Goal: Information Seeking & Learning: Learn about a topic

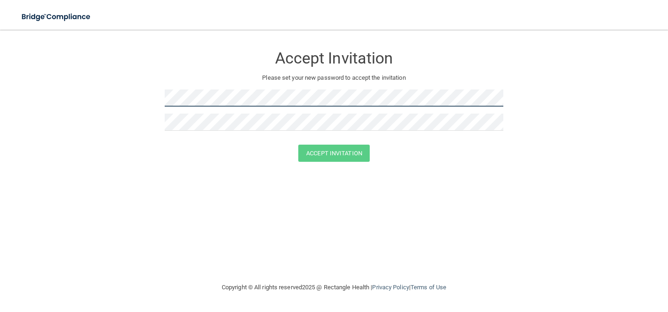
click at [154, 96] on form "Accept Invitation Please set your new password to accept the invitation Accept …" at bounding box center [334, 106] width 631 height 134
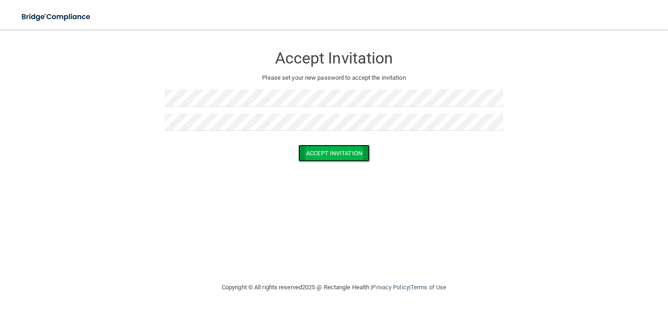
click at [318, 150] on button "Accept Invitation" at bounding box center [333, 153] width 71 height 17
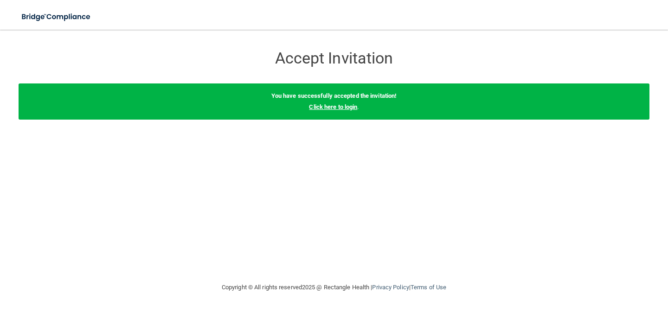
click at [335, 105] on link "Click here to login" at bounding box center [333, 107] width 48 height 7
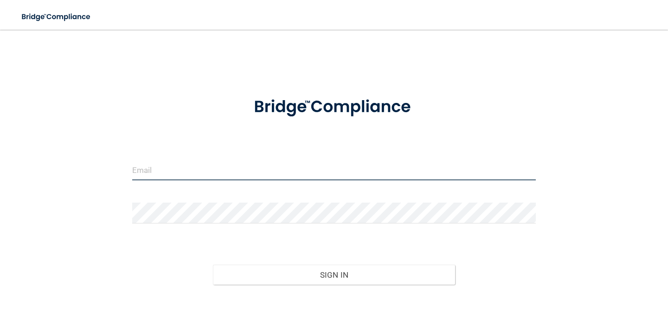
click at [279, 170] on input "email" at bounding box center [334, 170] width 404 height 21
type input "[EMAIL_ADDRESS][DOMAIN_NAME]"
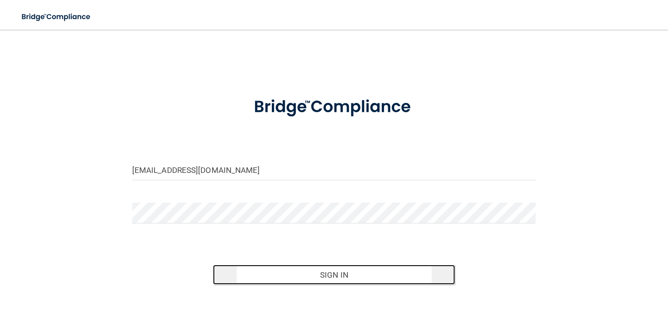
click at [325, 275] on button "Sign In" at bounding box center [334, 275] width 242 height 20
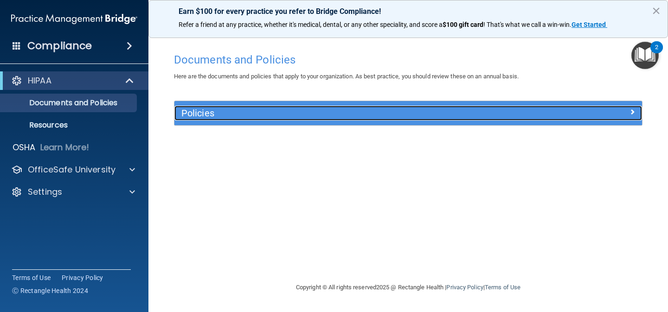
click at [422, 119] on div "Policies" at bounding box center [350, 113] width 351 height 15
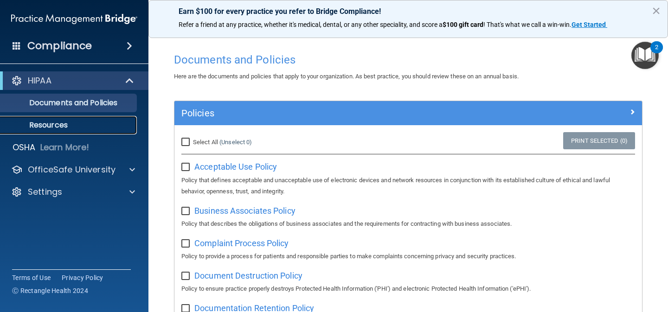
click at [60, 121] on p "Resources" at bounding box center [69, 125] width 127 height 9
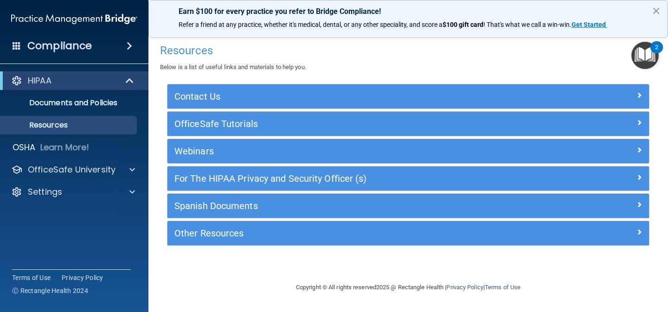
click at [104, 112] on ul "Documents and Policies Report an Incident Business Associates Emergency Plannin…" at bounding box center [75, 112] width 168 height 45
click at [102, 108] on link "Documents and Policies" at bounding box center [64, 103] width 146 height 19
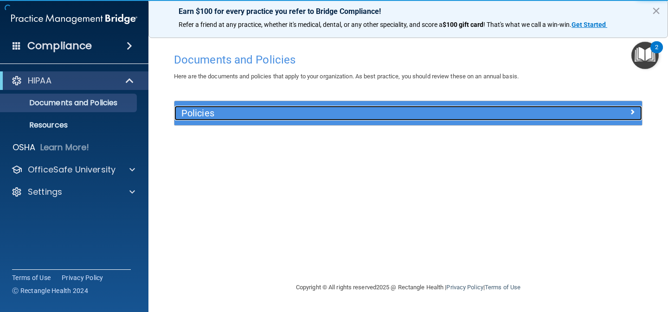
click at [215, 110] on h5 "Policies" at bounding box center [350, 113] width 337 height 10
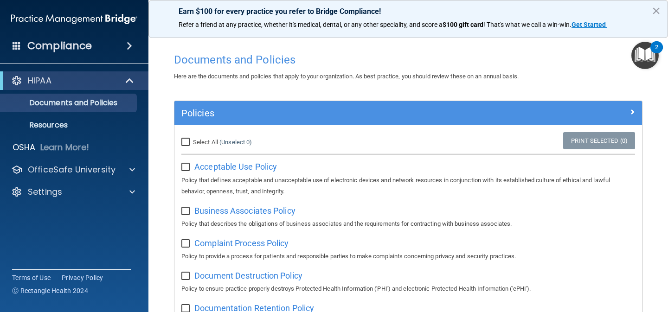
click at [184, 141] on input "Select All (Unselect 0) Unselect All" at bounding box center [187, 142] width 11 height 7
checkbox input "true"
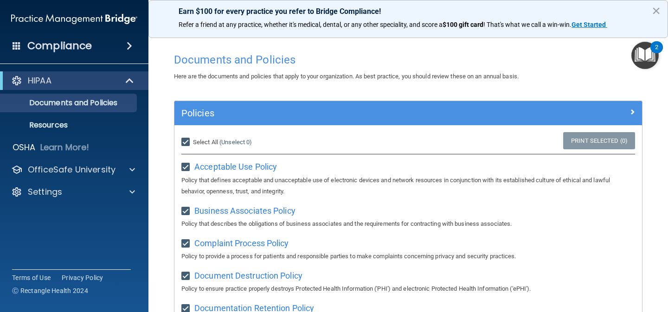
checkbox input "true"
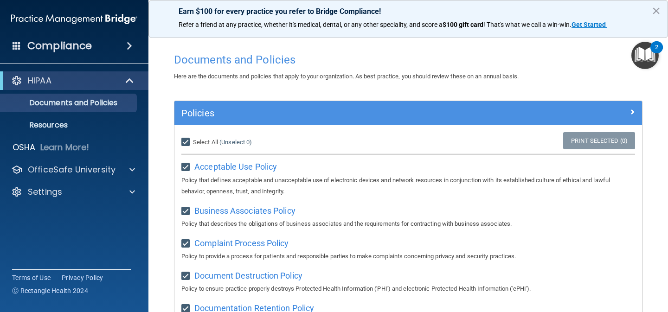
checkbox input "true"
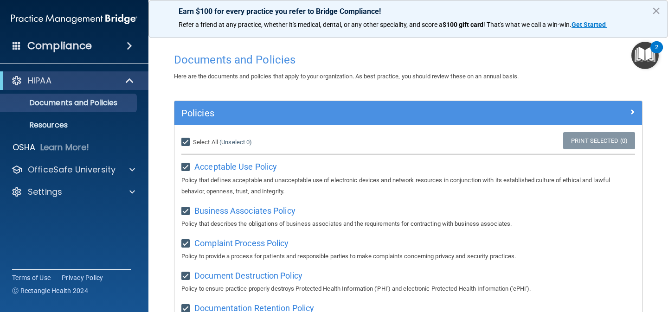
checkbox input "true"
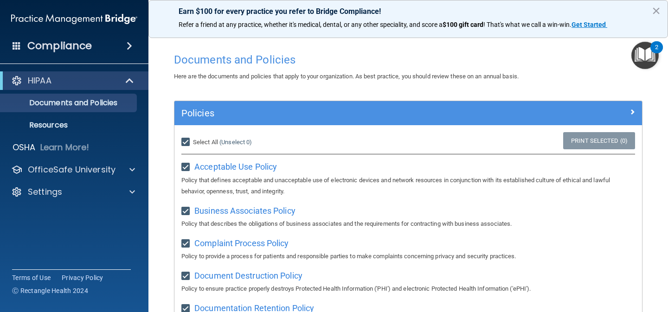
checkbox input "true"
click at [188, 147] on label "Select All (Unselect 21) Unselect All" at bounding box center [203, 142] width 43 height 11
click at [188, 146] on input "Select All (Unselect 21) Unselect All" at bounding box center [187, 142] width 11 height 7
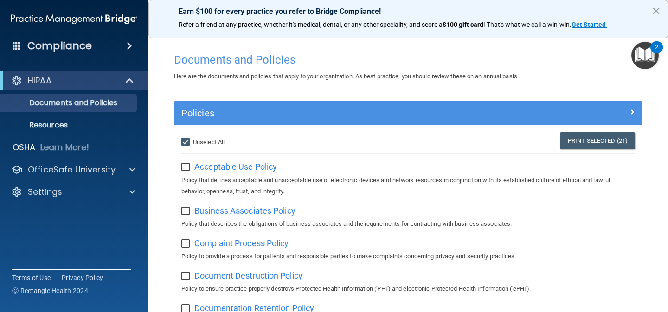
checkbox input "false"
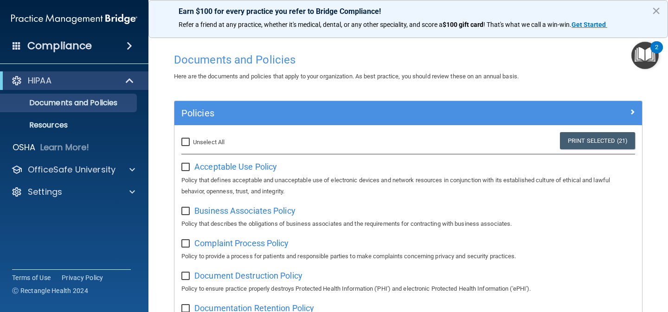
checkbox input "false"
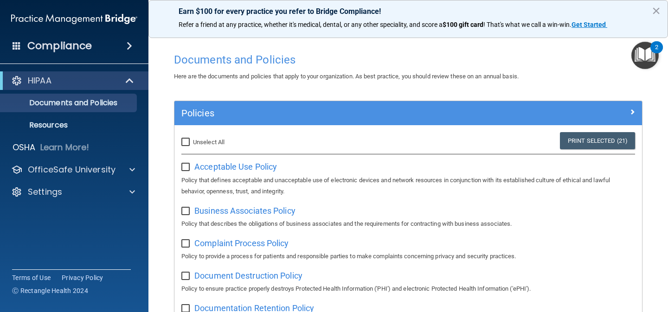
checkbox input "false"
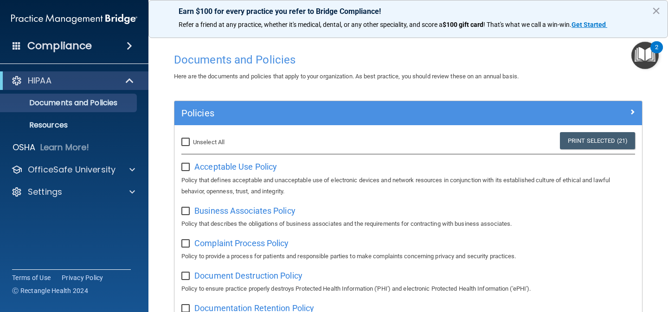
checkbox input "false"
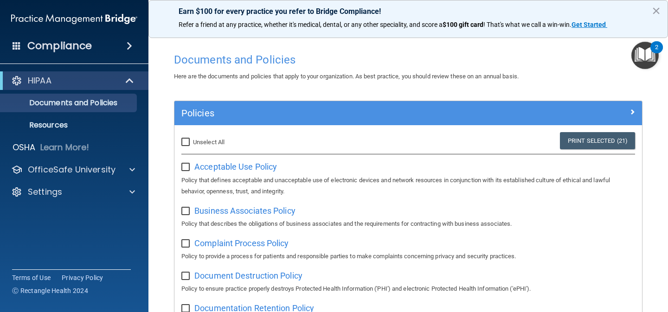
checkbox input "false"
click at [657, 48] on div "2" at bounding box center [656, 53] width 3 height 12
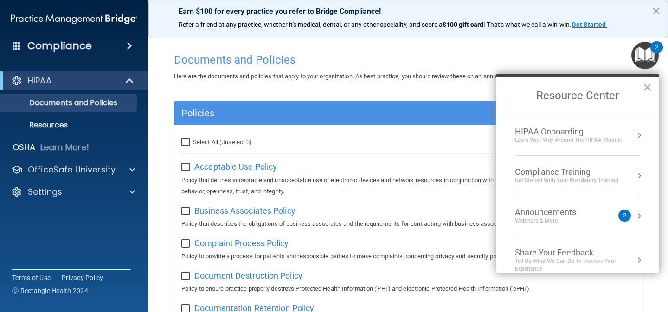
click at [606, 139] on div "Learn Your Way around the HIPAA module" at bounding box center [568, 140] width 107 height 8
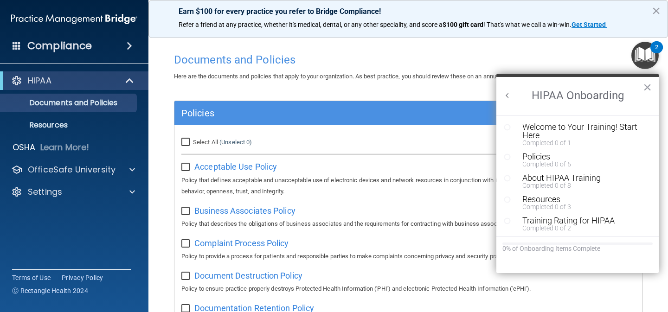
click at [635, 56] on img "Open Resource Center, 2 new notifications" at bounding box center [645, 55] width 27 height 27
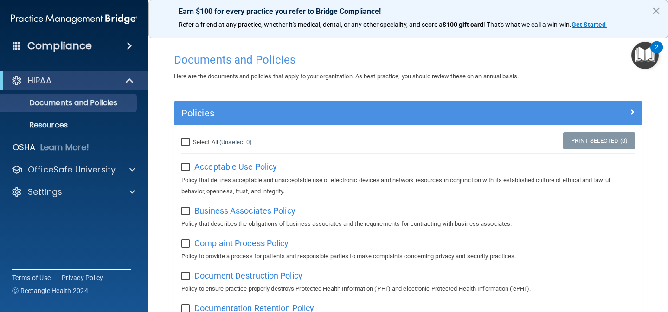
click at [647, 59] on img "Open Resource Center, 2 new notifications" at bounding box center [645, 55] width 27 height 27
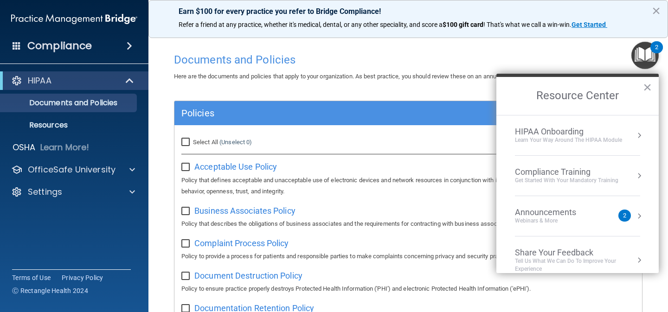
click at [573, 175] on div "Compliance Training" at bounding box center [567, 172] width 104 height 10
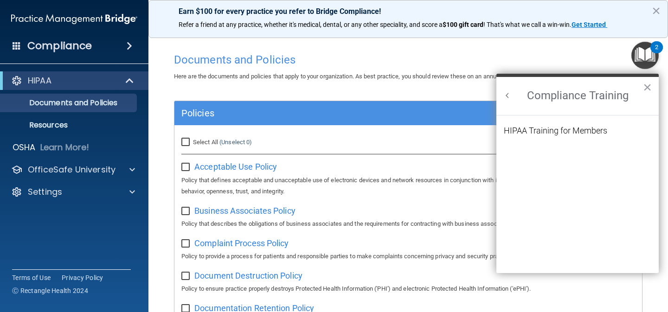
click at [590, 136] on li "HIPAA Training for Members" at bounding box center [578, 136] width 148 height 19
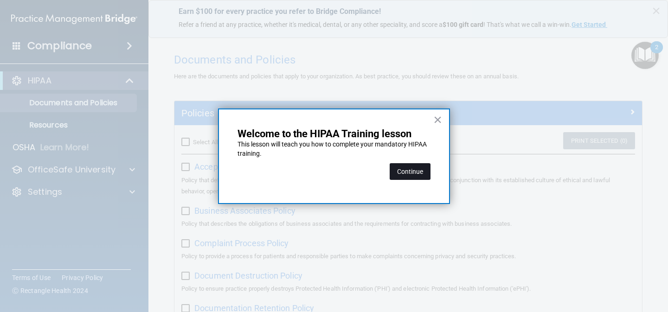
click at [413, 168] on button "Continue" at bounding box center [410, 171] width 41 height 17
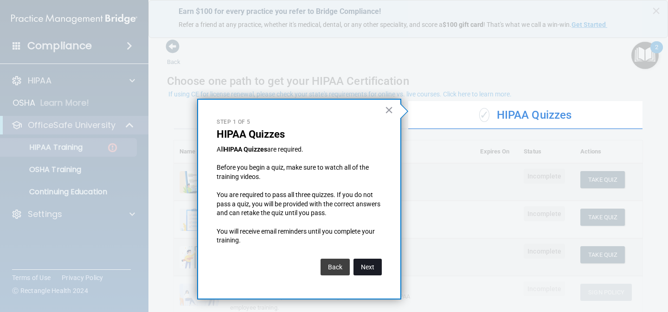
click at [373, 265] on button "Next" at bounding box center [368, 267] width 28 height 17
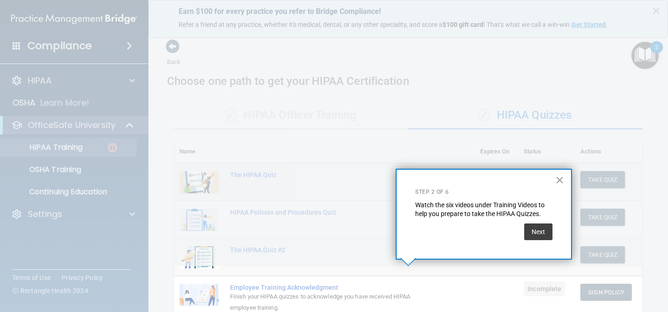
scroll to position [111, 0]
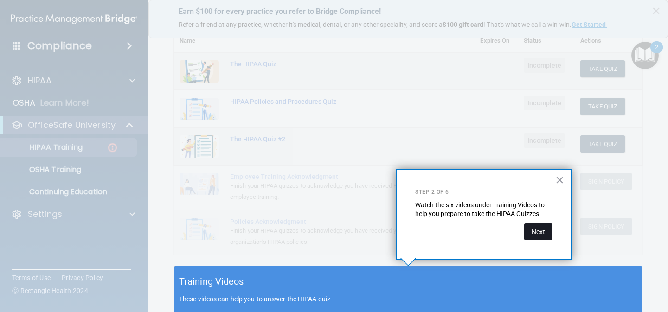
click at [535, 231] on button "Next" at bounding box center [539, 232] width 28 height 17
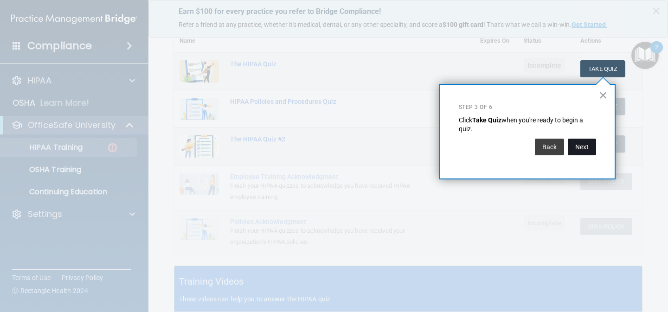
click at [591, 146] on button "Next" at bounding box center [582, 147] width 28 height 17
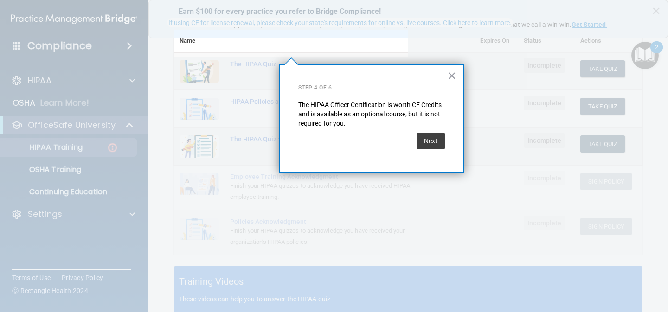
scroll to position [71, 0]
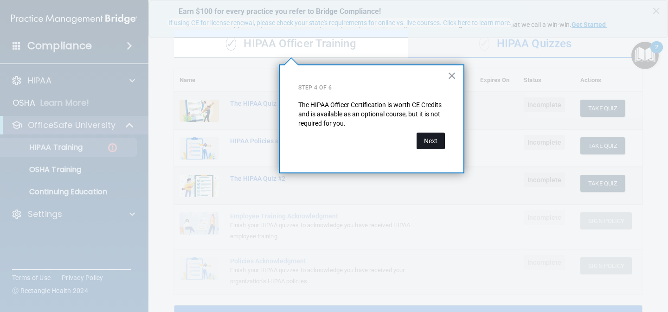
click at [433, 145] on button "Next" at bounding box center [431, 141] width 28 height 17
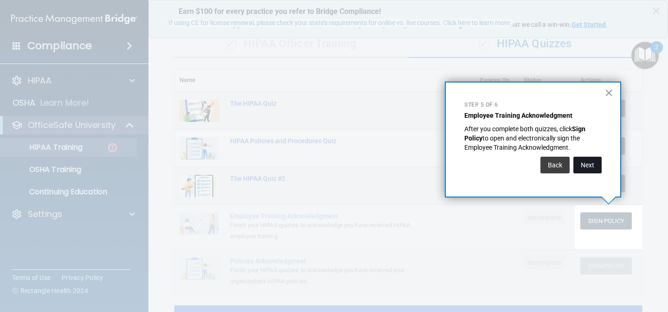
click at [597, 163] on button "Next" at bounding box center [588, 165] width 28 height 17
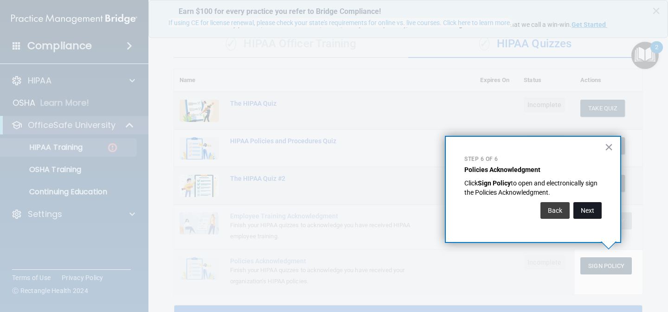
click at [597, 215] on button "Next" at bounding box center [588, 210] width 28 height 17
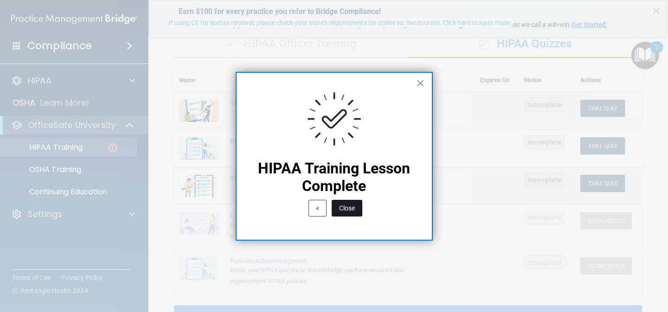
click at [347, 212] on button "Close" at bounding box center [347, 208] width 31 height 17
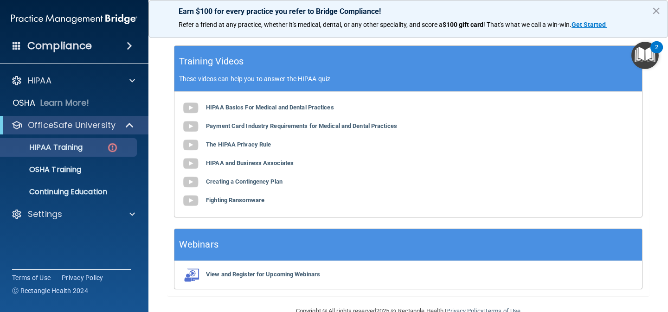
scroll to position [324, 0]
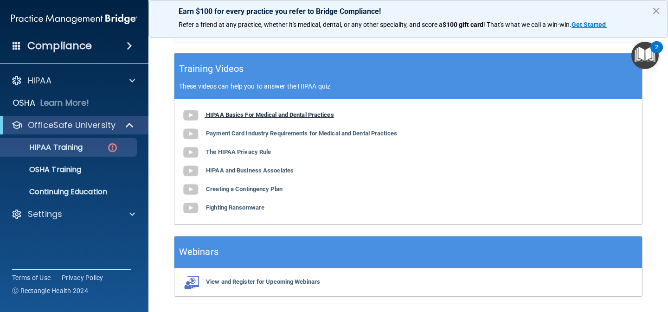
click at [321, 117] on b "HIPAA Basics For Medical and Dental Practices" at bounding box center [270, 114] width 128 height 7
click at [254, 132] on b "Payment Card Industry Requirements for Medical and Dental Practices" at bounding box center [301, 133] width 191 height 7
click at [226, 150] on b "The HIPAA Privacy Rule" at bounding box center [238, 152] width 65 height 7
click at [241, 169] on b "HIPAA and Business Associates" at bounding box center [250, 170] width 88 height 7
click at [230, 189] on b "Creating a Contingency Plan" at bounding box center [244, 189] width 77 height 7
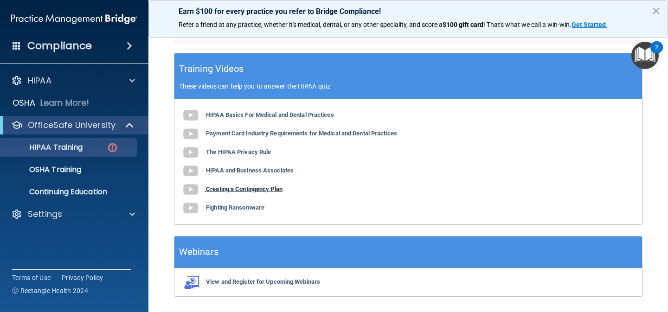
click at [224, 191] on b "Creating a Contingency Plan" at bounding box center [244, 189] width 77 height 7
click at [222, 209] on b "Fighting Ransomware" at bounding box center [235, 207] width 58 height 7
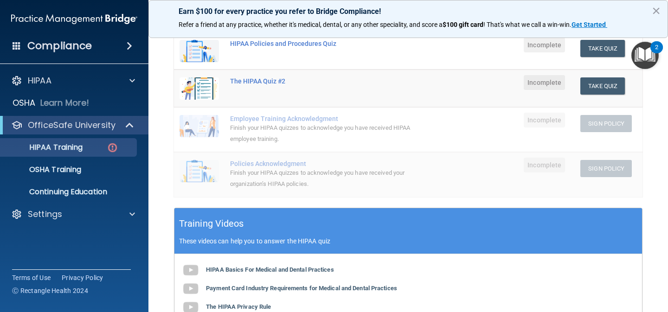
scroll to position [0, 0]
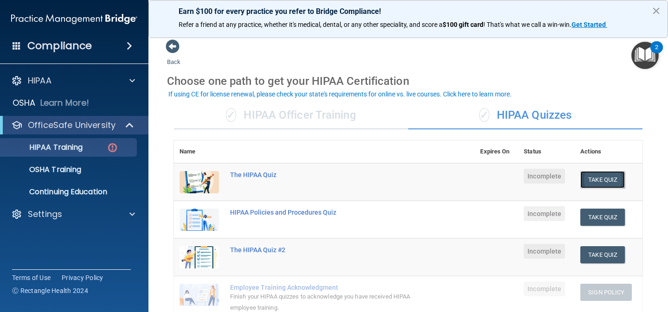
click at [614, 183] on button "Take Quiz" at bounding box center [603, 179] width 45 height 17
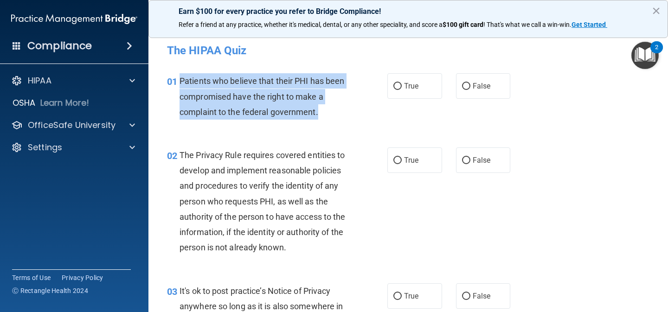
drag, startPoint x: 181, startPoint y: 80, endPoint x: 330, endPoint y: 112, distance: 152.0
click at [331, 112] on div "Patients who believe that their PHI has been compromised have the right to make…" at bounding box center [268, 96] width 176 height 46
copy span "Patients who believe that their PHI has been compromised have the right to make…"
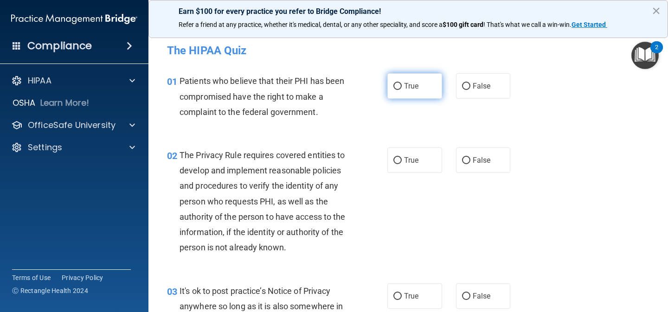
click at [407, 84] on span "True" at bounding box center [411, 86] width 14 height 9
click at [402, 84] on input "True" at bounding box center [398, 86] width 8 height 7
radio input "true"
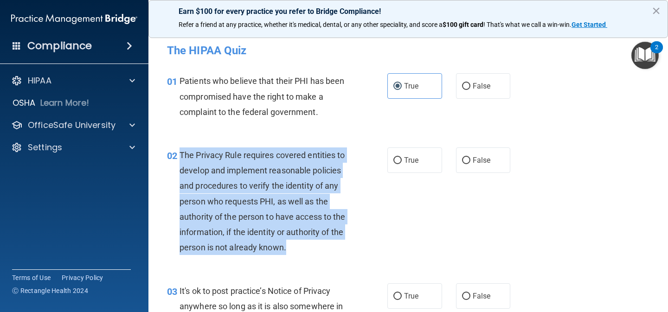
drag, startPoint x: 181, startPoint y: 151, endPoint x: 309, endPoint y: 247, distance: 159.8
click at [309, 247] on div "The Privacy Rule requires covered entities to develop and implement reasonable …" at bounding box center [268, 202] width 176 height 108
copy span "The Privacy Rule requires covered entities to develop and implement reasonable …"
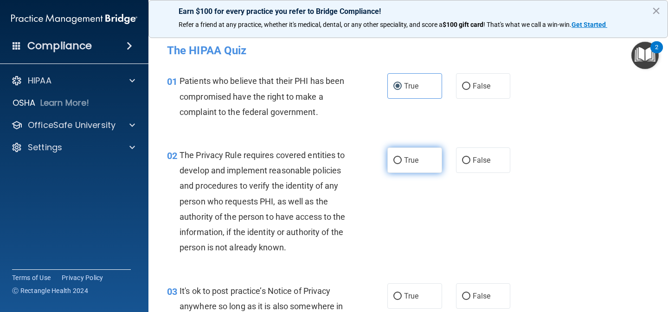
click at [420, 153] on label "True" at bounding box center [415, 161] width 55 height 26
click at [402, 157] on input "True" at bounding box center [398, 160] width 8 height 7
radio input "true"
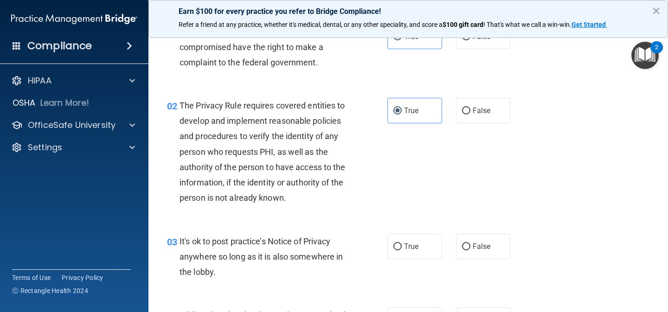
scroll to position [136, 0]
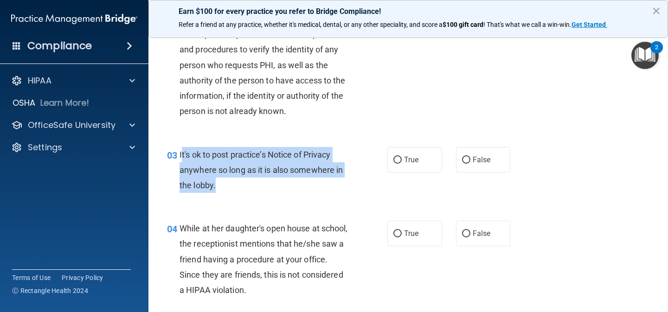
drag, startPoint x: 182, startPoint y: 154, endPoint x: 226, endPoint y: 180, distance: 51.4
click at [226, 181] on div "It's ok to post practice’s Notice of Privacy anywhere so long as it is also som…" at bounding box center [268, 170] width 176 height 46
copy span "t's ok to post practice’s Notice of Privacy anywhere so long as it is also some…"
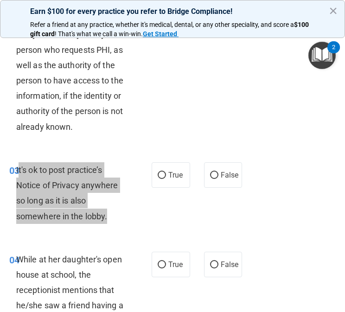
scroll to position [219, 0]
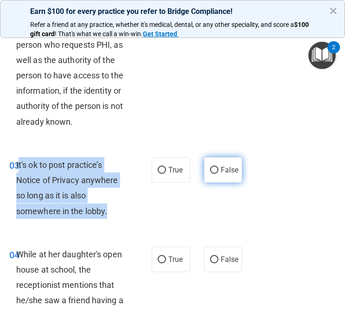
click at [215, 169] on input "False" at bounding box center [214, 170] width 8 height 7
radio input "true"
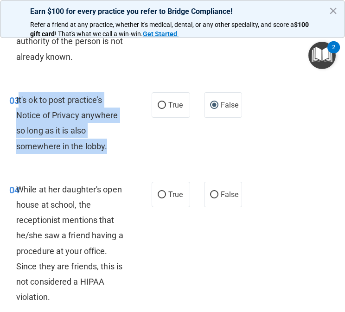
scroll to position [284, 0]
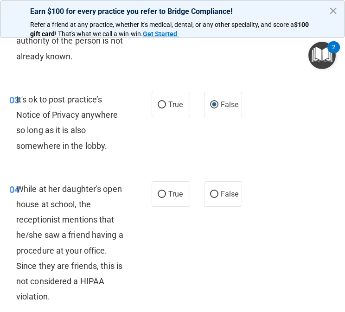
click at [284, 153] on div "03 It's ok to post practice’s Notice of Privacy anywhere so long as it is also …" at bounding box center [172, 125] width 341 height 90
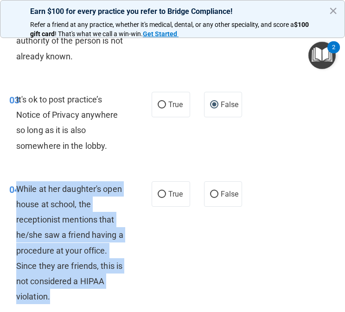
drag, startPoint x: 18, startPoint y: 188, endPoint x: 81, endPoint y: 290, distance: 120.1
click at [81, 290] on div "While at her daughter's open house at school, the receptionist mentions that he…" at bounding box center [74, 243] width 117 height 123
copy span "While at her daughter's open house at school, the receptionist mentions that he…"
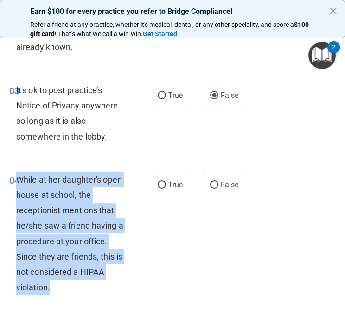
scroll to position [536, 0]
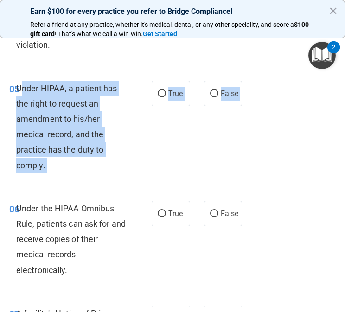
drag, startPoint x: 19, startPoint y: 86, endPoint x: 55, endPoint y: 187, distance: 106.6
click at [55, 187] on div "05 Under HIPAA, a patient has the right to request an amendment to his/her medi…" at bounding box center [172, 129] width 341 height 120
drag, startPoint x: 16, startPoint y: 90, endPoint x: 55, endPoint y: 167, distance: 86.2
click at [55, 167] on div "Under HIPAA, a patient has the right to request an amendment to his/her medical…" at bounding box center [74, 127] width 117 height 92
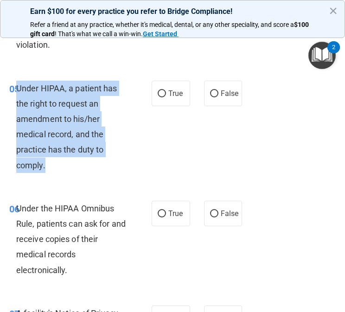
copy span "Under HIPAA, a patient has the right to request an amendment to his/her medical…"
click at [159, 213] on input "True" at bounding box center [162, 214] width 8 height 7
radio input "true"
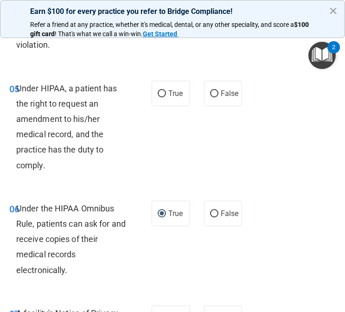
click at [258, 266] on div "06 Under the HIPAA Omnibus Rule, patients can ask for and receive copies of the…" at bounding box center [172, 241] width 341 height 105
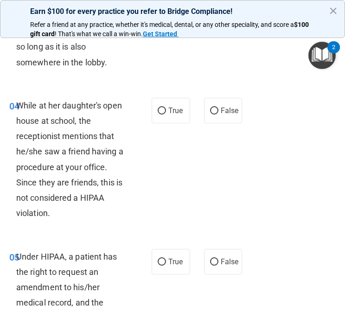
scroll to position [366, 0]
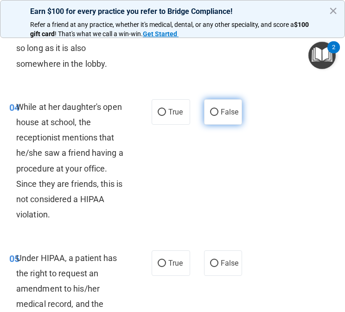
click at [212, 112] on input "False" at bounding box center [214, 112] width 8 height 7
radio input "true"
click at [277, 191] on div "04 While at her daughter's open house at school, the receptionist mentions that…" at bounding box center [172, 163] width 341 height 151
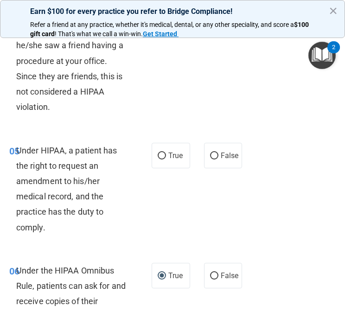
scroll to position [474, 0]
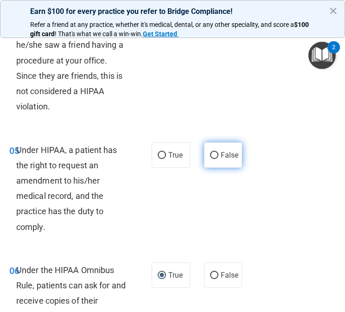
click at [221, 156] on span "False" at bounding box center [230, 155] width 18 height 9
click at [219, 156] on input "False" at bounding box center [214, 155] width 8 height 7
radio input "true"
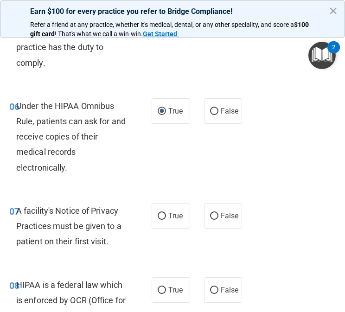
scroll to position [641, 0]
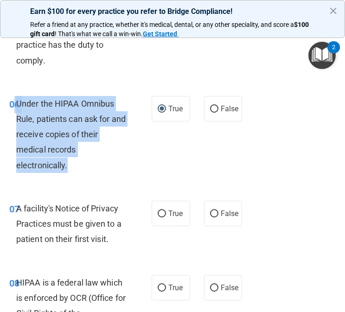
drag, startPoint x: 15, startPoint y: 103, endPoint x: 74, endPoint y: 170, distance: 89.1
click at [74, 170] on div "06 Under the HIPAA Omnibus Rule, patients can ask for and receive copies of the…" at bounding box center [80, 137] width 170 height 82
copy div "6 Under the HIPAA Omnibus Rule, patients can ask for and receive copies of thei…"
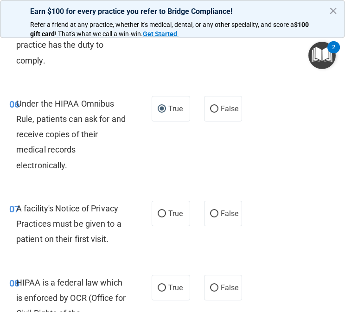
click at [282, 148] on div "06 Under the HIPAA Omnibus Rule, patients can ask for and receive copies of the…" at bounding box center [172, 136] width 341 height 105
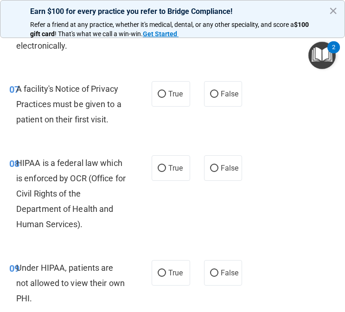
scroll to position [781, 0]
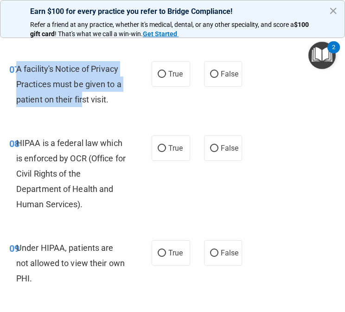
drag, startPoint x: 18, startPoint y: 68, endPoint x: 82, endPoint y: 93, distance: 68.6
click at [84, 93] on div "A facility's Notice of Privacy Practices must be given to a patient on their fi…" at bounding box center [74, 84] width 117 height 46
click at [82, 93] on div "A facility's Notice of Privacy Practices must be given to a patient on their fi…" at bounding box center [74, 84] width 117 height 46
drag, startPoint x: 19, startPoint y: 65, endPoint x: 118, endPoint y: 103, distance: 106.2
click at [118, 103] on div "A facility's Notice of Privacy Practices must be given to a patient on their fi…" at bounding box center [74, 84] width 117 height 46
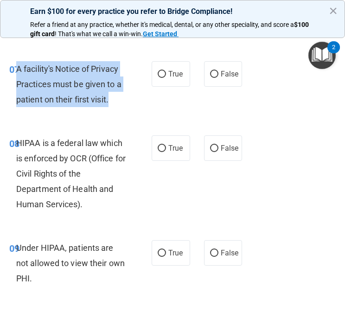
copy span "A facility's Notice of Privacy Practices must be given to a patient on their fi…"
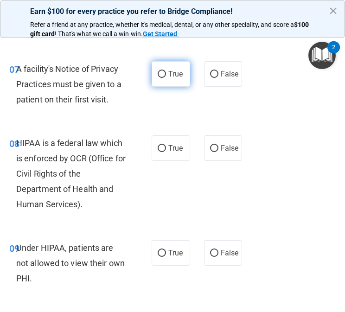
click at [173, 75] on span "True" at bounding box center [176, 74] width 14 height 9
click at [166, 75] on input "True" at bounding box center [162, 74] width 8 height 7
radio input "true"
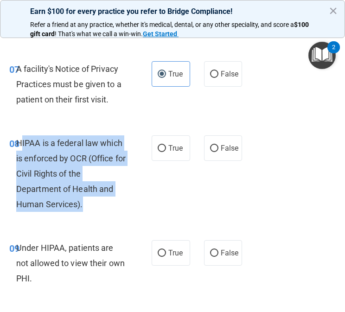
drag, startPoint x: 19, startPoint y: 146, endPoint x: 91, endPoint y: 205, distance: 93.3
click at [91, 206] on div "HIPAA is a federal law which is enforced by OCR (Office for Civil Rights of the…" at bounding box center [74, 174] width 117 height 77
copy span "IPAA is a federal law which is enforced by OCR (Office for Civil Rights of the …"
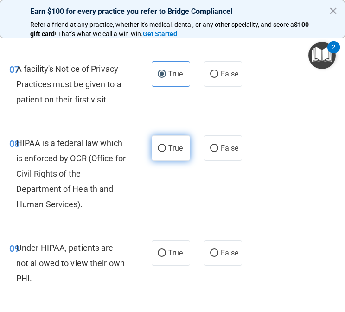
click at [182, 155] on label "True" at bounding box center [171, 149] width 39 height 26
click at [166, 152] on input "True" at bounding box center [162, 148] width 8 height 7
radio input "true"
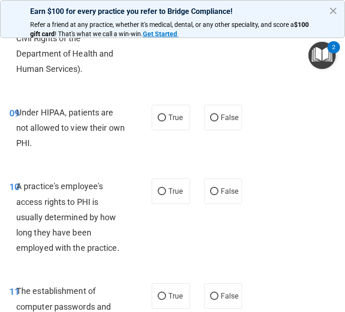
scroll to position [917, 0]
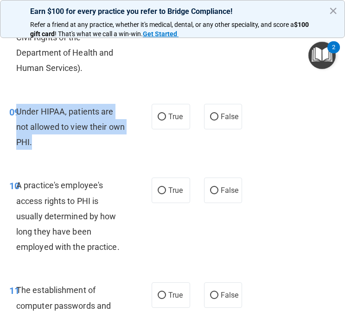
drag, startPoint x: 19, startPoint y: 110, endPoint x: 44, endPoint y: 144, distance: 42.1
click at [45, 145] on div "Under HIPAA, patients are not allowed to view their own PHI." at bounding box center [74, 127] width 117 height 46
copy span "Under HIPAA, patients are not allowed to view their own PHI."
click at [162, 114] on input "True" at bounding box center [162, 117] width 8 height 7
radio input "true"
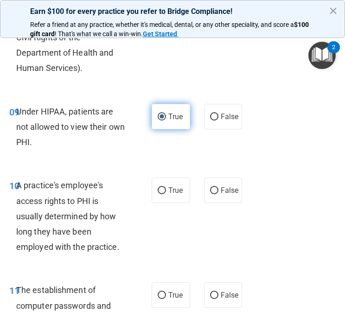
click at [160, 123] on label "True" at bounding box center [171, 117] width 39 height 26
click at [160, 121] on input "True" at bounding box center [162, 117] width 8 height 7
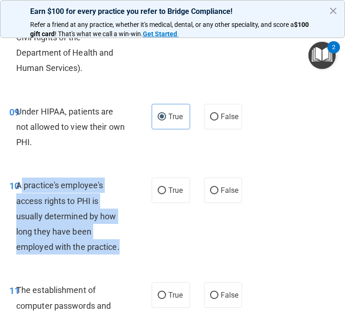
drag, startPoint x: 19, startPoint y: 184, endPoint x: 124, endPoint y: 249, distance: 123.4
click at [124, 250] on div "A practice's employee's access rights to PHI is usually determined by how long …" at bounding box center [74, 216] width 117 height 77
click at [124, 249] on div "A practice's employee's access rights to PHI is usually determined by how long …" at bounding box center [74, 216] width 117 height 77
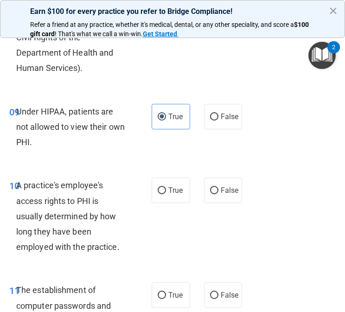
drag, startPoint x: 16, startPoint y: 182, endPoint x: 135, endPoint y: 247, distance: 135.9
click at [135, 247] on div "10 A practice's employee's access rights to PHI is usually determined by how lo…" at bounding box center [80, 219] width 170 height 82
click at [127, 246] on div "A practice's employee's access rights to PHI is usually determined by how long …" at bounding box center [74, 216] width 117 height 77
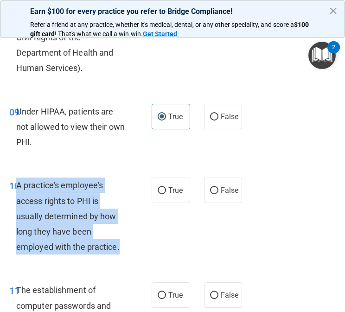
drag, startPoint x: 17, startPoint y: 186, endPoint x: 129, endPoint y: 248, distance: 128.4
click at [129, 248] on div "A practice's employee's access rights to PHI is usually determined by how long …" at bounding box center [74, 216] width 117 height 77
copy span "A practice's employee's access rights to PHI is usually determined by how long …"
click at [214, 189] on input "False" at bounding box center [214, 191] width 8 height 7
radio input "true"
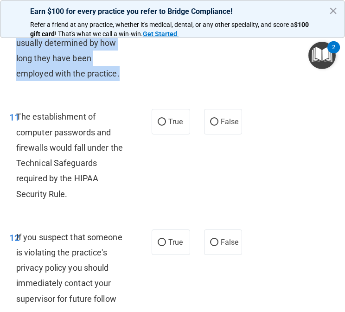
scroll to position [1106, 0]
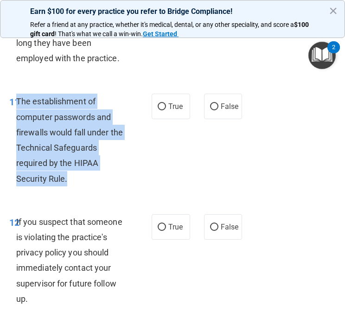
drag, startPoint x: 18, startPoint y: 103, endPoint x: 80, endPoint y: 180, distance: 98.7
click at [80, 180] on div "The establishment of computer passwords and firewalls would fall under the Tech…" at bounding box center [74, 140] width 117 height 92
click at [162, 104] on input "True" at bounding box center [162, 107] width 8 height 7
radio input "true"
click at [162, 104] on input "True" at bounding box center [162, 107] width 8 height 7
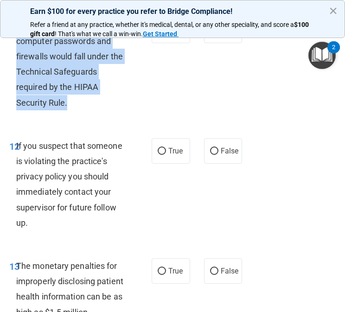
scroll to position [1183, 0]
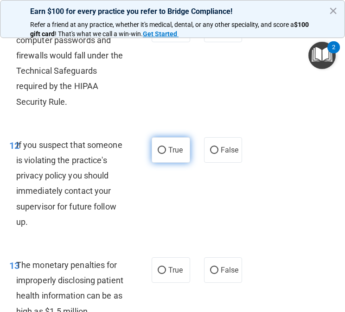
click at [160, 145] on label "True" at bounding box center [171, 150] width 39 height 26
click at [160, 147] on input "True" at bounding box center [162, 150] width 8 height 7
radio input "true"
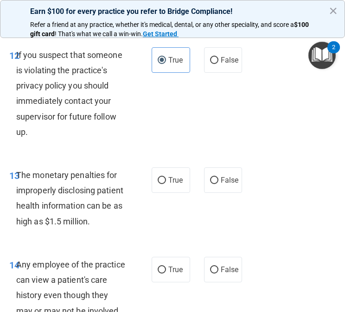
scroll to position [1288, 0]
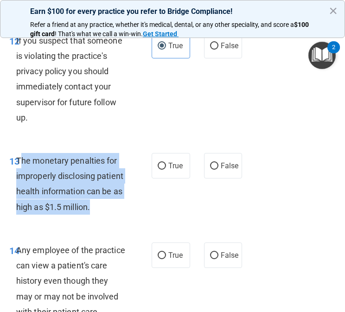
drag, startPoint x: 19, startPoint y: 161, endPoint x: 109, endPoint y: 209, distance: 102.0
click at [109, 209] on div "The monetary penalties for improperly disclosing patient health information can…" at bounding box center [74, 184] width 117 height 62
click at [173, 165] on span "True" at bounding box center [176, 166] width 14 height 9
click at [166, 165] on input "True" at bounding box center [162, 166] width 8 height 7
radio input "true"
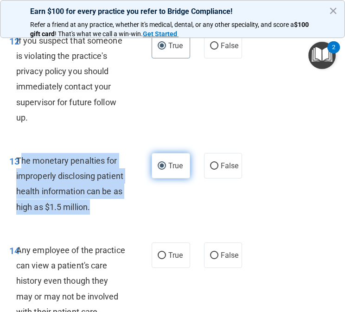
click at [173, 165] on span "True" at bounding box center [176, 166] width 14 height 9
click at [166, 165] on input "True" at bounding box center [162, 166] width 8 height 7
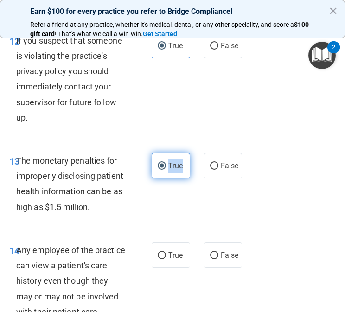
scroll to position [1407, 0]
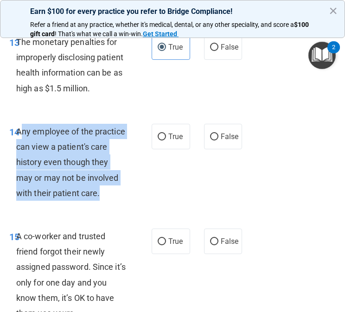
drag, startPoint x: 19, startPoint y: 132, endPoint x: 117, endPoint y: 193, distance: 115.7
click at [117, 193] on div "Any employee of the practice can view a patient's care history even though they…" at bounding box center [74, 162] width 117 height 77
drag, startPoint x: 16, startPoint y: 131, endPoint x: 93, endPoint y: 188, distance: 95.6
click at [93, 188] on div "Any employee of the practice can view a patient's care history even though they…" at bounding box center [74, 162] width 117 height 77
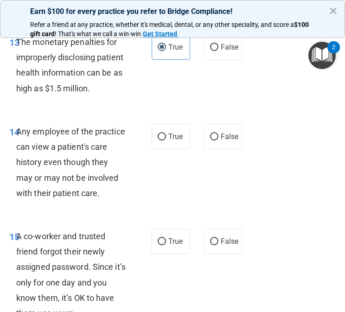
click at [216, 174] on div "14 Any employee of the practice can view a patient's care history even though t…" at bounding box center [172, 164] width 341 height 105
click at [302, 183] on div "14 Any employee of the practice can view a patient's care history even though t…" at bounding box center [172, 164] width 341 height 105
click at [218, 148] on label "False" at bounding box center [223, 137] width 39 height 26
click at [218, 141] on input "False" at bounding box center [214, 137] width 8 height 7
radio input "true"
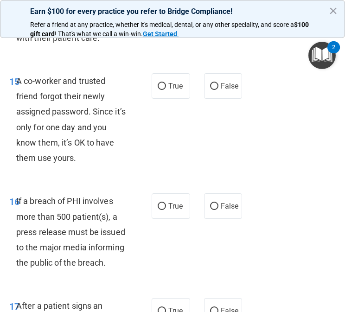
scroll to position [1579, 0]
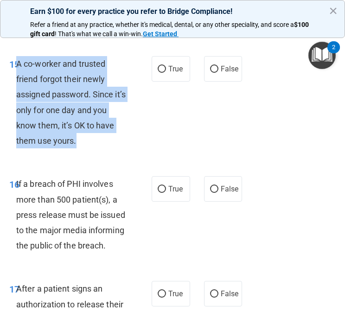
drag, startPoint x: 17, startPoint y: 64, endPoint x: 99, endPoint y: 142, distance: 113.3
click at [99, 142] on div "A co-worker and trusted friend forgot their newly assigned password. Since it’s…" at bounding box center [74, 102] width 117 height 92
click at [216, 68] on input "False" at bounding box center [214, 69] width 8 height 7
radio input "true"
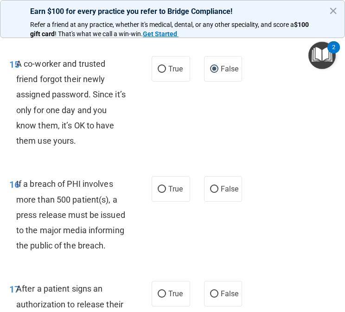
click at [57, 192] on div "If a breach of PHI involves more than 500 patient(s), a press release must be i…" at bounding box center [74, 214] width 117 height 77
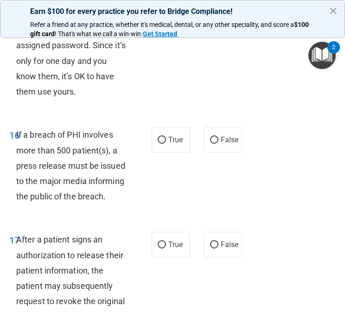
scroll to position [1632, 0]
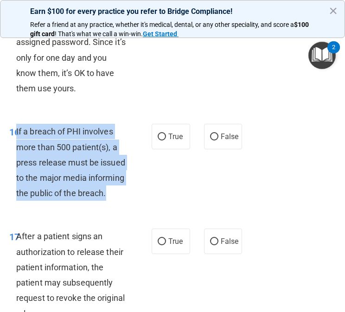
drag, startPoint x: 17, startPoint y: 132, endPoint x: 123, endPoint y: 201, distance: 126.2
click at [123, 201] on div "If a breach of PHI involves more than 500 patient(s), a press release must be i…" at bounding box center [74, 162] width 117 height 77
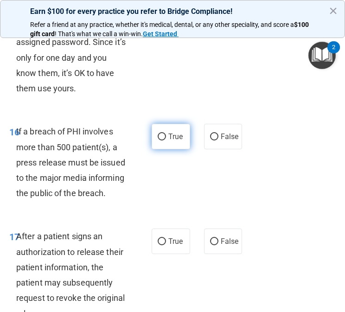
click at [174, 137] on span "True" at bounding box center [176, 136] width 14 height 9
click at [166, 137] on input "True" at bounding box center [162, 137] width 8 height 7
radio input "true"
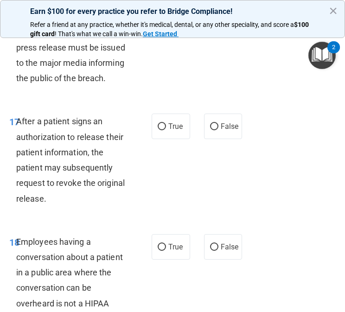
scroll to position [1697, 0]
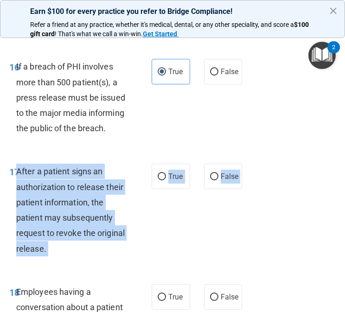
drag, startPoint x: 17, startPoint y: 169, endPoint x: 66, endPoint y: 271, distance: 113.4
click at [66, 271] on div "17 After a patient signs an authorization to release their patient information,…" at bounding box center [172, 212] width 341 height 120
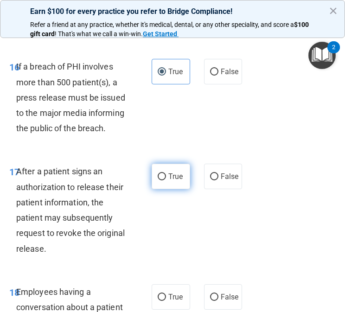
click at [167, 176] on label "True" at bounding box center [171, 177] width 39 height 26
click at [166, 176] on input "True" at bounding box center [162, 177] width 8 height 7
radio input "true"
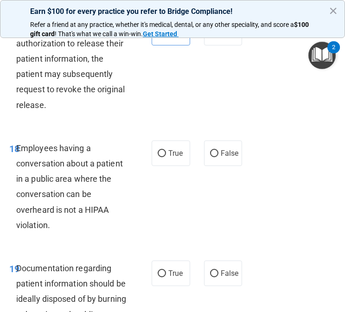
scroll to position [1856, 0]
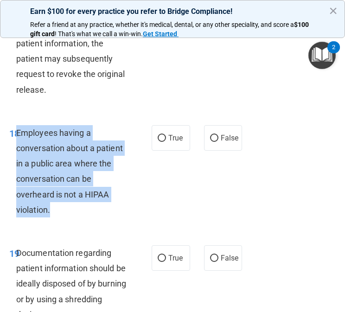
drag, startPoint x: 17, startPoint y: 131, endPoint x: 67, endPoint y: 207, distance: 90.8
click at [67, 207] on div "Employees having a conversation about a patient in a public area where the conv…" at bounding box center [74, 171] width 117 height 92
click at [217, 141] on input "False" at bounding box center [214, 138] width 8 height 7
radio input "true"
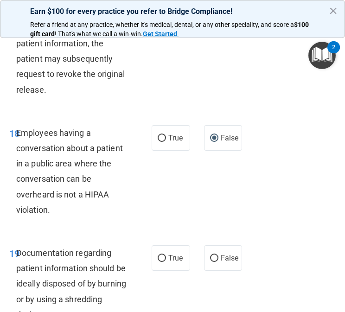
click at [260, 182] on div "18 Employees having a conversation about a patient in a public area where the c…" at bounding box center [172, 174] width 341 height 120
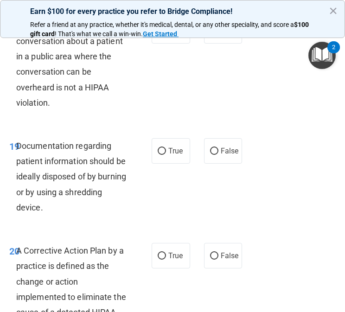
scroll to position [1964, 0]
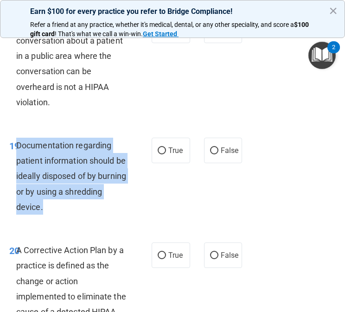
drag, startPoint x: 17, startPoint y: 144, endPoint x: 103, endPoint y: 205, distance: 105.3
click at [103, 205] on div "Documentation regarding patient information should be ideally disposed of by bu…" at bounding box center [74, 176] width 117 height 77
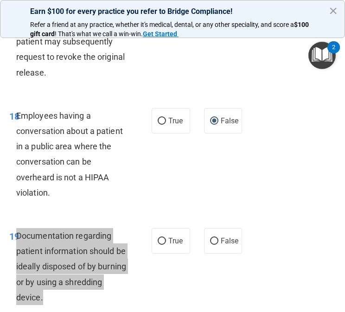
scroll to position [1874, 0]
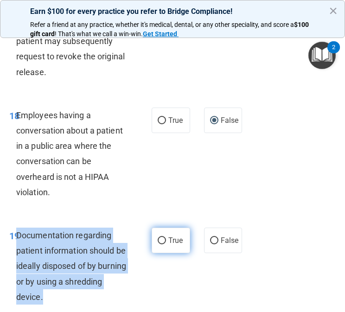
click at [161, 240] on input "True" at bounding box center [162, 241] width 8 height 7
radio input "true"
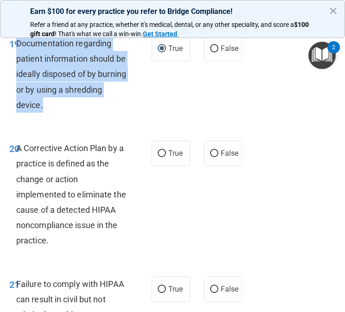
scroll to position [2073, 0]
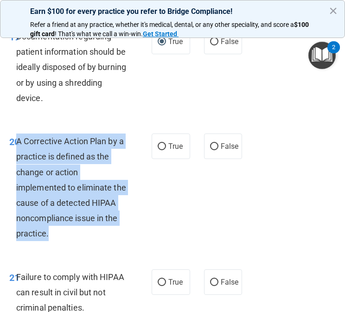
drag, startPoint x: 18, startPoint y: 141, endPoint x: 70, endPoint y: 242, distance: 113.8
click at [70, 242] on div "20 A Corrective Action Plan by a practice is defined as the change or action im…" at bounding box center [80, 190] width 170 height 113
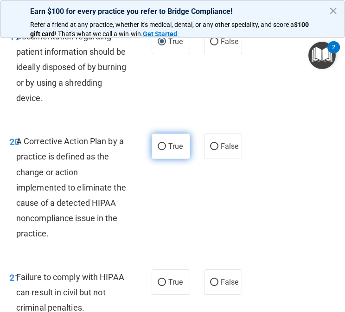
click at [166, 148] on label "True" at bounding box center [171, 147] width 39 height 26
click at [166, 148] on input "True" at bounding box center [162, 146] width 8 height 7
radio input "true"
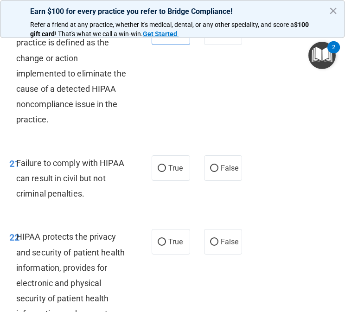
scroll to position [2200, 0]
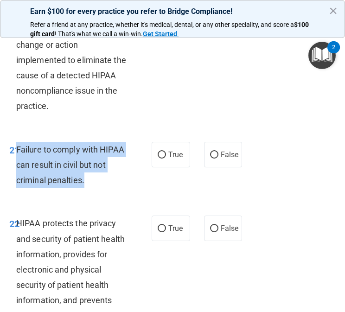
drag, startPoint x: 16, startPoint y: 149, endPoint x: 87, endPoint y: 182, distance: 78.1
click at [87, 183] on div "Failure to comply with HIPAA can result in civil but not criminal penalties." at bounding box center [74, 165] width 117 height 46
click at [215, 156] on input "False" at bounding box center [214, 155] width 8 height 7
radio input "true"
click at [215, 156] on input "False" at bounding box center [214, 155] width 8 height 7
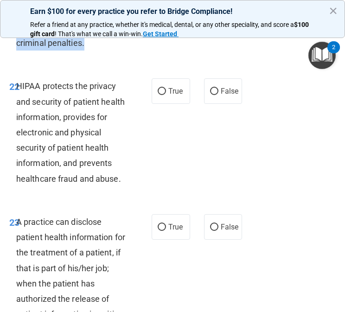
scroll to position [2353, 0]
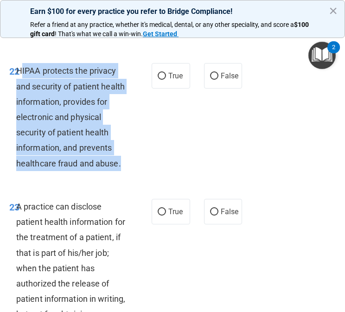
drag, startPoint x: 19, startPoint y: 69, endPoint x: 129, endPoint y: 163, distance: 144.5
click at [129, 163] on div "HIPAA protects the privacy and security of patient health information, provides…" at bounding box center [74, 117] width 117 height 108
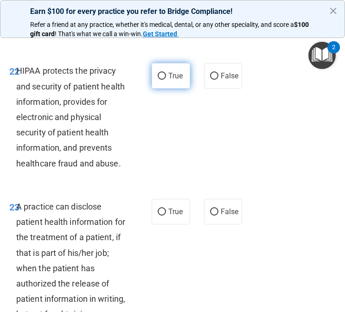
click at [160, 81] on label "True" at bounding box center [171, 76] width 39 height 26
click at [160, 80] on input "True" at bounding box center [162, 76] width 8 height 7
radio input "true"
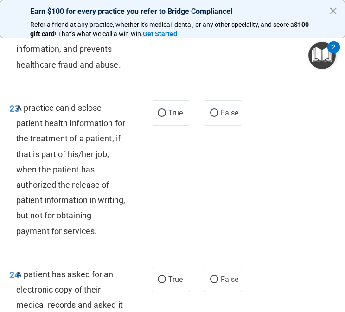
scroll to position [2452, 0]
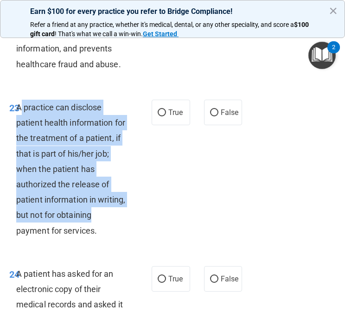
drag, startPoint x: 20, startPoint y: 105, endPoint x: 113, endPoint y: 222, distance: 148.7
click at [113, 222] on div "A practice can disclose patient health information for the treatment of a patie…" at bounding box center [74, 169] width 117 height 139
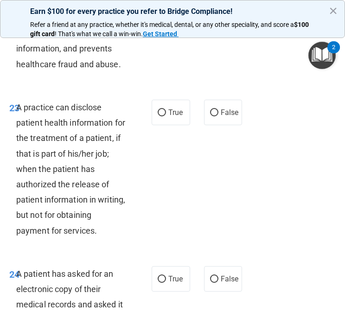
drag, startPoint x: 16, startPoint y: 103, endPoint x: 114, endPoint y: 198, distance: 137.2
click at [114, 198] on span "A practice can disclose patient health information for the treatment of a patie…" at bounding box center [70, 169] width 109 height 133
click at [114, 199] on span "A practice can disclose patient health information for the treatment of a patie…" at bounding box center [70, 169] width 109 height 133
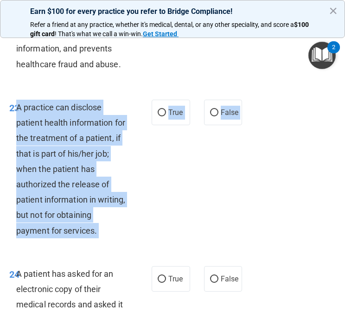
drag, startPoint x: 17, startPoint y: 108, endPoint x: 129, endPoint y: 253, distance: 184.0
click at [130, 254] on div "23 A practice can disclose patient health information for the treatment of a pa…" at bounding box center [172, 171] width 341 height 167
click at [214, 112] on input "False" at bounding box center [214, 113] width 8 height 7
radio input "true"
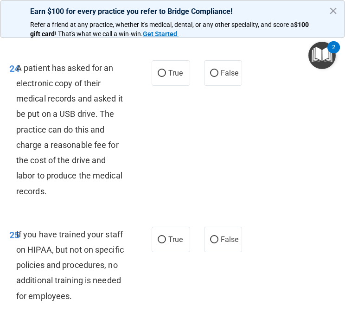
scroll to position [2668, 0]
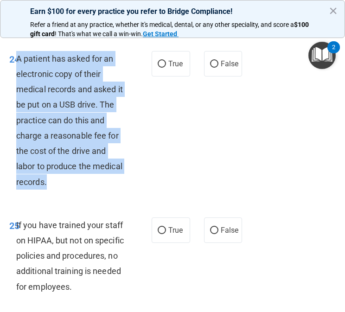
drag, startPoint x: 18, startPoint y: 58, endPoint x: 86, endPoint y: 184, distance: 143.1
click at [86, 184] on div "A patient has asked for an electronic copy of their medical records and asked i…" at bounding box center [74, 120] width 117 height 139
click at [43, 60] on span "A patient has asked for an electronic copy of their medical records and asked i…" at bounding box center [69, 120] width 107 height 133
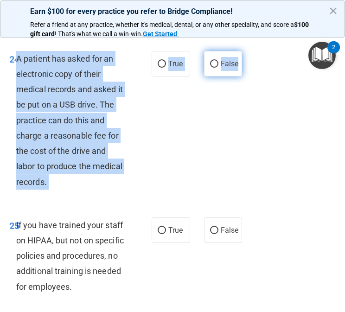
drag, startPoint x: 19, startPoint y: 59, endPoint x: 218, endPoint y: 71, distance: 199.5
click at [244, 51] on ng-form "24 A patient has asked for an electronic copy of their medical records and aske…" at bounding box center [244, 51] width 0 height 0
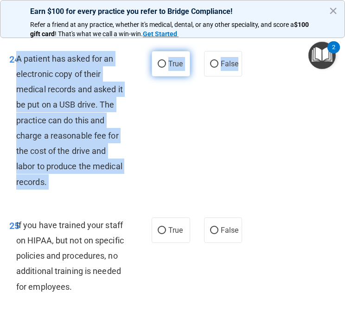
click at [178, 67] on span "True" at bounding box center [176, 63] width 14 height 9
click at [166, 67] on input "True" at bounding box center [162, 64] width 8 height 7
radio input "true"
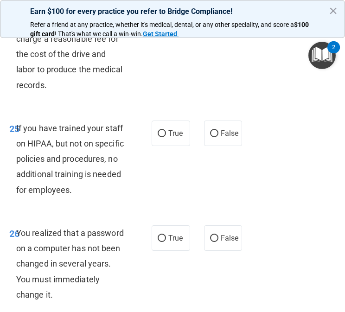
scroll to position [2787, 0]
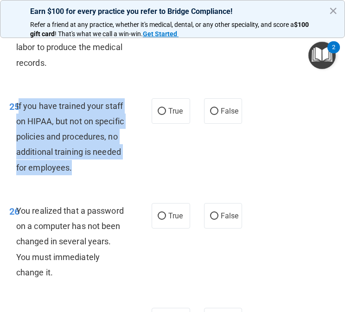
drag, startPoint x: 19, startPoint y: 105, endPoint x: 107, endPoint y: 167, distance: 107.3
click at [108, 168] on div "If you have trained your staff on HIPAA, but not on specific policies and proce…" at bounding box center [74, 136] width 117 height 77
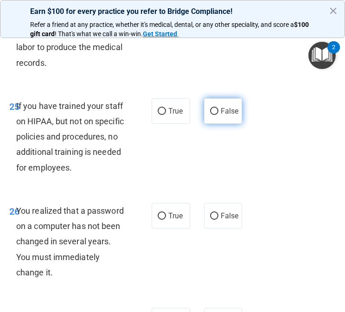
click at [220, 117] on label "False" at bounding box center [223, 111] width 39 height 26
click at [219, 115] on input "False" at bounding box center [214, 111] width 8 height 7
radio input "true"
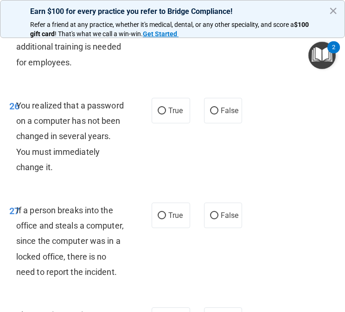
scroll to position [2892, 0]
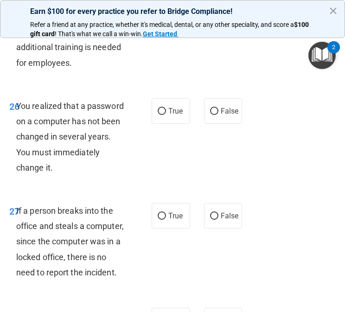
drag, startPoint x: 19, startPoint y: 106, endPoint x: 73, endPoint y: 176, distance: 88.7
click at [73, 176] on div "26 You realized that a password on a computer has not been changed in several y…" at bounding box center [80, 139] width 170 height 82
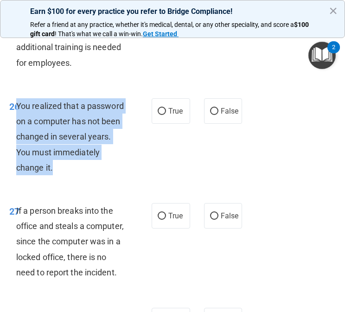
drag, startPoint x: 54, startPoint y: 172, endPoint x: 16, endPoint y: 106, distance: 76.3
click at [16, 105] on div "You realized that a password on a computer has not been changed in several year…" at bounding box center [74, 136] width 117 height 77
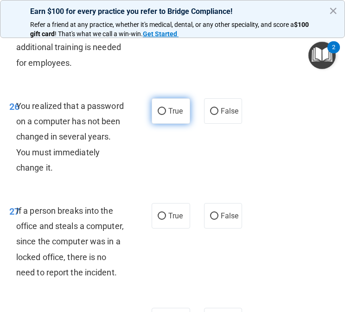
click at [178, 104] on label "True" at bounding box center [171, 111] width 39 height 26
click at [166, 108] on input "True" at bounding box center [162, 111] width 8 height 7
radio input "true"
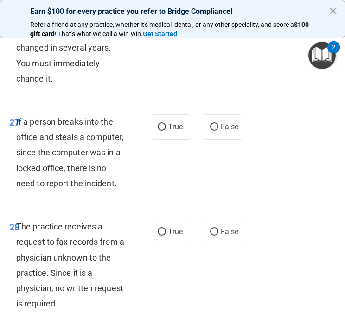
scroll to position [2996, 0]
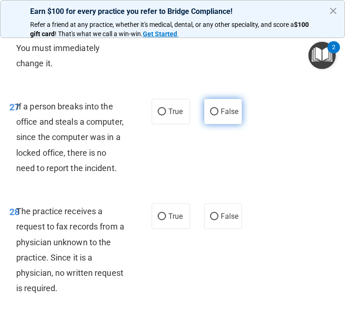
click at [214, 104] on label "False" at bounding box center [223, 112] width 39 height 26
click at [214, 109] on input "False" at bounding box center [214, 112] width 8 height 7
radio input "true"
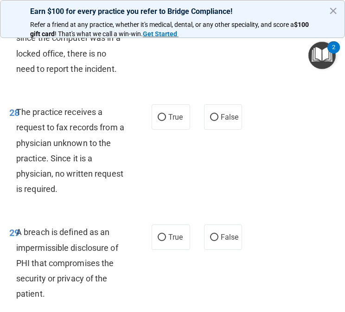
scroll to position [3113, 0]
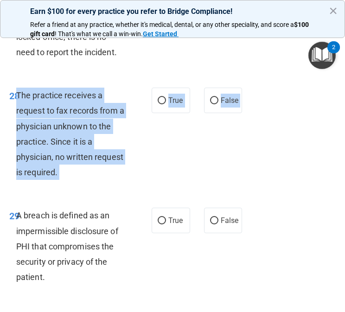
drag, startPoint x: 19, startPoint y: 94, endPoint x: 84, endPoint y: 185, distance: 112.1
click at [84, 185] on div "28 The practice receives a request to fax records from a physician unknown to t…" at bounding box center [172, 136] width 341 height 120
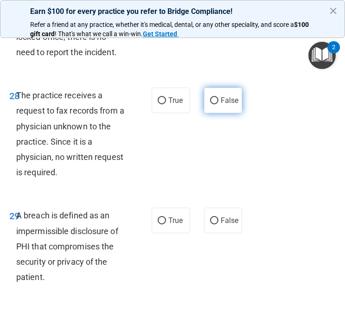
click at [220, 103] on label "False" at bounding box center [223, 101] width 39 height 26
click at [219, 103] on input "False" at bounding box center [214, 100] width 8 height 7
radio input "true"
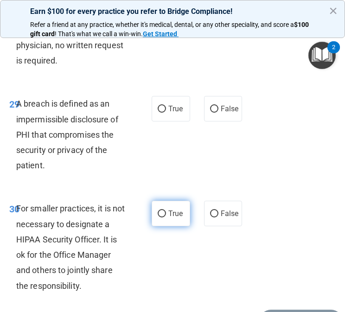
scroll to position [3226, 0]
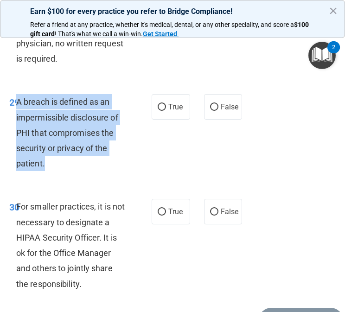
drag, startPoint x: 16, startPoint y: 103, endPoint x: 63, endPoint y: 161, distance: 73.9
click at [63, 161] on div "A breach is defined as an impermissible disclosure of PHI that compromises the …" at bounding box center [74, 132] width 117 height 77
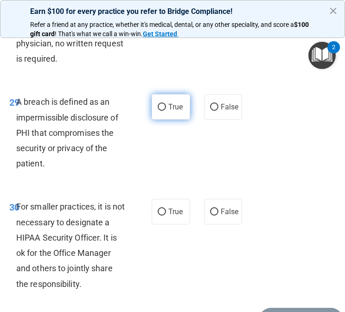
click at [176, 106] on span "True" at bounding box center [176, 107] width 14 height 9
click at [166, 106] on input "True" at bounding box center [162, 107] width 8 height 7
radio input "true"
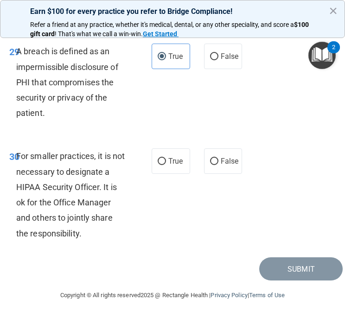
scroll to position [3283, 0]
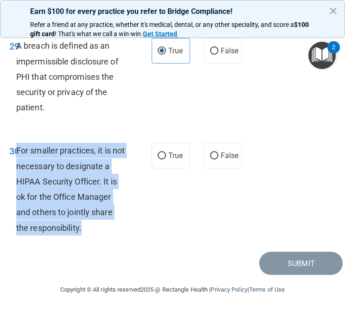
drag, startPoint x: 18, startPoint y: 150, endPoint x: 83, endPoint y: 228, distance: 101.5
click at [83, 228] on div "For smaller practices, it is not necessary to designate a HIPAA Security Office…" at bounding box center [74, 189] width 117 height 92
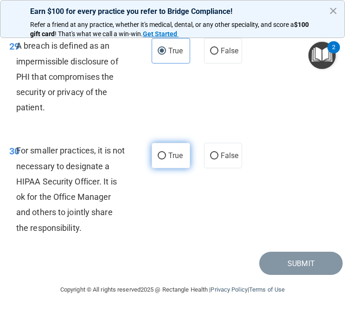
click at [185, 156] on label "True" at bounding box center [171, 156] width 39 height 26
click at [166, 156] on input "True" at bounding box center [162, 156] width 8 height 7
radio input "true"
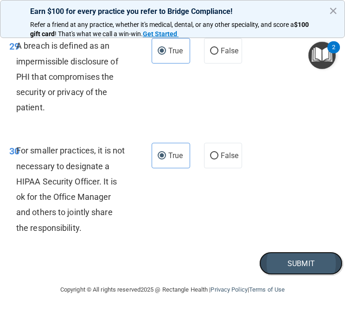
click at [280, 263] on button "Submit" at bounding box center [301, 264] width 84 height 24
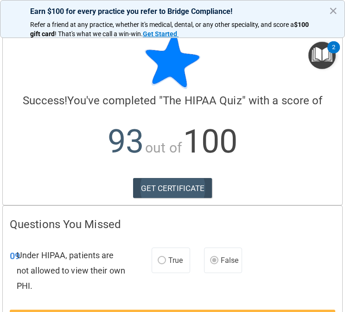
scroll to position [6, 0]
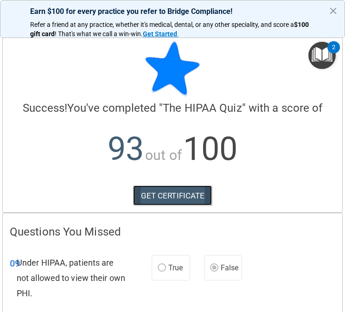
click at [181, 192] on link "GET CERTIFICATE" at bounding box center [172, 196] width 79 height 20
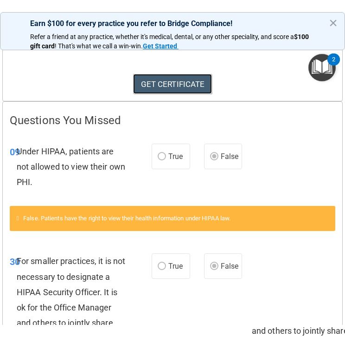
scroll to position [0, 0]
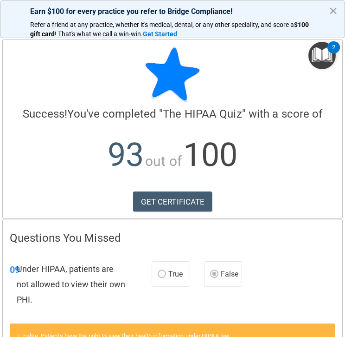
click at [326, 48] on img "Open Resource Center, 2 new notifications" at bounding box center [322, 55] width 27 height 27
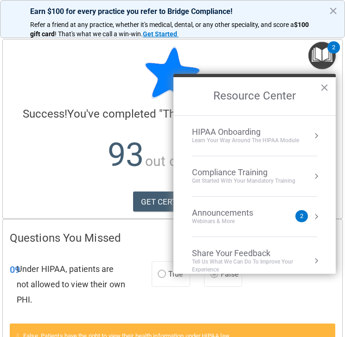
click at [260, 74] on div "Resource Center ×" at bounding box center [255, 94] width 162 height 41
click at [263, 177] on div "Get Started with your mandatory training" at bounding box center [244, 181] width 104 height 8
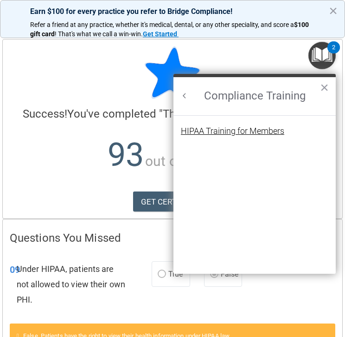
click at [247, 130] on div "HIPAA Training for Members" at bounding box center [233, 131] width 104 height 8
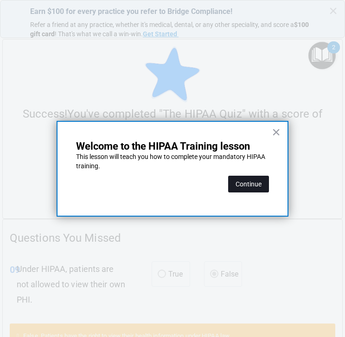
click at [244, 181] on button "Continue" at bounding box center [248, 183] width 41 height 17
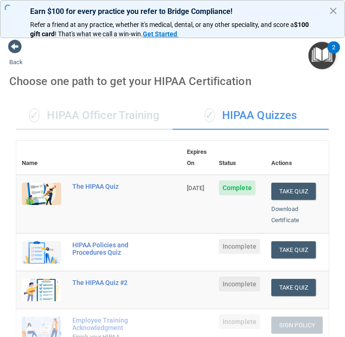
scroll to position [0, 0]
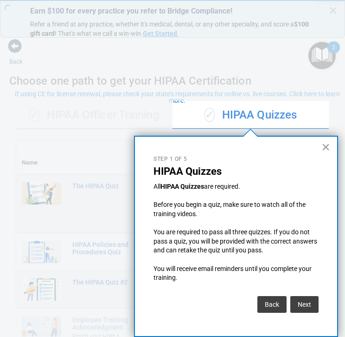
click at [327, 144] on button "×" at bounding box center [326, 146] width 9 height 15
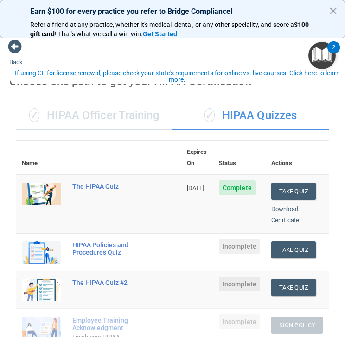
scroll to position [38, 0]
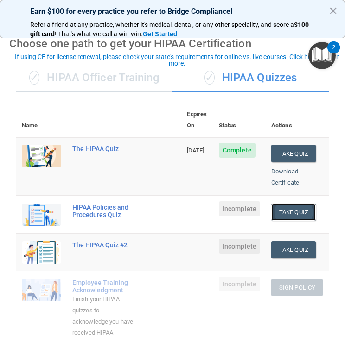
click at [288, 203] on button "Take Quiz" at bounding box center [294, 211] width 45 height 17
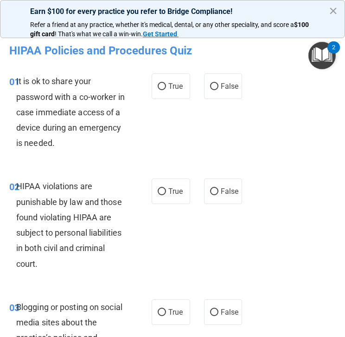
drag, startPoint x: 16, startPoint y: 81, endPoint x: 102, endPoint y: 166, distance: 121.1
click at [102, 166] on div "01 It is ok to share your password with a co-worker in case immediate access of…" at bounding box center [172, 114] width 341 height 105
drag, startPoint x: 71, startPoint y: 153, endPoint x: 43, endPoint y: 140, distance: 30.3
click at [44, 140] on div "01 It is ok to share your password with a co-worker in case immediate access of…" at bounding box center [80, 114] width 170 height 82
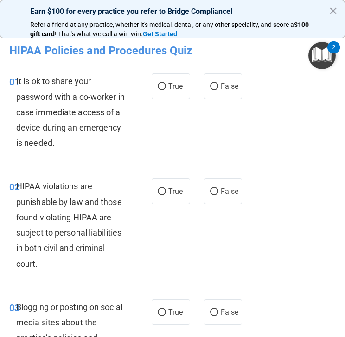
click at [65, 144] on div "It is ok to share your password with a co-worker in case immediate access of a …" at bounding box center [74, 111] width 117 height 77
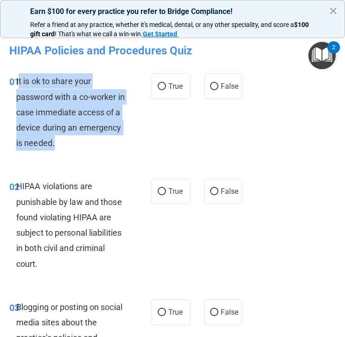
drag, startPoint x: 63, startPoint y: 144, endPoint x: 18, endPoint y: 78, distance: 80.3
click at [18, 78] on div "It is ok to share your password with a co-worker in case immediate access of a …" at bounding box center [74, 111] width 117 height 77
click at [213, 86] on input "False" at bounding box center [214, 86] width 8 height 7
radio input "true"
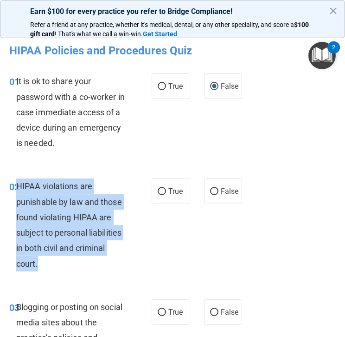
drag, startPoint x: 18, startPoint y: 185, endPoint x: 58, endPoint y: 260, distance: 84.7
click at [58, 260] on div "HIPAA violations are punishable by law and those found violating HIPAA are subj…" at bounding box center [74, 224] width 117 height 92
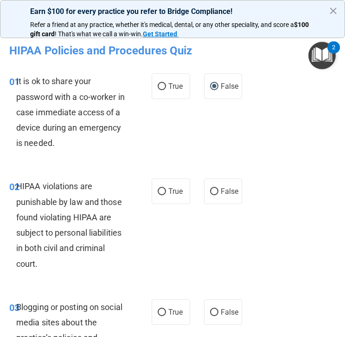
click at [137, 175] on div "02 HIPAA violations are punishable by law and those found violating HIPAA are s…" at bounding box center [172, 227] width 341 height 120
click at [167, 185] on label "True" at bounding box center [171, 191] width 39 height 26
click at [166, 188] on input "True" at bounding box center [162, 191] width 8 height 7
radio input "true"
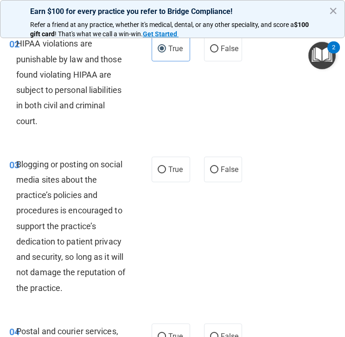
scroll to position [144, 0]
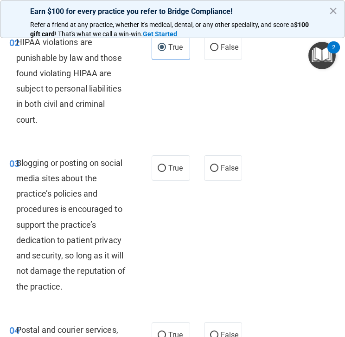
drag, startPoint x: 16, startPoint y: 162, endPoint x: 78, endPoint y: 274, distance: 129.0
click at [78, 274] on span "Blogging or posting on social media sites about the practice’s policies and pro…" at bounding box center [70, 224] width 109 height 133
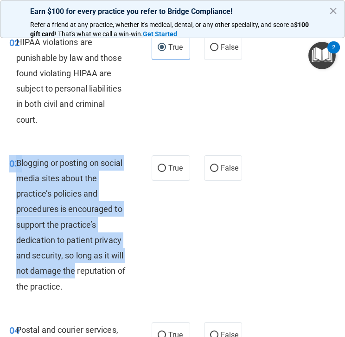
drag, startPoint x: 73, startPoint y: 278, endPoint x: 11, endPoint y: 165, distance: 128.6
click at [11, 165] on div "03 Blogging or posting on social media sites about the practice’s policies and …" at bounding box center [80, 226] width 170 height 143
click at [11, 165] on span "03" at bounding box center [14, 163] width 10 height 11
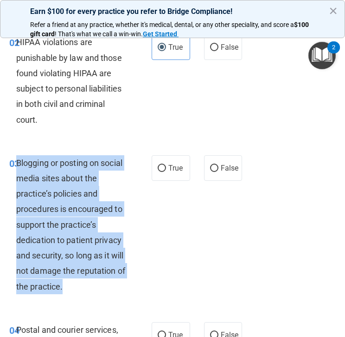
drag, startPoint x: 17, startPoint y: 161, endPoint x: 90, endPoint y: 284, distance: 142.7
click at [90, 284] on div "Blogging or posting on social media sites about the practice’s policies and pro…" at bounding box center [74, 224] width 117 height 139
click at [211, 167] on input "False" at bounding box center [214, 168] width 8 height 7
radio input "true"
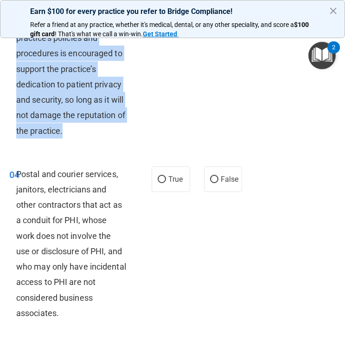
scroll to position [312, 0]
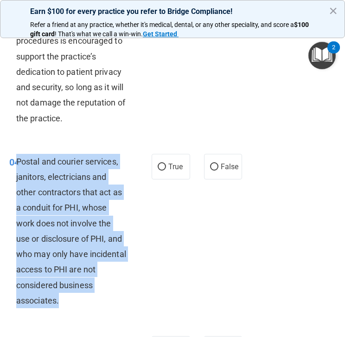
drag, startPoint x: 17, startPoint y: 162, endPoint x: 75, endPoint y: 295, distance: 145.5
click at [75, 295] on div "Postal and courier services, janitors, electricians and other contractors that …" at bounding box center [74, 231] width 117 height 154
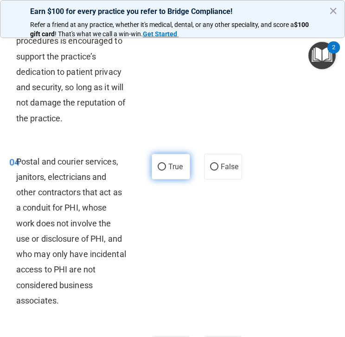
click at [173, 169] on span "True" at bounding box center [176, 166] width 14 height 9
click at [166, 169] on input "True" at bounding box center [162, 166] width 8 height 7
radio input "true"
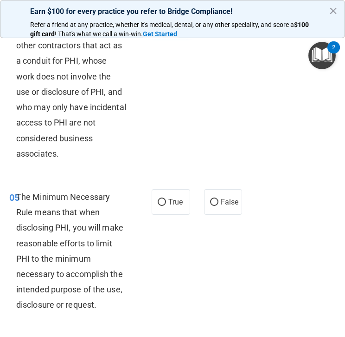
scroll to position [589, 0]
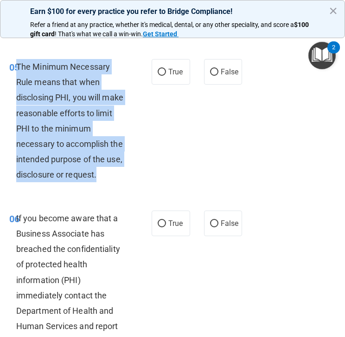
drag, startPoint x: 17, startPoint y: 67, endPoint x: 117, endPoint y: 180, distance: 150.7
click at [117, 181] on div "The Minimum Necessary Rule means that when disclosing PHI, you will make reason…" at bounding box center [74, 120] width 117 height 123
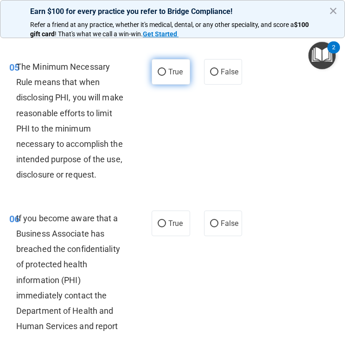
click at [167, 73] on label "True" at bounding box center [171, 72] width 39 height 26
click at [166, 73] on input "True" at bounding box center [162, 72] width 8 height 7
radio input "true"
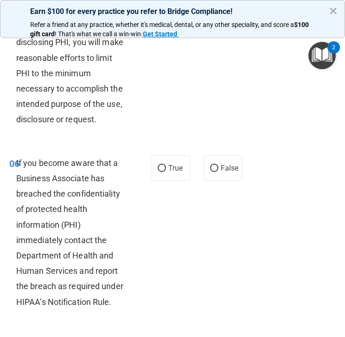
scroll to position [650, 0]
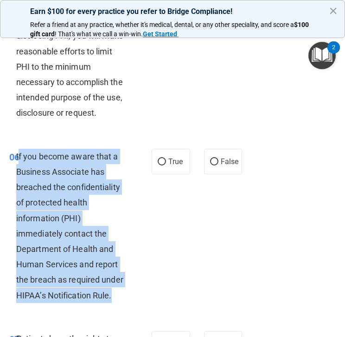
drag, startPoint x: 18, startPoint y: 156, endPoint x: 127, endPoint y: 290, distance: 171.9
click at [127, 290] on div "If you become aware that a Business Associate has breached the confidentiality …" at bounding box center [74, 226] width 117 height 154
click at [217, 158] on input "False" at bounding box center [214, 161] width 8 height 7
radio input "true"
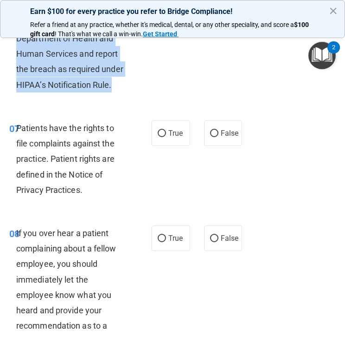
scroll to position [919, 0]
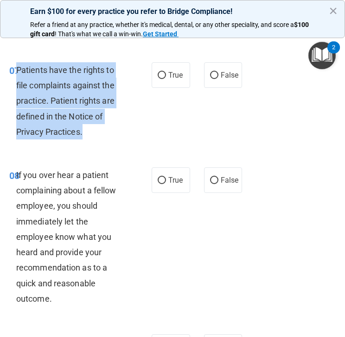
drag, startPoint x: 17, startPoint y: 69, endPoint x: 110, endPoint y: 136, distance: 115.1
click at [110, 136] on div "Patients have the rights to file complaints against the practice. Patient right…" at bounding box center [74, 100] width 117 height 77
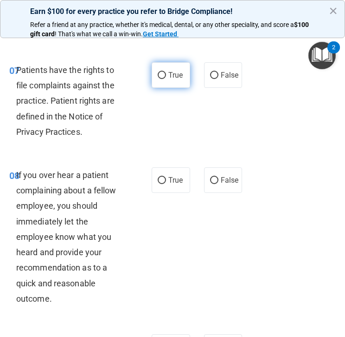
click at [167, 77] on label "True" at bounding box center [171, 75] width 39 height 26
click at [166, 77] on input "True" at bounding box center [162, 75] width 8 height 7
radio input "true"
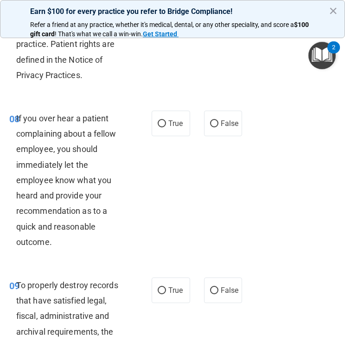
scroll to position [980, 0]
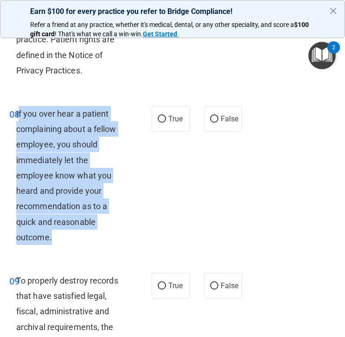
drag, startPoint x: 17, startPoint y: 111, endPoint x: 69, endPoint y: 234, distance: 132.9
click at [69, 234] on div "If you over hear a patient complaining about a fellow employee, you should imme…" at bounding box center [74, 175] width 117 height 139
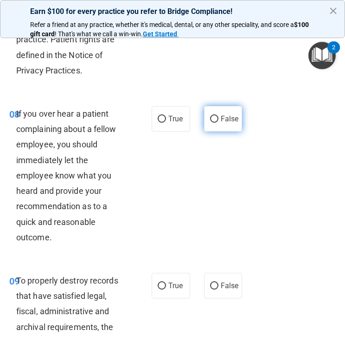
click at [227, 110] on label "False" at bounding box center [223, 119] width 39 height 26
click at [219, 116] on input "False" at bounding box center [214, 119] width 8 height 7
radio input "true"
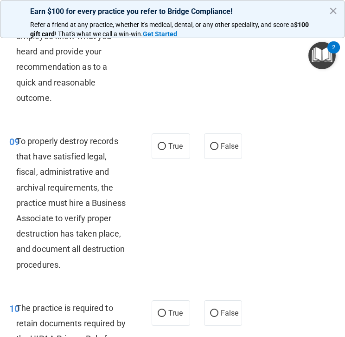
scroll to position [1120, 0]
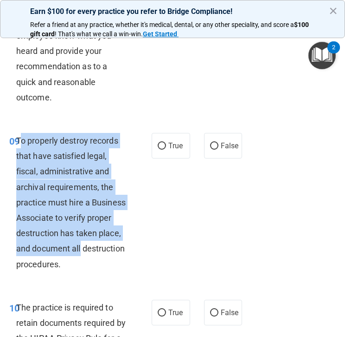
drag, startPoint x: 19, startPoint y: 142, endPoint x: 117, endPoint y: 246, distance: 143.2
click at [117, 246] on div "To properly destroy records that have satisfied legal, fiscal, administrative a…" at bounding box center [74, 202] width 117 height 139
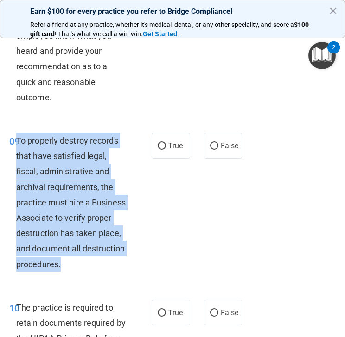
drag, startPoint x: 16, startPoint y: 138, endPoint x: 128, endPoint y: 267, distance: 170.8
click at [128, 267] on div "To properly destroy records that have satisfied legal, fiscal, administrative a…" at bounding box center [74, 202] width 117 height 139
click at [214, 146] on input "False" at bounding box center [214, 146] width 8 height 7
radio input "true"
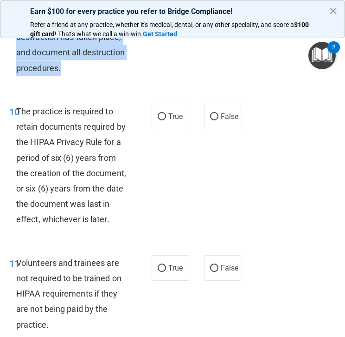
scroll to position [1338, 0]
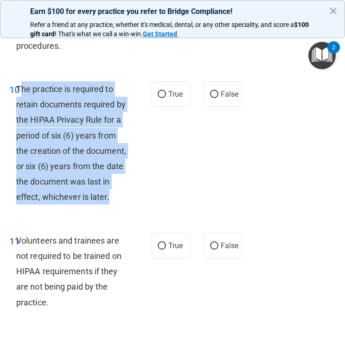
drag, startPoint x: 19, startPoint y: 86, endPoint x: 118, endPoint y: 195, distance: 147.5
click at [118, 195] on div "The practice is required to retain documents required by the HIPAA Privacy Rule…" at bounding box center [74, 142] width 117 height 123
click at [216, 91] on input "False" at bounding box center [214, 94] width 8 height 7
radio input "true"
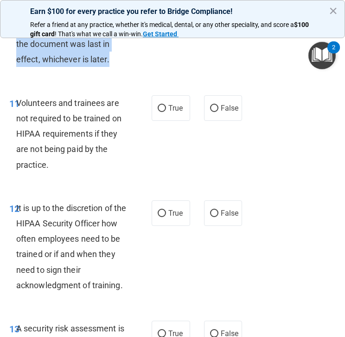
scroll to position [1496, 0]
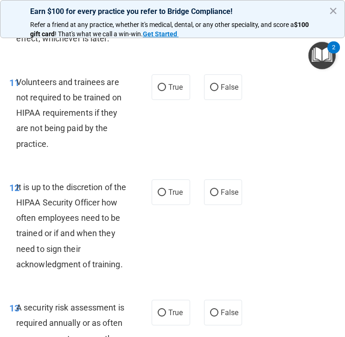
drag, startPoint x: 16, startPoint y: 80, endPoint x: 59, endPoint y: 152, distance: 84.2
click at [61, 154] on div "11 Volunteers and trainees are not required to be trained on HIPAA requirements…" at bounding box center [80, 115] width 170 height 82
click at [59, 152] on div "11 Volunteers and trainees are not required to be trained on HIPAA requirements…" at bounding box center [80, 115] width 170 height 82
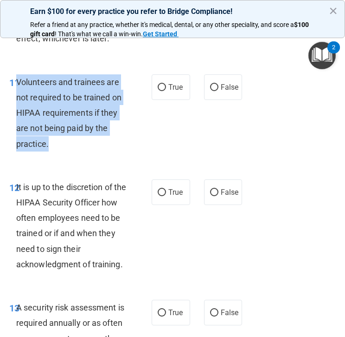
drag, startPoint x: 57, startPoint y: 152, endPoint x: 19, endPoint y: 80, distance: 81.4
click at [19, 80] on div "11 Volunteers and trainees are not required to be trained on HIPAA requirements…" at bounding box center [80, 115] width 170 height 82
click at [213, 87] on input "False" at bounding box center [214, 87] width 8 height 7
radio input "true"
click at [213, 87] on input "False" at bounding box center [214, 87] width 8 height 7
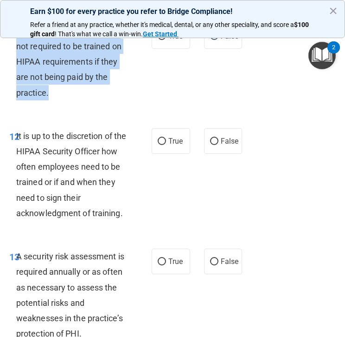
scroll to position [1558, 0]
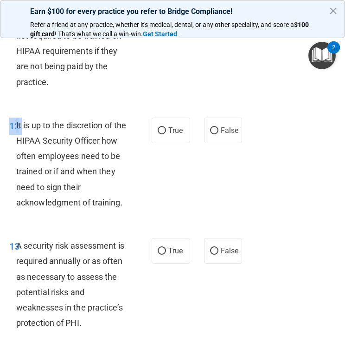
drag, startPoint x: 19, startPoint y: 123, endPoint x: 136, endPoint y: 217, distance: 149.6
click at [136, 217] on div "12 It is up to the discretion of the HIPAA Security Officer how often employees…" at bounding box center [172, 166] width 341 height 120
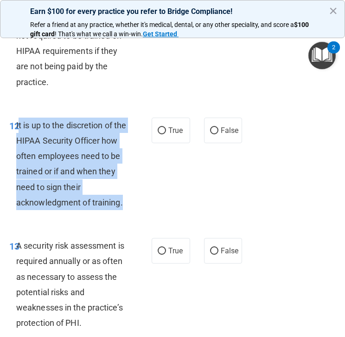
drag, startPoint x: 129, startPoint y: 205, endPoint x: 19, endPoint y: 121, distance: 138.4
click at [18, 121] on div "It is up to the discretion of the HIPAA Security Officer how often employees ne…" at bounding box center [74, 163] width 117 height 92
click at [213, 130] on input "False" at bounding box center [214, 130] width 8 height 7
radio input "true"
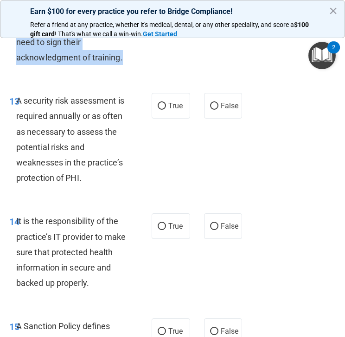
scroll to position [1703, 0]
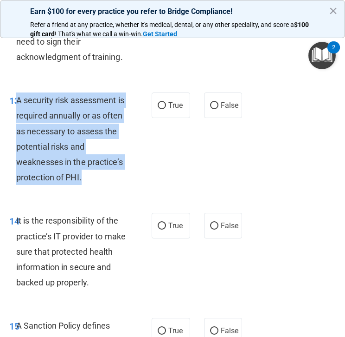
drag, startPoint x: 18, startPoint y: 100, endPoint x: 105, endPoint y: 189, distance: 124.7
click at [105, 189] on div "13 A security risk assessment is required annually or as often as necessary to …" at bounding box center [80, 140] width 170 height 97
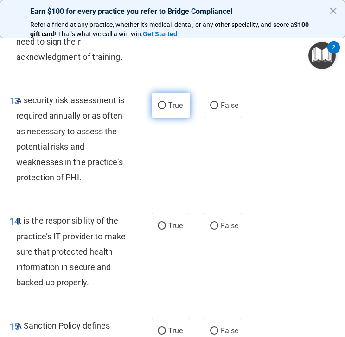
click at [168, 104] on label "True" at bounding box center [171, 105] width 39 height 26
click at [166, 104] on input "True" at bounding box center [162, 105] width 8 height 7
radio input "true"
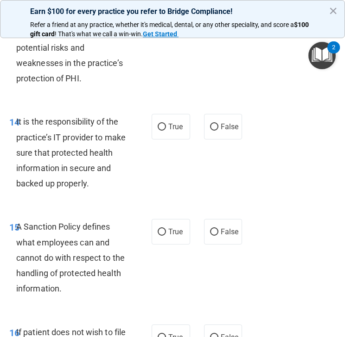
scroll to position [1824, 0]
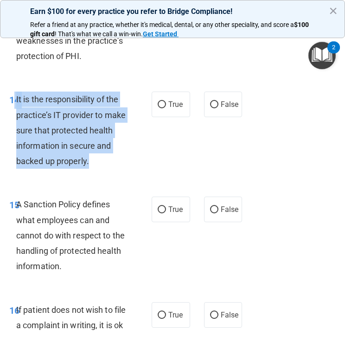
drag, startPoint x: 14, startPoint y: 101, endPoint x: 90, endPoint y: 169, distance: 102.5
click at [90, 169] on div "14 It is the responsibility of the practice’s IT provider to make sure that pro…" at bounding box center [80, 132] width 170 height 82
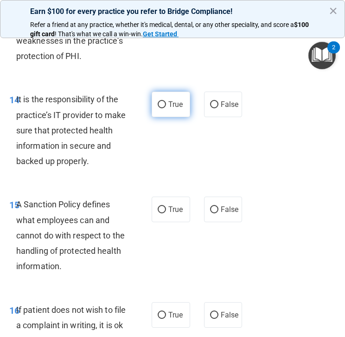
click at [172, 104] on span "True" at bounding box center [176, 104] width 14 height 9
click at [166, 104] on input "True" at bounding box center [162, 104] width 8 height 7
radio input "true"
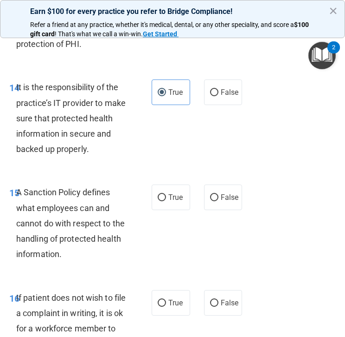
scroll to position [1853, 0]
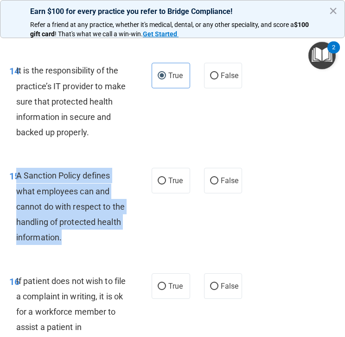
drag, startPoint x: 16, startPoint y: 174, endPoint x: 70, endPoint y: 246, distance: 90.2
click at [70, 246] on div "15 A Sanction Policy defines what employees can and cannot do with respect to t…" at bounding box center [80, 209] width 170 height 82
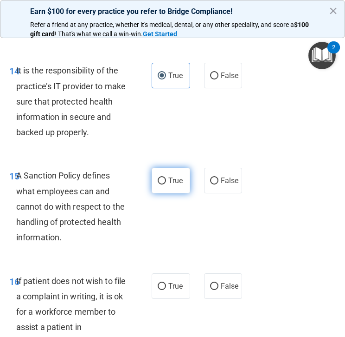
click at [173, 182] on span "True" at bounding box center [176, 180] width 14 height 9
click at [166, 182] on input "True" at bounding box center [162, 180] width 8 height 7
radio input "true"
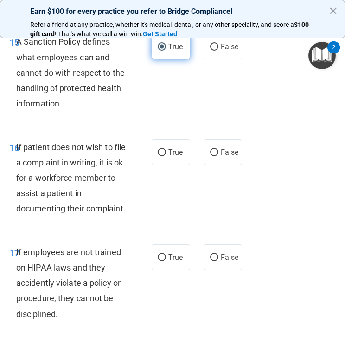
scroll to position [1991, 0]
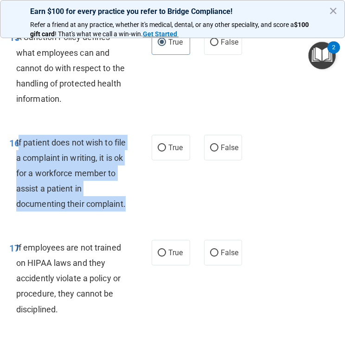
drag, startPoint x: 19, startPoint y: 140, endPoint x: 136, endPoint y: 210, distance: 136.4
click at [136, 210] on div "16 If patient does not wish to file a complaint in writing, it is ok for a work…" at bounding box center [80, 176] width 170 height 82
click at [162, 147] on input "True" at bounding box center [162, 147] width 8 height 7
radio input "true"
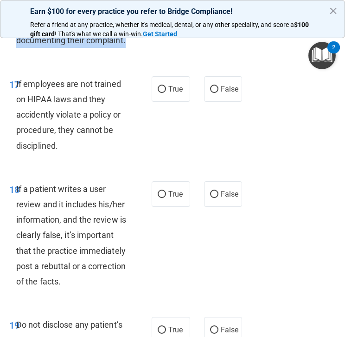
scroll to position [2156, 0]
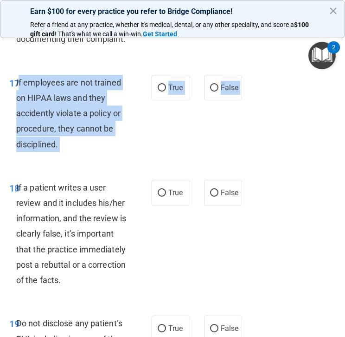
drag, startPoint x: 18, startPoint y: 83, endPoint x: 68, endPoint y: 157, distance: 90.0
click at [68, 158] on div "17 If employees are not trained on HIPAA laws and they accidently violate a pol…" at bounding box center [172, 115] width 341 height 105
click at [212, 89] on input "False" at bounding box center [214, 87] width 8 height 7
radio input "true"
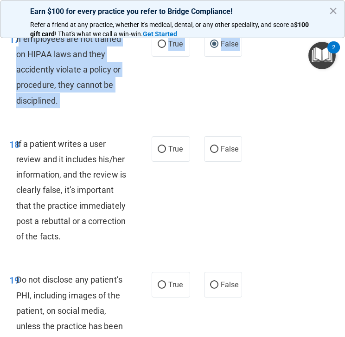
scroll to position [2211, 0]
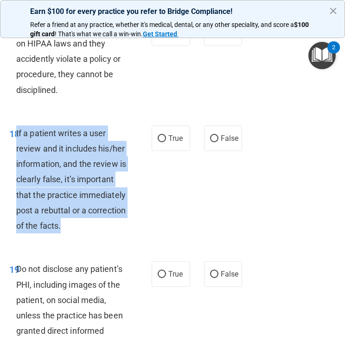
drag, startPoint x: 17, startPoint y: 135, endPoint x: 123, endPoint y: 227, distance: 140.5
click at [123, 229] on div "If a patient writes a user review and it includes his/her information, and the …" at bounding box center [74, 179] width 117 height 108
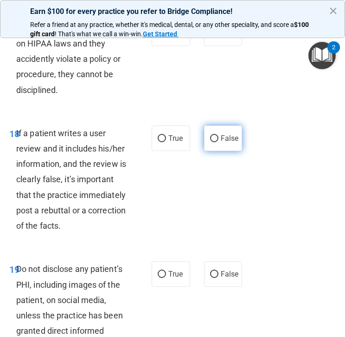
click at [209, 139] on label "False" at bounding box center [223, 138] width 39 height 26
click at [210, 139] on input "False" at bounding box center [214, 138] width 8 height 7
radio input "true"
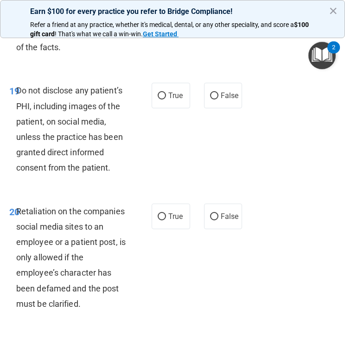
scroll to position [2393, 0]
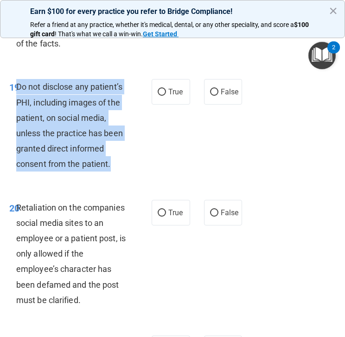
drag, startPoint x: 17, startPoint y: 87, endPoint x: 128, endPoint y: 161, distance: 133.3
click at [128, 161] on div "Do not disclose any patient’s PHI, including images of the patient, on social m…" at bounding box center [74, 125] width 117 height 92
click at [164, 92] on input "True" at bounding box center [162, 92] width 8 height 7
radio input "true"
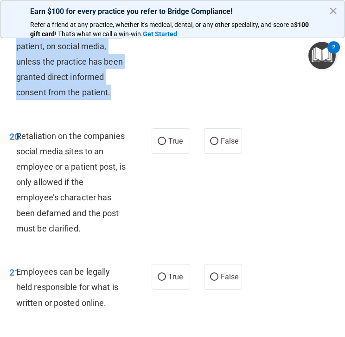
scroll to position [2487, 0]
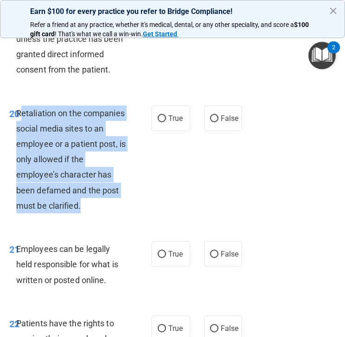
drag, startPoint x: 20, startPoint y: 112, endPoint x: 87, endPoint y: 203, distance: 113.2
click at [87, 203] on div "Retaliation on the companies social media sites to an employee or a patient pos…" at bounding box center [74, 159] width 117 height 108
drag, startPoint x: 18, startPoint y: 111, endPoint x: 96, endPoint y: 201, distance: 118.4
click at [97, 201] on div "Retaliation on the companies social media sites to an employee or a patient pos…" at bounding box center [74, 159] width 117 height 108
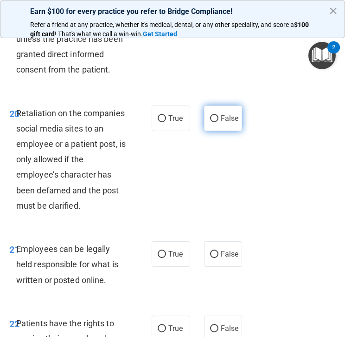
click at [219, 120] on label "False" at bounding box center [223, 118] width 39 height 26
click at [219, 120] on input "False" at bounding box center [214, 118] width 8 height 7
radio input "true"
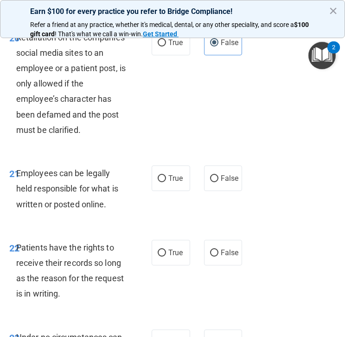
scroll to position [2583, 0]
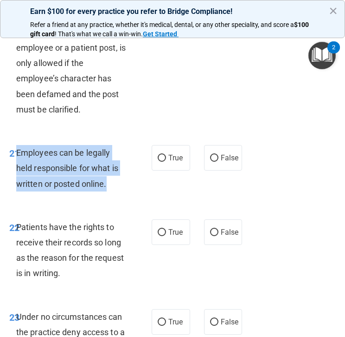
drag, startPoint x: 16, startPoint y: 153, endPoint x: 112, endPoint y: 184, distance: 101.1
click at [112, 184] on div "Employees can be legally held responsible for what is written or posted online." at bounding box center [74, 168] width 117 height 46
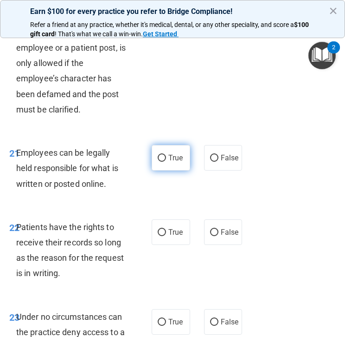
click at [156, 159] on label "True" at bounding box center [171, 158] width 39 height 26
click at [158, 159] on input "True" at bounding box center [162, 158] width 8 height 7
radio input "true"
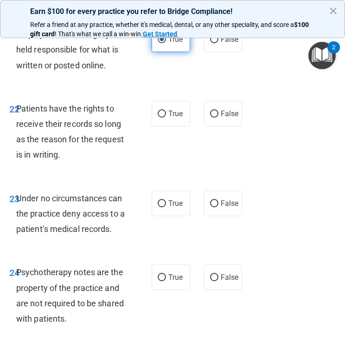
scroll to position [2713, 0]
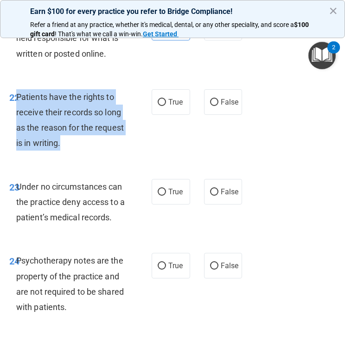
drag, startPoint x: 16, startPoint y: 96, endPoint x: 62, endPoint y: 144, distance: 66.0
click at [62, 144] on div "Patients have the rights to receive their records so long as the reason for the…" at bounding box center [74, 120] width 117 height 62
click at [176, 94] on label "True" at bounding box center [171, 102] width 39 height 26
click at [166, 99] on input "True" at bounding box center [162, 102] width 8 height 7
radio input "true"
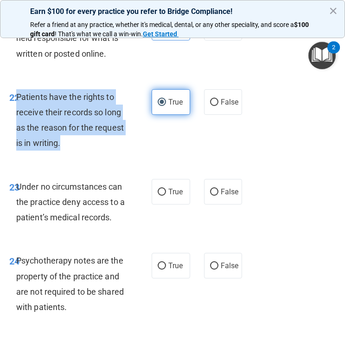
click at [176, 94] on label "True" at bounding box center [171, 102] width 39 height 26
click at [166, 99] on input "True" at bounding box center [162, 102] width 8 height 7
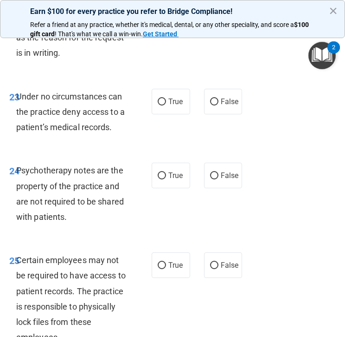
scroll to position [2819, 0]
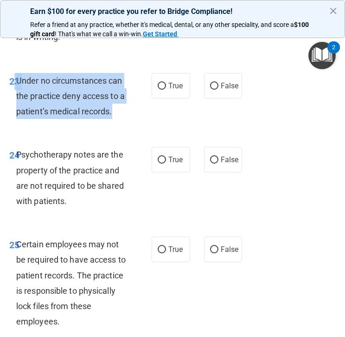
drag, startPoint x: 17, startPoint y: 79, endPoint x: 114, endPoint y: 116, distance: 103.7
click at [114, 116] on div "23 Under no circumstances can the practice deny access to a patient’s medical r…" at bounding box center [80, 98] width 170 height 51
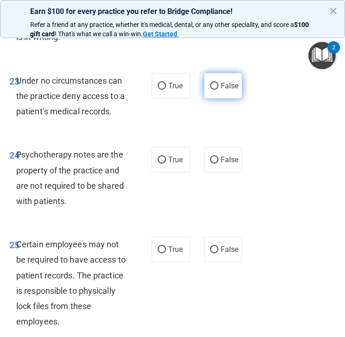
click at [212, 93] on label "False" at bounding box center [223, 86] width 39 height 26
click at [212, 90] on input "False" at bounding box center [214, 86] width 8 height 7
radio input "true"
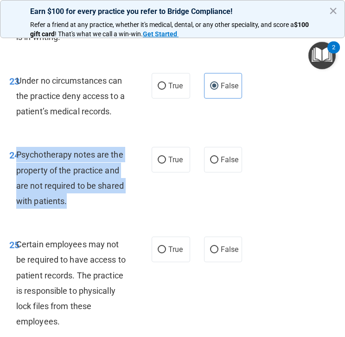
drag, startPoint x: 17, startPoint y: 155, endPoint x: 72, endPoint y: 210, distance: 78.5
click at [73, 211] on div "24 Psychotherapy notes are the property of the practice and are not required to…" at bounding box center [80, 180] width 170 height 66
click at [221, 160] on span "False" at bounding box center [230, 159] width 18 height 9
click at [219, 160] on input "False" at bounding box center [214, 159] width 8 height 7
radio input "true"
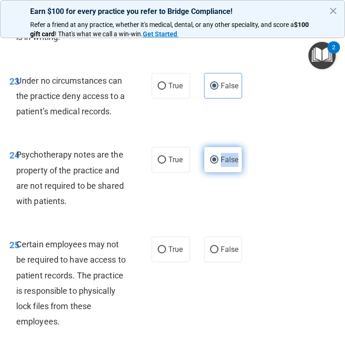
click at [221, 160] on span "False" at bounding box center [230, 159] width 18 height 9
click at [219, 160] on input "False" at bounding box center [214, 159] width 8 height 7
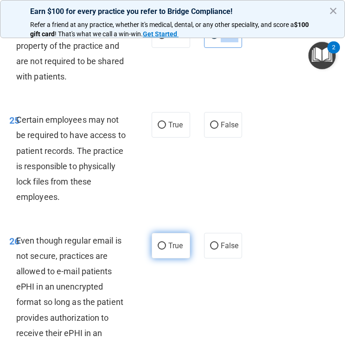
scroll to position [2954, 0]
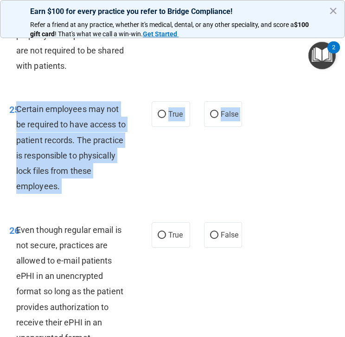
drag, startPoint x: 17, startPoint y: 111, endPoint x: 68, endPoint y: 201, distance: 103.5
click at [68, 202] on div "25 Certain employees may not be required to have access to patient records. The…" at bounding box center [172, 150] width 341 height 120
click at [164, 118] on input "True" at bounding box center [162, 114] width 8 height 7
radio input "true"
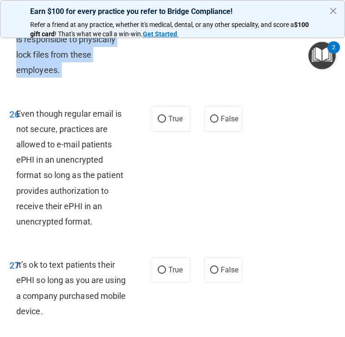
scroll to position [3088, 0]
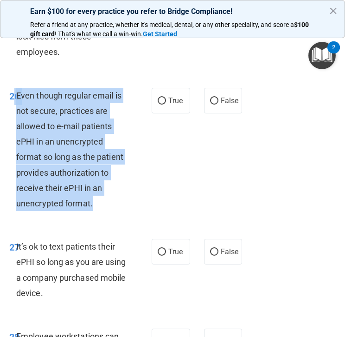
drag, startPoint x: 15, startPoint y: 96, endPoint x: 124, endPoint y: 206, distance: 154.9
click at [124, 206] on div "26 Even though regular email is not secure, practices are allowed to e-mail pat…" at bounding box center [80, 152] width 170 height 128
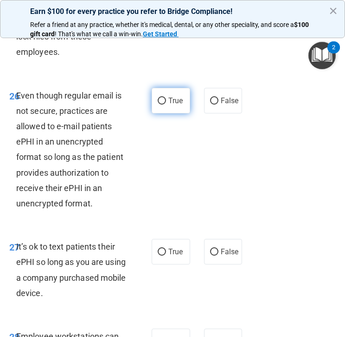
click at [161, 105] on label "True" at bounding box center [171, 101] width 39 height 26
click at [161, 104] on input "True" at bounding box center [162, 100] width 8 height 7
radio input "true"
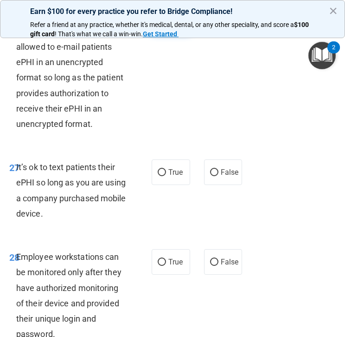
scroll to position [3178, 0]
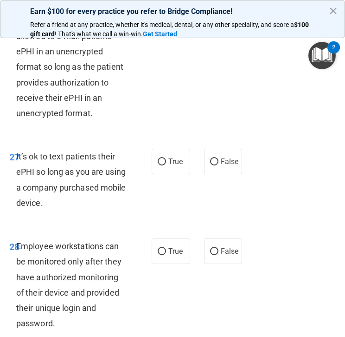
drag, startPoint x: 18, startPoint y: 156, endPoint x: 77, endPoint y: 208, distance: 78.6
click at [78, 208] on div "It’s ok to text patients their ePHI so long as you are using a company purchase…" at bounding box center [74, 180] width 117 height 62
click at [218, 154] on label "False" at bounding box center [223, 162] width 39 height 26
click at [218, 158] on input "False" at bounding box center [214, 161] width 8 height 7
radio input "true"
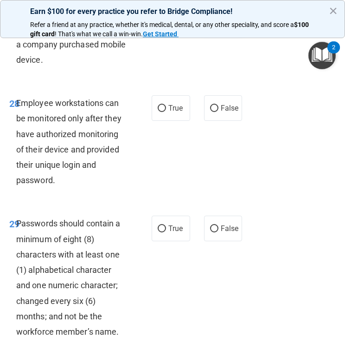
scroll to position [3358, 0]
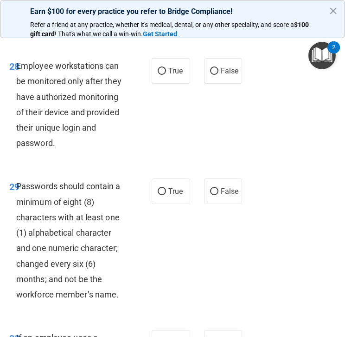
drag, startPoint x: 16, startPoint y: 66, endPoint x: 72, endPoint y: 135, distance: 88.7
click at [72, 135] on div "Employee workstations can be monitored only after they have authorized monitori…" at bounding box center [74, 104] width 117 height 92
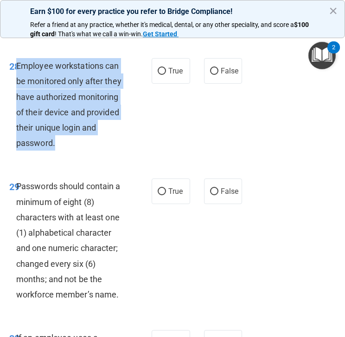
drag, startPoint x: 59, startPoint y: 146, endPoint x: 17, endPoint y: 69, distance: 88.5
click at [17, 68] on div "Employee workstations can be monitored only after they have authorized monitori…" at bounding box center [74, 104] width 117 height 92
click at [211, 73] on input "False" at bounding box center [214, 71] width 8 height 7
radio input "true"
click at [211, 73] on input "False" at bounding box center [214, 71] width 8 height 7
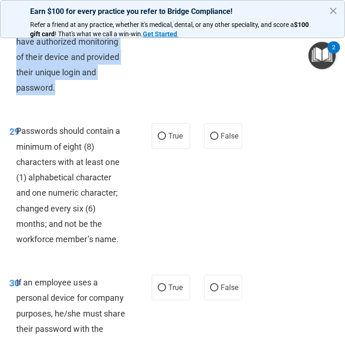
scroll to position [3421, 0]
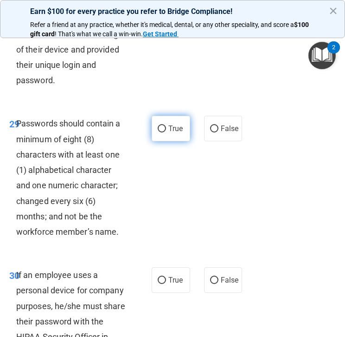
click at [163, 117] on label "True" at bounding box center [171, 129] width 39 height 26
click at [163, 125] on input "True" at bounding box center [162, 128] width 8 height 7
radio input "true"
click at [160, 124] on label "True" at bounding box center [171, 129] width 39 height 26
click at [160, 125] on input "True" at bounding box center [162, 128] width 8 height 7
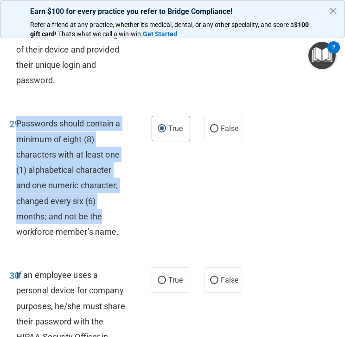
drag, startPoint x: 17, startPoint y: 121, endPoint x: 153, endPoint y: 219, distance: 167.3
click at [153, 219] on div "29 Passwords should contain a minimum of eight (8) characters with at least one…" at bounding box center [80, 180] width 170 height 128
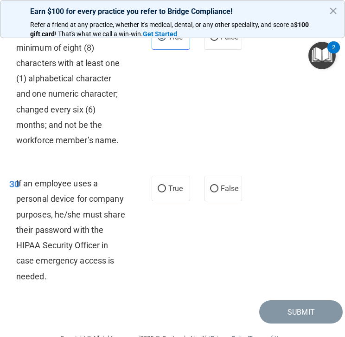
scroll to position [3516, 0]
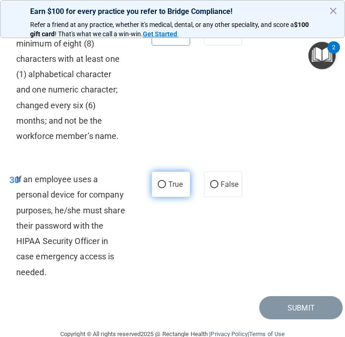
click at [173, 188] on span "True" at bounding box center [176, 184] width 14 height 9
click at [166, 188] on input "True" at bounding box center [162, 184] width 8 height 7
radio input "true"
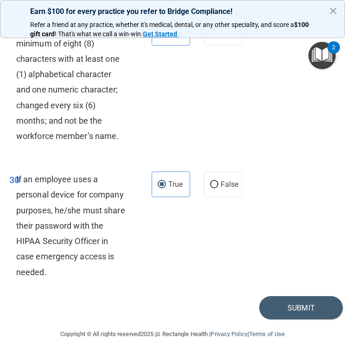
scroll to position [3537, 0]
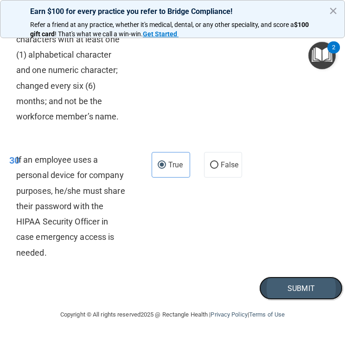
click at [283, 291] on button "Submit" at bounding box center [301, 288] width 84 height 24
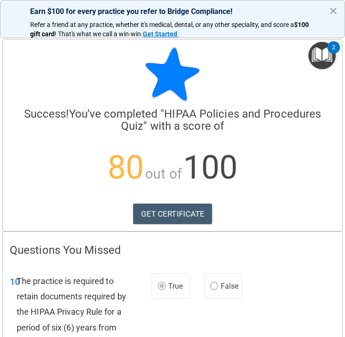
click at [330, 9] on button "×" at bounding box center [333, 10] width 9 height 15
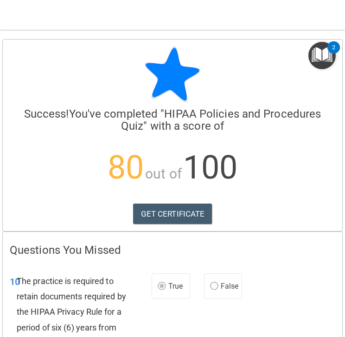
click at [309, 64] on img "Open Resource Center, 2 new notifications" at bounding box center [322, 55] width 27 height 27
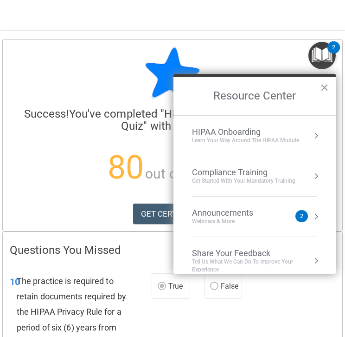
click at [315, 217] on button "Resource Center" at bounding box center [316, 216] width 9 height 9
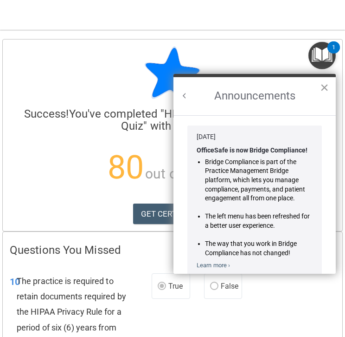
click at [328, 87] on button "×" at bounding box center [324, 87] width 9 height 15
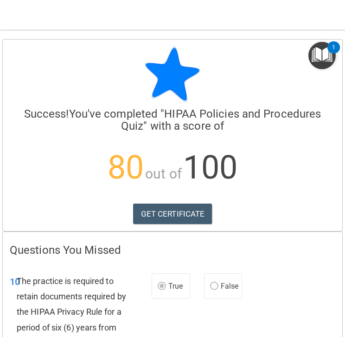
click at [316, 64] on img "Open Resource Center, 1 new notification" at bounding box center [322, 55] width 27 height 27
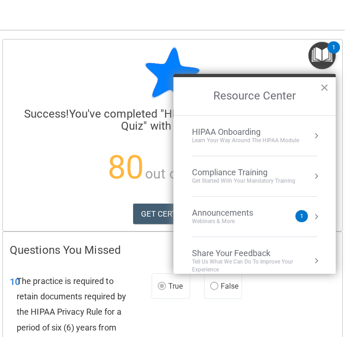
click at [253, 171] on div "Compliance Training" at bounding box center [244, 172] width 104 height 10
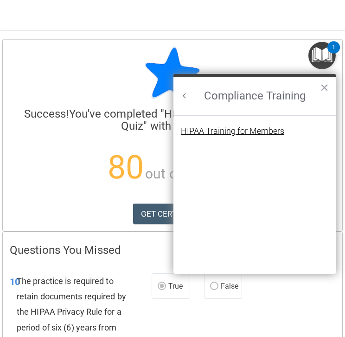
click at [235, 131] on div "HIPAA Training for Members" at bounding box center [233, 131] width 104 height 8
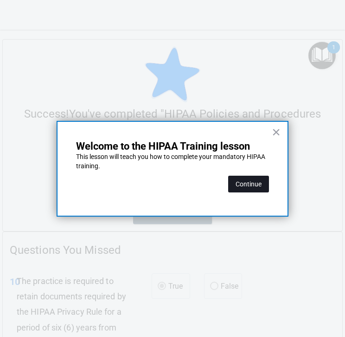
click at [246, 176] on button "Continue" at bounding box center [248, 183] width 41 height 17
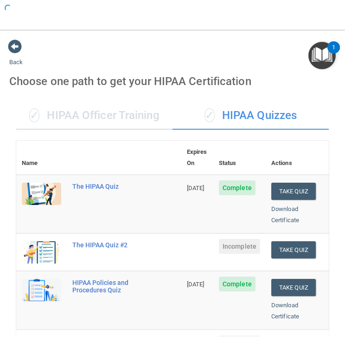
scroll to position [0, 0]
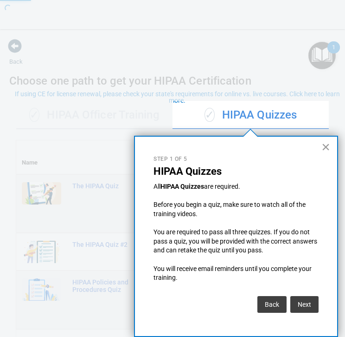
click at [328, 150] on button "×" at bounding box center [326, 146] width 9 height 15
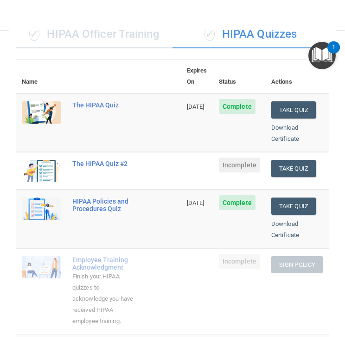
scroll to position [75, 0]
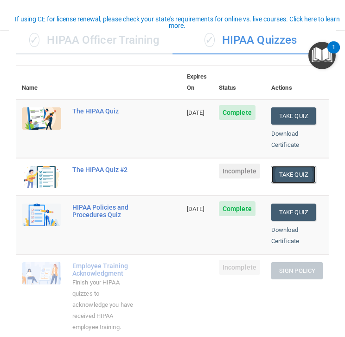
click at [298, 166] on button "Take Quiz" at bounding box center [294, 174] width 45 height 17
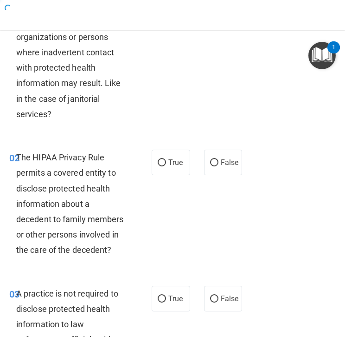
drag, startPoint x: 281, startPoint y: 162, endPoint x: 261, endPoint y: 162, distance: 20.0
click at [262, 162] on div "02 The HIPAA Privacy Rule permits a covered entity to disclose protected health…" at bounding box center [172, 206] width 341 height 136
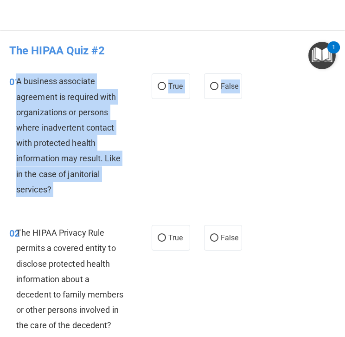
drag, startPoint x: 18, startPoint y: 81, endPoint x: 67, endPoint y: 202, distance: 130.8
click at [67, 202] on div "01 A business associate agreement is required with organizations or persons whe…" at bounding box center [172, 137] width 341 height 151
click at [217, 84] on input "False" at bounding box center [214, 86] width 8 height 7
radio input "true"
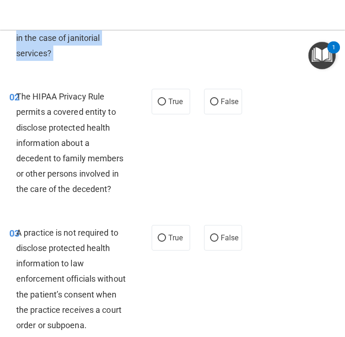
scroll to position [155, 0]
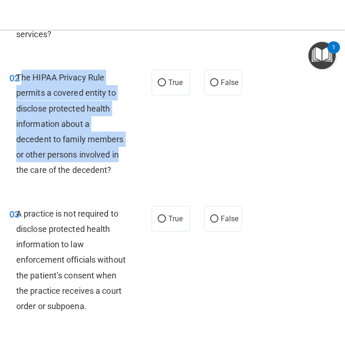
drag, startPoint x: 19, startPoint y: 76, endPoint x: 133, endPoint y: 158, distance: 140.6
click at [133, 158] on div "The HIPAA Privacy Rule permits a covered entity to disclose protected health in…" at bounding box center [74, 124] width 117 height 108
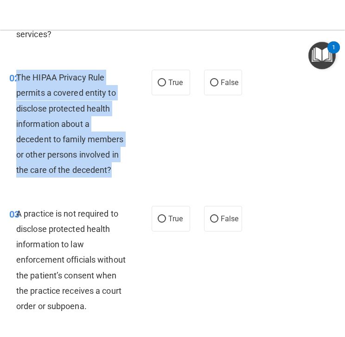
drag, startPoint x: 19, startPoint y: 74, endPoint x: 136, endPoint y: 177, distance: 155.6
click at [136, 177] on div "02 The HIPAA Privacy Rule permits a covered entity to disclose protected health…" at bounding box center [80, 126] width 170 height 113
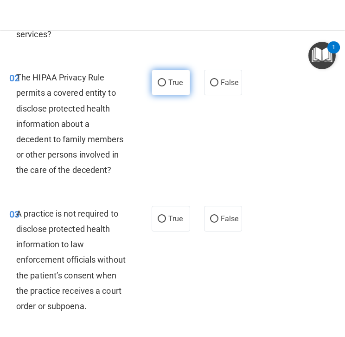
click at [168, 81] on label "True" at bounding box center [171, 83] width 39 height 26
click at [166, 81] on input "True" at bounding box center [162, 82] width 8 height 7
radio input "true"
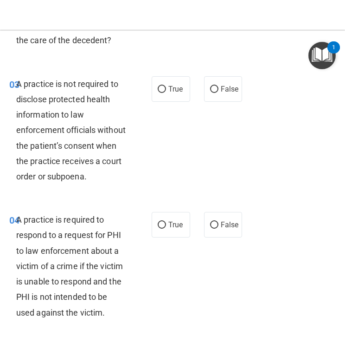
scroll to position [304, 0]
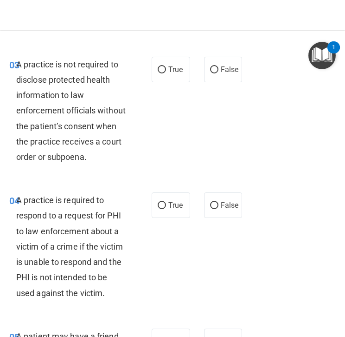
drag, startPoint x: 16, startPoint y: 62, endPoint x: 98, endPoint y: 171, distance: 136.9
click at [98, 171] on div "03 A practice is not required to disclose protected health information to law e…" at bounding box center [172, 113] width 341 height 136
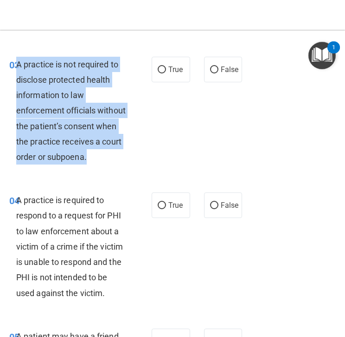
drag, startPoint x: 115, startPoint y: 158, endPoint x: 17, endPoint y: 63, distance: 136.9
click at [17, 63] on div "A practice is not required to disclose protected health information to law enfo…" at bounding box center [74, 111] width 117 height 108
click at [216, 72] on input "False" at bounding box center [214, 69] width 8 height 7
radio input "true"
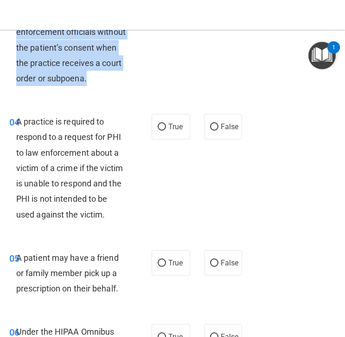
scroll to position [400, 0]
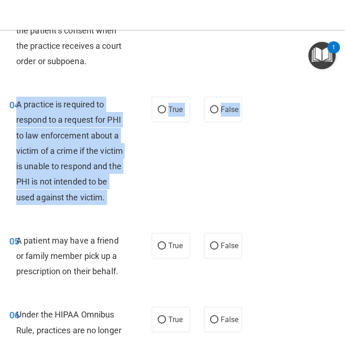
drag, startPoint x: 18, startPoint y: 104, endPoint x: 108, endPoint y: 210, distance: 138.3
click at [108, 210] on div "04 A practice is required to respond to a request for PHI to law enforcement ab…" at bounding box center [172, 153] width 341 height 136
click at [164, 112] on input "True" at bounding box center [162, 109] width 8 height 7
radio input "true"
click at [164, 112] on input "True" at bounding box center [162, 109] width 8 height 7
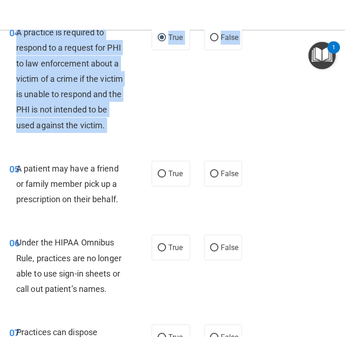
scroll to position [497, 0]
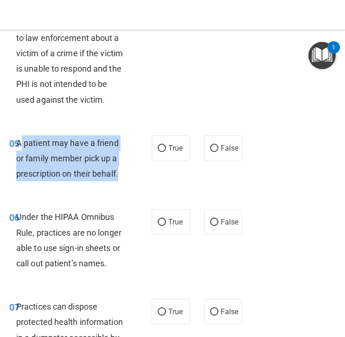
drag, startPoint x: 19, startPoint y: 143, endPoint x: 122, endPoint y: 176, distance: 107.5
click at [122, 176] on div "A patient may have a friend or family member pick up a prescription on their be…" at bounding box center [74, 158] width 117 height 46
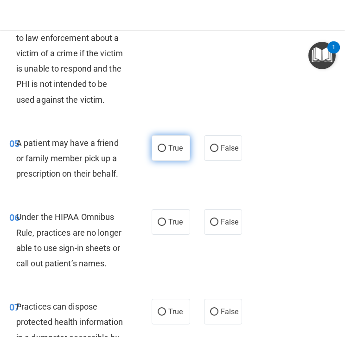
click at [170, 147] on span "True" at bounding box center [176, 147] width 14 height 9
click at [166, 147] on input "True" at bounding box center [162, 148] width 8 height 7
radio input "true"
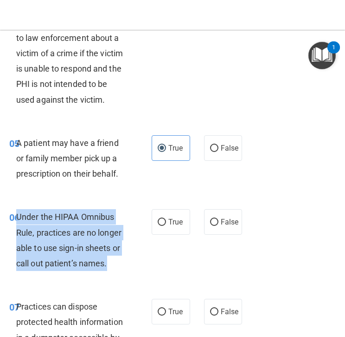
drag, startPoint x: 16, startPoint y: 213, endPoint x: 114, endPoint y: 268, distance: 111.8
click at [114, 268] on div "Under the HIPAA Omnibus Rule, practices are no longer able to use sign-in sheet…" at bounding box center [74, 240] width 117 height 62
click at [217, 221] on input "False" at bounding box center [214, 222] width 8 height 7
radio input "true"
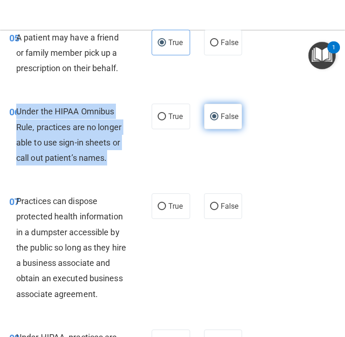
scroll to position [603, 0]
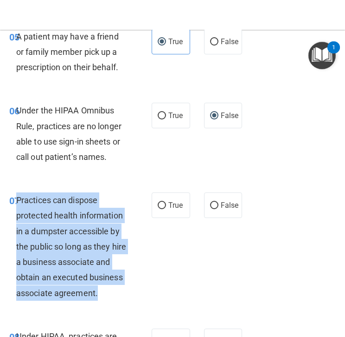
drag, startPoint x: 17, startPoint y: 199, endPoint x: 71, endPoint y: 315, distance: 128.4
click at [71, 300] on div "Practices can dispose protected health information in a dumpster accessible by …" at bounding box center [74, 246] width 117 height 108
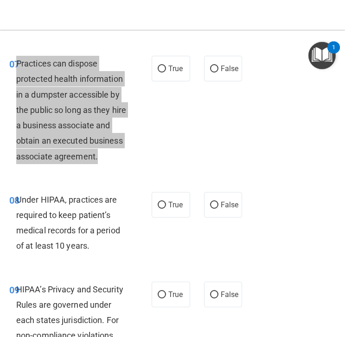
scroll to position [742, 0]
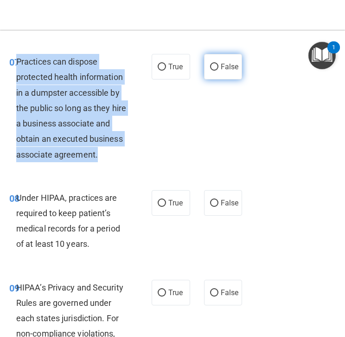
click at [214, 65] on input "False" at bounding box center [214, 67] width 8 height 7
radio input "true"
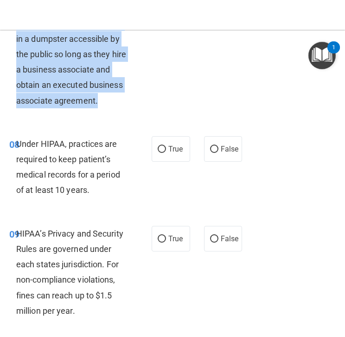
scroll to position [815, 0]
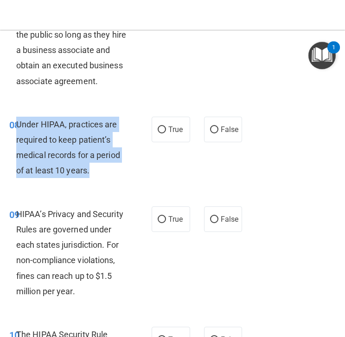
drag, startPoint x: 17, startPoint y: 140, endPoint x: 110, endPoint y: 195, distance: 107.9
click at [110, 183] on div "08 Under HIPAA, practices are required to keep patient’s medical records for a …" at bounding box center [80, 150] width 170 height 66
click at [211, 133] on input "False" at bounding box center [214, 129] width 8 height 7
radio input "true"
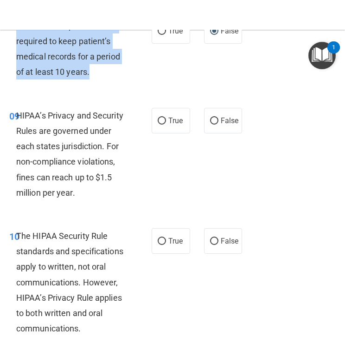
scroll to position [914, 0]
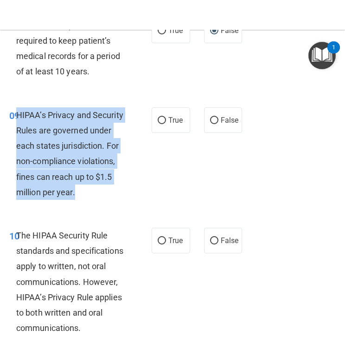
drag, startPoint x: 18, startPoint y: 130, endPoint x: 97, endPoint y: 217, distance: 118.3
click at [97, 204] on div "09 HIPAA’s Privacy and Security Rules are governed under each states jurisdicti…" at bounding box center [80, 155] width 170 height 97
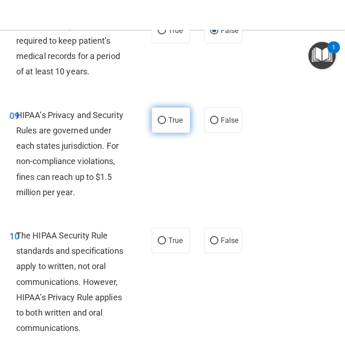
click at [177, 124] on span "True" at bounding box center [176, 120] width 14 height 9
click at [166, 124] on input "True" at bounding box center [162, 120] width 8 height 7
radio input "true"
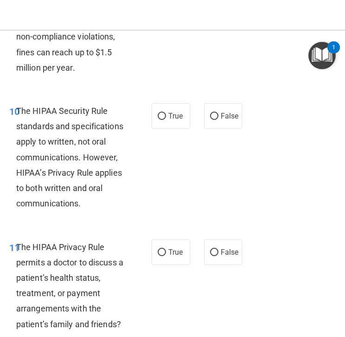
scroll to position [1057, 0]
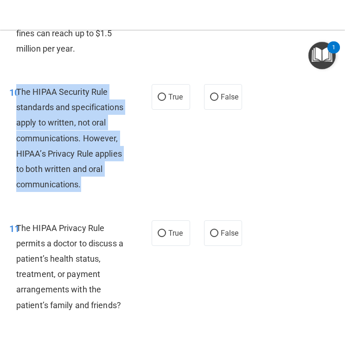
drag, startPoint x: 17, startPoint y: 106, endPoint x: 99, endPoint y: 210, distance: 132.5
click at [100, 197] on div "10 The HIPAA Security Rule standards and specifications apply to written, not o…" at bounding box center [80, 140] width 170 height 113
click at [158, 101] on input "True" at bounding box center [162, 97] width 8 height 7
radio input "true"
click at [158, 101] on input "True" at bounding box center [162, 97] width 8 height 7
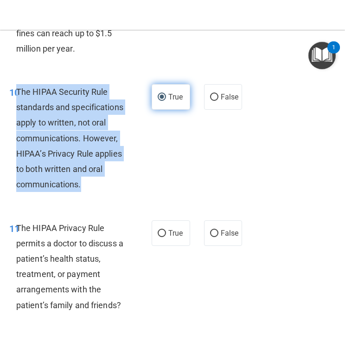
scroll to position [1173, 0]
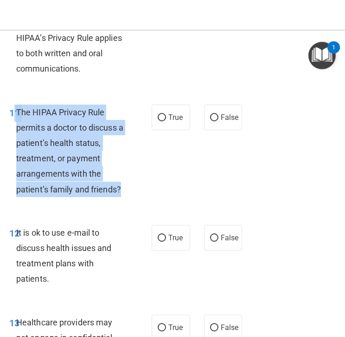
drag, startPoint x: 14, startPoint y: 124, endPoint x: 142, endPoint y: 206, distance: 151.4
click at [142, 201] on div "11 The HIPAA Privacy Rule permits a doctor to discuss a patient’s health status…" at bounding box center [80, 152] width 170 height 97
click at [212, 121] on input "False" at bounding box center [214, 117] width 8 height 7
radio input "true"
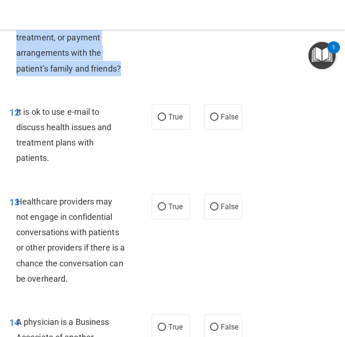
scroll to position [1297, 0]
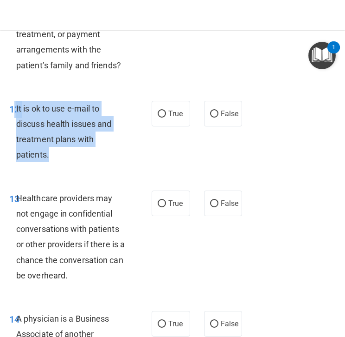
drag, startPoint x: 15, startPoint y: 123, endPoint x: 72, endPoint y: 172, distance: 75.1
click at [72, 167] on div "12 It is ok to use e-mail to discuss health issues and treatment plans with pat…" at bounding box center [80, 134] width 170 height 66
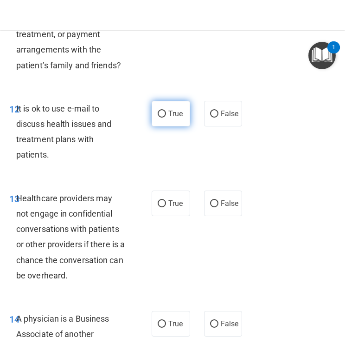
click at [167, 126] on label "True" at bounding box center [171, 114] width 39 height 26
click at [166, 117] on input "True" at bounding box center [162, 113] width 8 height 7
radio input "true"
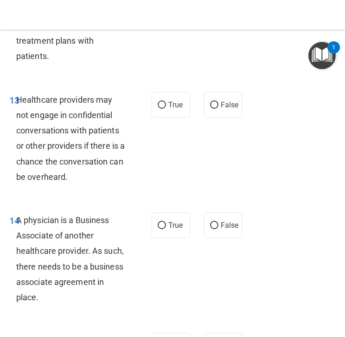
scroll to position [1398, 0]
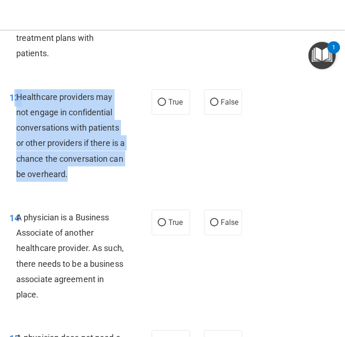
drag, startPoint x: 15, startPoint y: 110, endPoint x: 82, endPoint y: 199, distance: 110.4
click at [83, 186] on div "13 Healthcare providers may not engage in confidential conversations with patie…" at bounding box center [80, 137] width 170 height 97
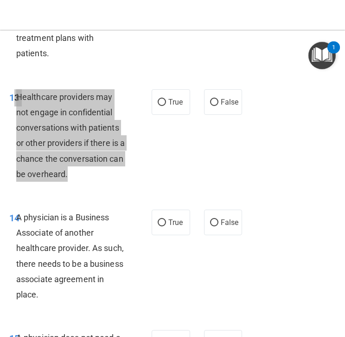
scroll to position [1427, 0]
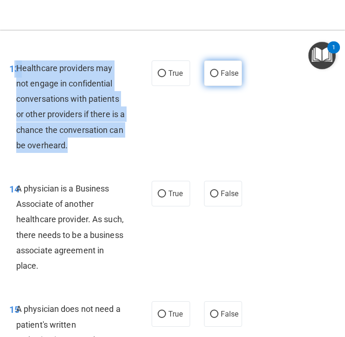
click at [216, 77] on input "False" at bounding box center [214, 73] width 8 height 7
radio input "true"
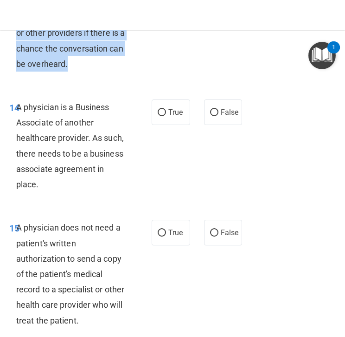
scroll to position [1509, 0]
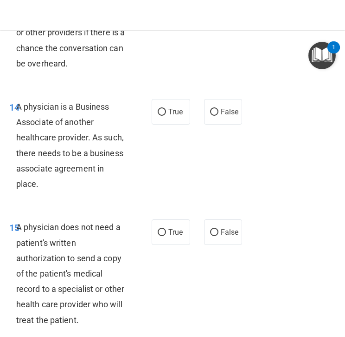
drag, startPoint x: 16, startPoint y: 123, endPoint x: 60, endPoint y: 198, distance: 86.4
click at [60, 191] on div "A physician is a Business Associate of another healthcare provider. As such, th…" at bounding box center [74, 145] width 117 height 92
drag, startPoint x: 60, startPoint y: 198, endPoint x: 17, endPoint y: 124, distance: 85.3
click at [17, 124] on div "A physician is a Business Associate of another healthcare provider. As such, th…" at bounding box center [74, 145] width 117 height 92
click at [214, 124] on label "False" at bounding box center [223, 112] width 39 height 26
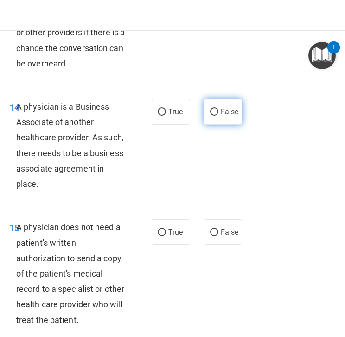
click at [214, 116] on input "False" at bounding box center [214, 112] width 8 height 7
radio input "true"
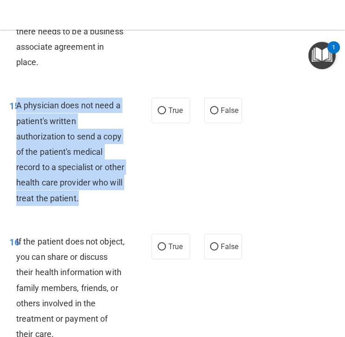
drag, startPoint x: 17, startPoint y: 120, endPoint x: 91, endPoint y: 216, distance: 121.7
click at [91, 206] on div "A physician does not need a patient's written authorization to send a copy of t…" at bounding box center [74, 151] width 117 height 108
click at [169, 115] on span "True" at bounding box center [176, 110] width 14 height 9
click at [166, 114] on input "True" at bounding box center [162, 110] width 8 height 7
radio input "true"
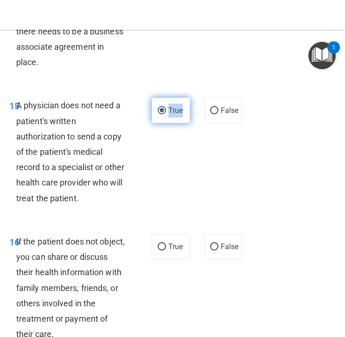
click at [169, 115] on span "True" at bounding box center [176, 110] width 14 height 9
click at [166, 114] on input "True" at bounding box center [162, 110] width 8 height 7
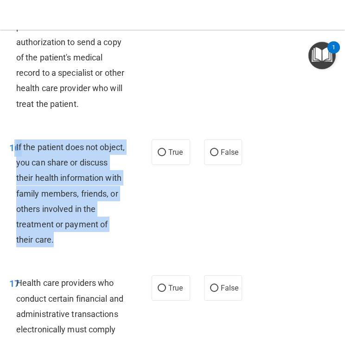
drag, startPoint x: 15, startPoint y: 162, endPoint x: 81, endPoint y: 249, distance: 108.7
click at [81, 249] on div "16 If the patient does not object, you can share or discuss their health inform…" at bounding box center [80, 195] width 170 height 113
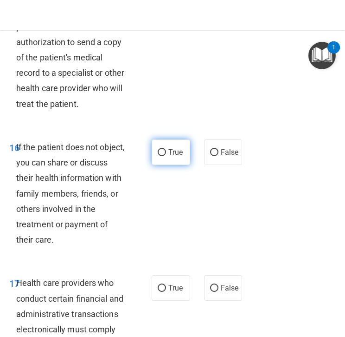
click at [172, 156] on span "True" at bounding box center [176, 152] width 14 height 9
click at [166, 156] on input "True" at bounding box center [162, 152] width 8 height 7
radio input "true"
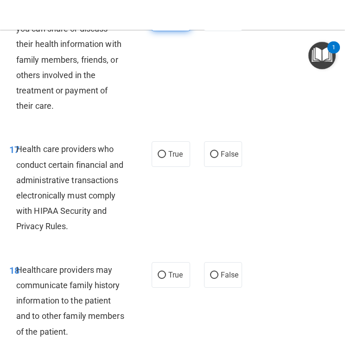
scroll to position [1859, 0]
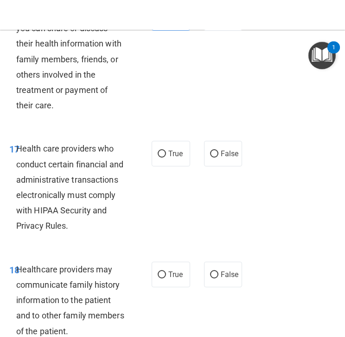
drag, startPoint x: 16, startPoint y: 163, endPoint x: 82, endPoint y: 239, distance: 101.0
click at [83, 233] on div "Health care providers who conduct certain financial and administrative transact…" at bounding box center [74, 187] width 117 height 92
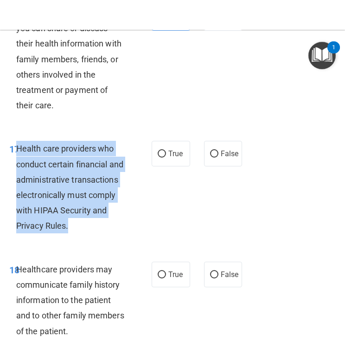
drag, startPoint x: 82, startPoint y: 239, endPoint x: 17, endPoint y: 162, distance: 100.5
click at [17, 162] on div "Health care providers who conduct certain financial and administrative transact…" at bounding box center [74, 187] width 117 height 92
click at [165, 157] on input "True" at bounding box center [162, 153] width 8 height 7
radio input "true"
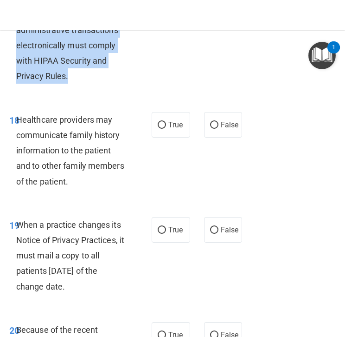
scroll to position [2012, 0]
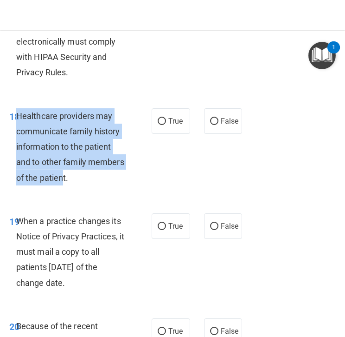
drag, startPoint x: 18, startPoint y: 131, endPoint x: 63, endPoint y: 198, distance: 80.9
click at [64, 182] on span "Healthcare providers may communicate family history information to the patient …" at bounding box center [70, 146] width 108 height 71
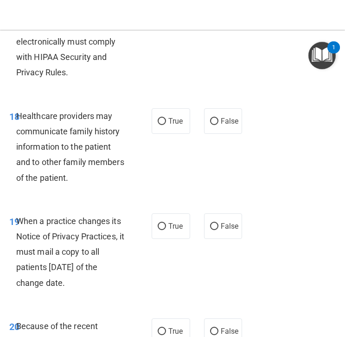
click at [58, 182] on span "Healthcare providers may communicate family history information to the patient …" at bounding box center [70, 146] width 108 height 71
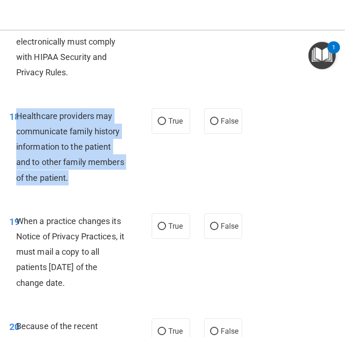
drag, startPoint x: 83, startPoint y: 188, endPoint x: 18, endPoint y: 132, distance: 85.9
click at [17, 131] on div "Healthcare providers may communicate family history information to the patient …" at bounding box center [74, 146] width 117 height 77
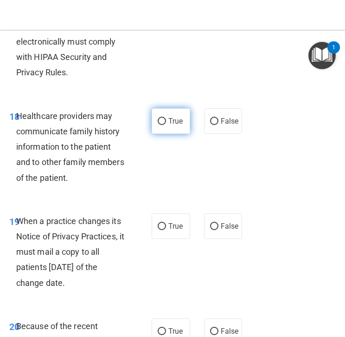
click at [163, 134] on label "True" at bounding box center [171, 121] width 39 height 26
click at [163, 125] on input "True" at bounding box center [162, 121] width 8 height 7
radio input "true"
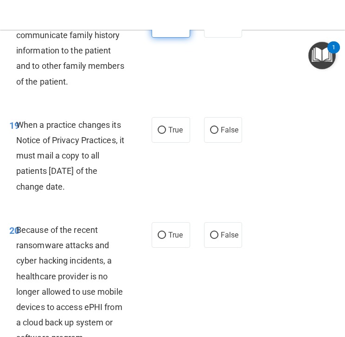
scroll to position [2123, 0]
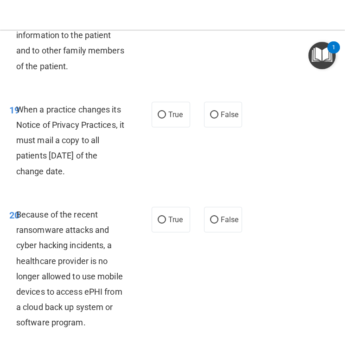
drag, startPoint x: 18, startPoint y: 124, endPoint x: 91, endPoint y: 184, distance: 94.0
click at [91, 179] on div "When a practice changes its Notice of Privacy Practices, it must mail a copy to…" at bounding box center [74, 140] width 117 height 77
click at [216, 118] on input "False" at bounding box center [214, 114] width 8 height 7
radio input "true"
click at [216, 118] on input "False" at bounding box center [214, 114] width 8 height 7
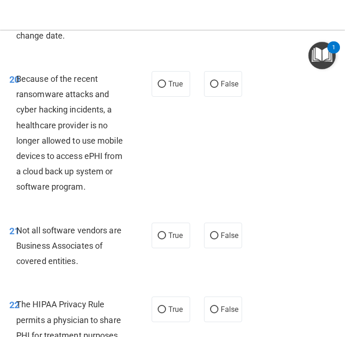
scroll to position [2284, 0]
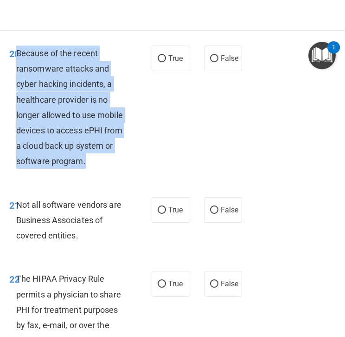
drag, startPoint x: 18, startPoint y: 66, endPoint x: 111, endPoint y: 176, distance: 144.3
click at [111, 169] on div "Because of the recent ransomware attacks and cyber hacking incidents, a healthc…" at bounding box center [74, 106] width 117 height 123
click at [214, 62] on input "False" at bounding box center [214, 58] width 8 height 7
radio input "true"
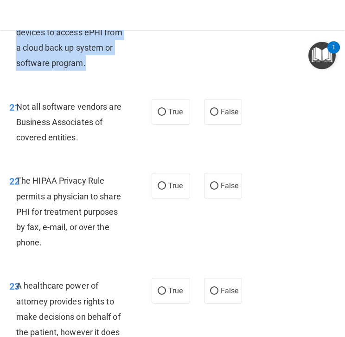
scroll to position [2391, 0]
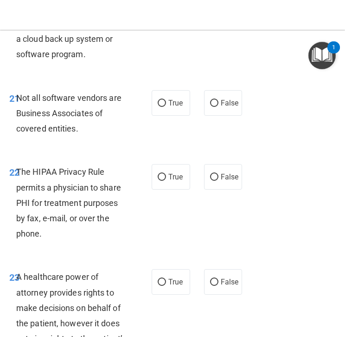
drag, startPoint x: 16, startPoint y: 112, endPoint x: 78, endPoint y: 143, distance: 69.1
click at [78, 136] on div "Not all software vendors are Business Associates of covered entities." at bounding box center [74, 113] width 117 height 46
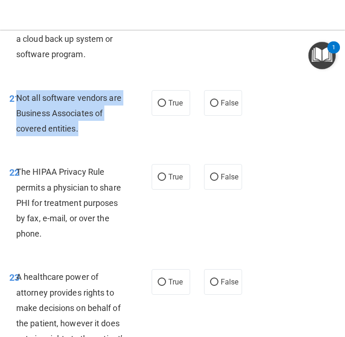
drag, startPoint x: 78, startPoint y: 143, endPoint x: 17, endPoint y: 109, distance: 69.6
click at [17, 109] on div "Not all software vendors are Business Associates of covered entities." at bounding box center [74, 113] width 117 height 46
click at [215, 107] on input "False" at bounding box center [214, 103] width 8 height 7
radio input "true"
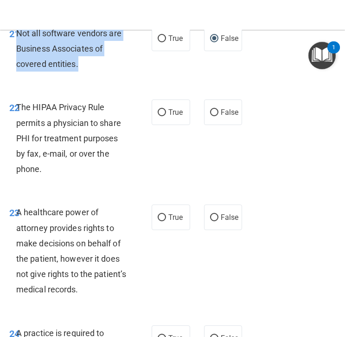
scroll to position [2471, 0]
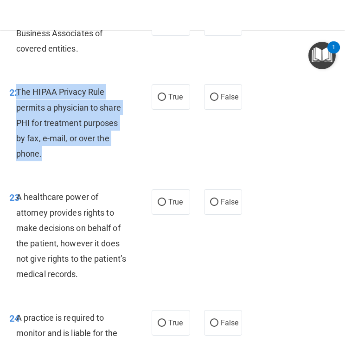
drag, startPoint x: 18, startPoint y: 105, endPoint x: 61, endPoint y: 171, distance: 78.8
click at [61, 161] on div "The HIPAA Privacy Rule permits a physician to share PHI for treatment purposes …" at bounding box center [74, 122] width 117 height 77
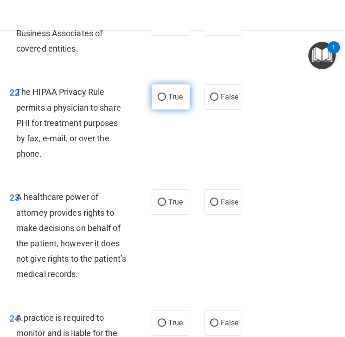
click at [175, 101] on span "True" at bounding box center [176, 96] width 14 height 9
click at [166, 101] on input "True" at bounding box center [162, 97] width 8 height 7
radio input "true"
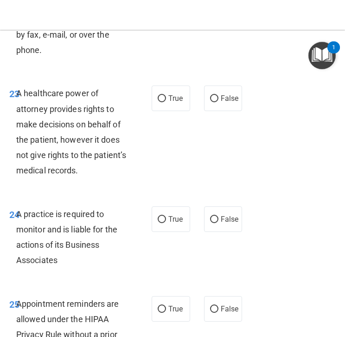
scroll to position [2580, 0]
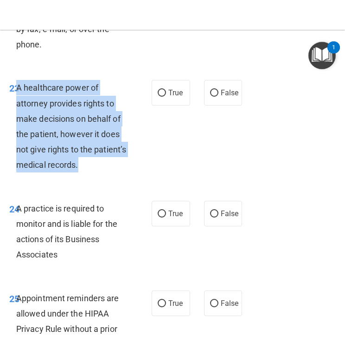
drag, startPoint x: 19, startPoint y: 103, endPoint x: 123, endPoint y: 176, distance: 128.0
click at [123, 172] on div "A healthcare power of attorney provides rights to make decisions on behalf of t…" at bounding box center [74, 126] width 117 height 92
click at [213, 97] on input "False" at bounding box center [214, 93] width 8 height 7
radio input "true"
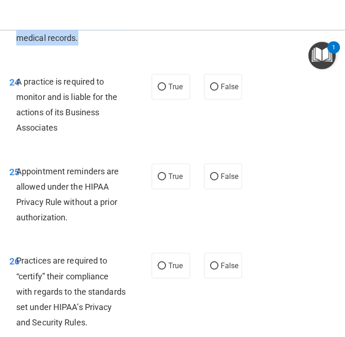
scroll to position [2723, 0]
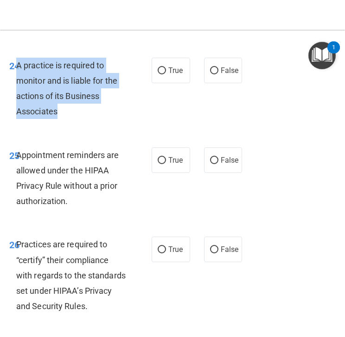
drag, startPoint x: 16, startPoint y: 79, endPoint x: 75, endPoint y: 123, distance: 73.0
click at [75, 119] on div "A practice is required to monitor and is liable for the actions of its Business…" at bounding box center [74, 89] width 117 height 62
click at [215, 74] on input "False" at bounding box center [214, 70] width 8 height 7
radio input "true"
click at [215, 74] on input "False" at bounding box center [214, 70] width 8 height 7
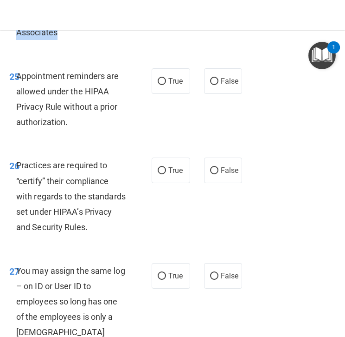
scroll to position [2815, 0]
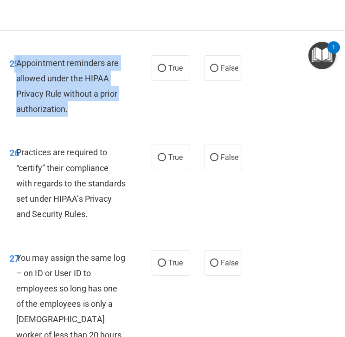
drag, startPoint x: 15, startPoint y: 77, endPoint x: 62, endPoint y: 133, distance: 73.2
click at [62, 122] on div "25 Appointment reminders are allowed under the HIPAA Privacy Rule without a pri…" at bounding box center [80, 88] width 170 height 66
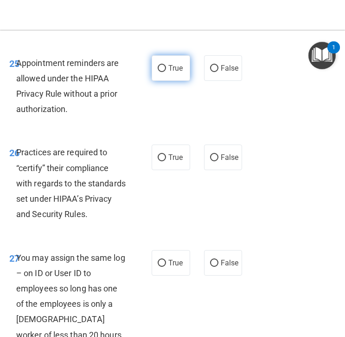
click at [167, 81] on label "True" at bounding box center [171, 68] width 39 height 26
click at [166, 72] on input "True" at bounding box center [162, 68] width 8 height 7
radio input "true"
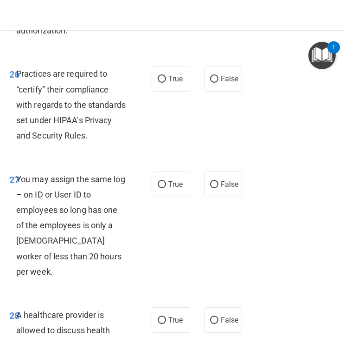
scroll to position [2894, 0]
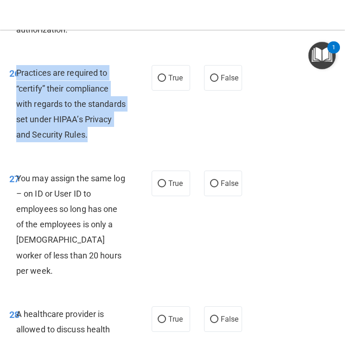
drag, startPoint x: 17, startPoint y: 88, endPoint x: 123, endPoint y: 160, distance: 129.0
click at [123, 147] on div "26 Practices are required to “certify” their compliance with regards to the sta…" at bounding box center [80, 106] width 170 height 82
click at [217, 82] on input "False" at bounding box center [214, 78] width 8 height 7
radio input "true"
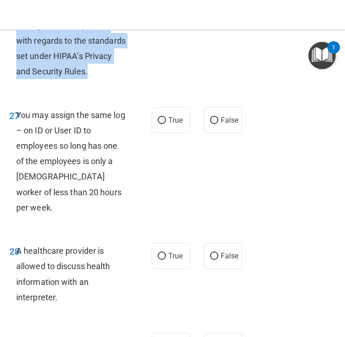
scroll to position [2963, 0]
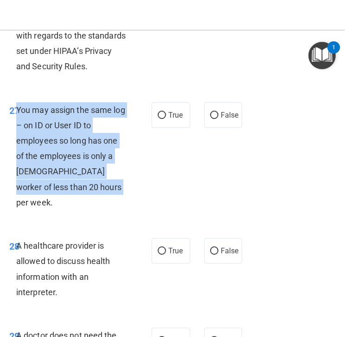
drag, startPoint x: 16, startPoint y: 123, endPoint x: 112, endPoint y: 206, distance: 126.7
click at [112, 207] on div "You may assign the same log – on ID or User ID to employees so long has one of …" at bounding box center [74, 156] width 117 height 108
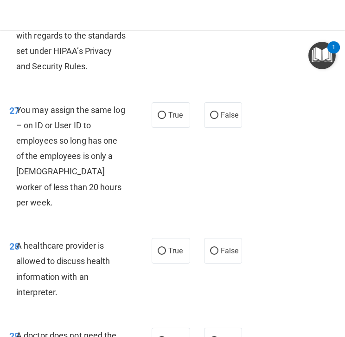
click at [205, 157] on div "27 You may assign the same log – on ID or User ID to employees so long has one …" at bounding box center [172, 159] width 341 height 136
click at [206, 128] on label "False" at bounding box center [223, 115] width 39 height 26
click at [210, 119] on input "False" at bounding box center [214, 115] width 8 height 7
radio input "true"
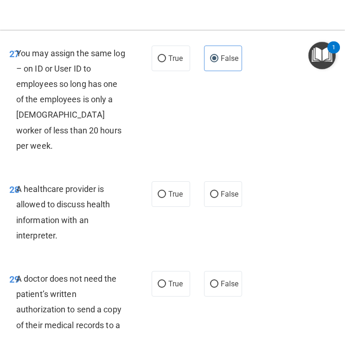
scroll to position [3036, 0]
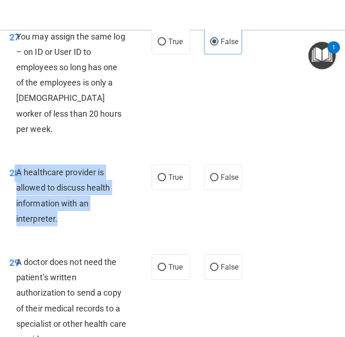
drag, startPoint x: 16, startPoint y: 173, endPoint x: 70, endPoint y: 225, distance: 75.2
click at [71, 225] on div "28 A healthcare provider is allowed to discuss health information with an inter…" at bounding box center [80, 197] width 170 height 66
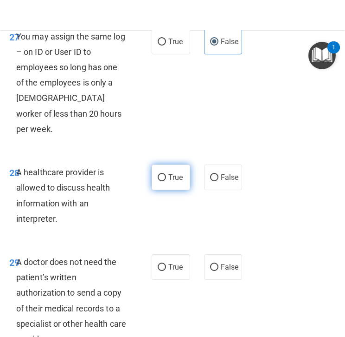
click at [171, 175] on span "True" at bounding box center [176, 177] width 14 height 9
click at [166, 175] on input "True" at bounding box center [162, 177] width 8 height 7
radio input "true"
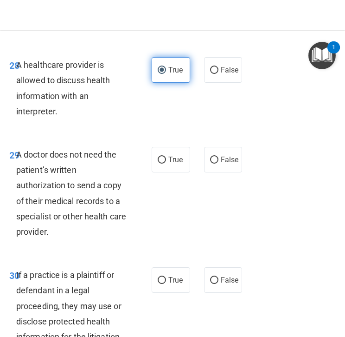
scroll to position [3144, 0]
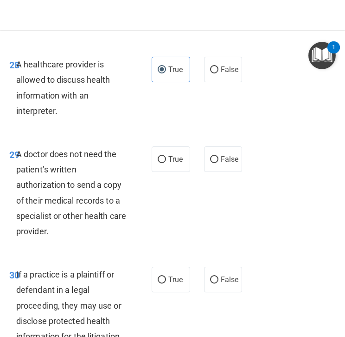
drag, startPoint x: 18, startPoint y: 155, endPoint x: 98, endPoint y: 230, distance: 110.0
click at [99, 230] on div "A doctor does not need the patient’s written authorization to send a copy of th…" at bounding box center [74, 192] width 117 height 92
click at [211, 168] on label "False" at bounding box center [223, 159] width 39 height 26
click at [211, 163] on input "False" at bounding box center [214, 159] width 8 height 7
radio input "true"
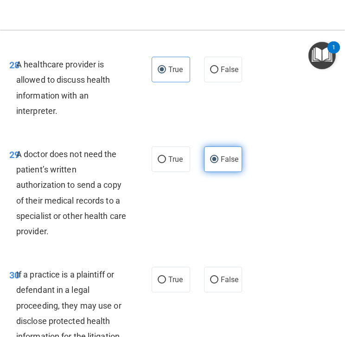
scroll to position [3228, 0]
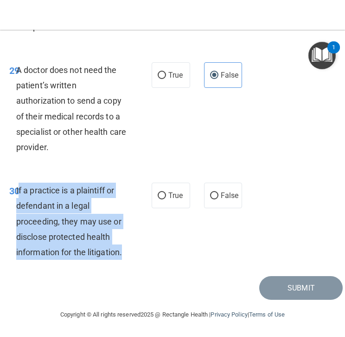
drag, startPoint x: 18, startPoint y: 189, endPoint x: 139, endPoint y: 248, distance: 134.5
click at [139, 248] on div "30 If a practice is a plaintiff or defendant in a legal proceeding, they may us…" at bounding box center [80, 223] width 170 height 82
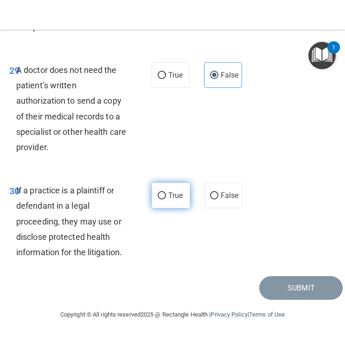
click at [169, 193] on span "True" at bounding box center [176, 195] width 14 height 9
click at [166, 193] on input "True" at bounding box center [162, 195] width 8 height 7
radio input "true"
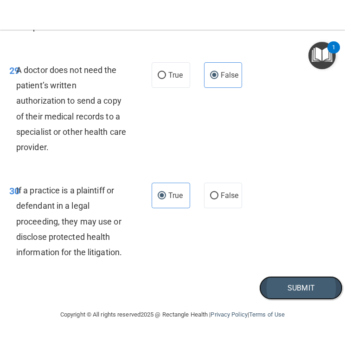
click at [294, 284] on button "Submit" at bounding box center [301, 288] width 84 height 24
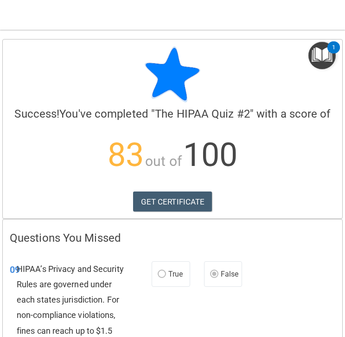
click at [313, 57] on img "Open Resource Center, 1 new notification" at bounding box center [322, 55] width 27 height 27
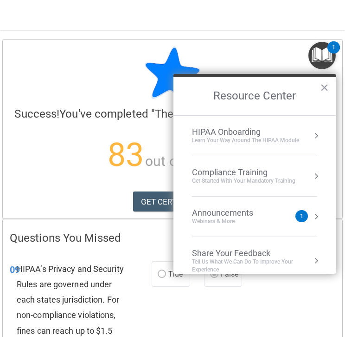
click at [260, 142] on div "Learn Your Way around the HIPAA module" at bounding box center [245, 140] width 107 height 8
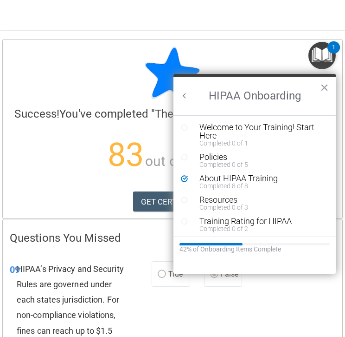
click at [317, 91] on h2 "HIPAA Onboarding" at bounding box center [255, 96] width 162 height 38
click at [321, 91] on button "×" at bounding box center [324, 87] width 9 height 15
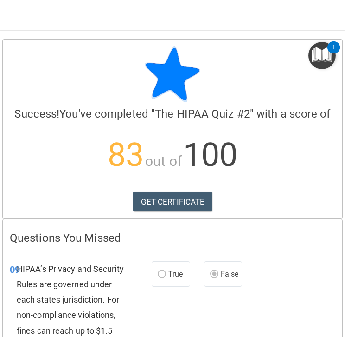
click at [310, 56] on img "Open Resource Center, 1 new notification" at bounding box center [322, 55] width 27 height 27
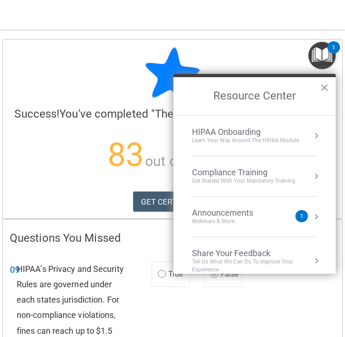
click at [240, 177] on div "Get Started with your mandatory training" at bounding box center [244, 181] width 104 height 8
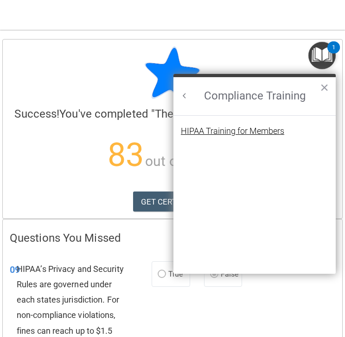
click at [242, 127] on div "HIPAA Training for Members" at bounding box center [233, 131] width 104 height 8
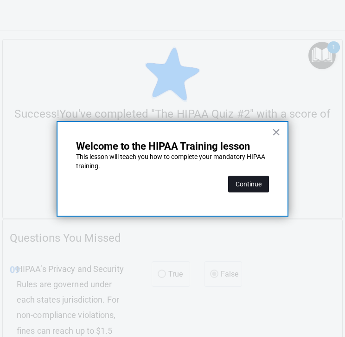
click at [249, 190] on button "Continue" at bounding box center [248, 183] width 41 height 17
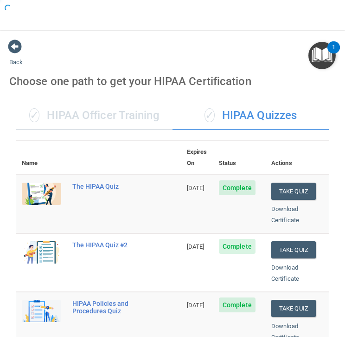
scroll to position [0, 0]
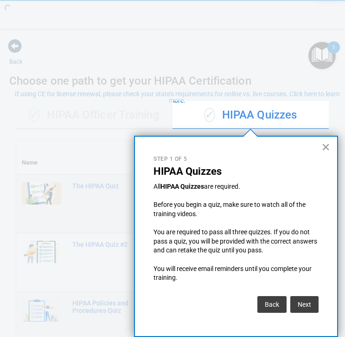
click at [325, 145] on button "×" at bounding box center [326, 146] width 9 height 15
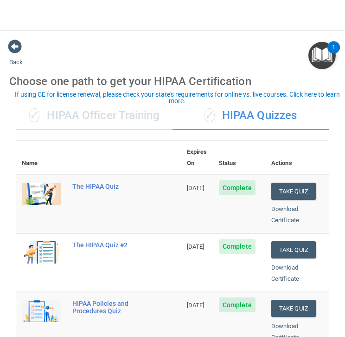
click at [288, 263] on div "Download Certificate" at bounding box center [298, 273] width 52 height 22
click at [288, 266] on link "Download Certificate" at bounding box center [286, 273] width 28 height 18
click at [289, 312] on div "Download Certificate" at bounding box center [298, 331] width 52 height 22
click at [289, 312] on link "Download Certificate" at bounding box center [286, 331] width 28 height 18
click at [14, 47] on span at bounding box center [15, 46] width 14 height 14
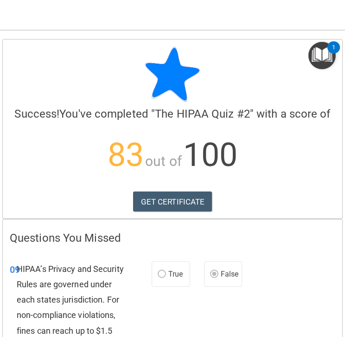
click at [313, 60] on img "Open Resource Center, 1 new notification" at bounding box center [322, 55] width 27 height 27
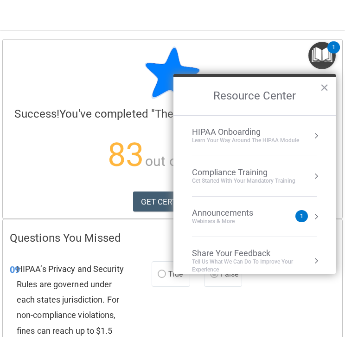
click at [237, 172] on div "Compliance Training" at bounding box center [244, 172] width 104 height 10
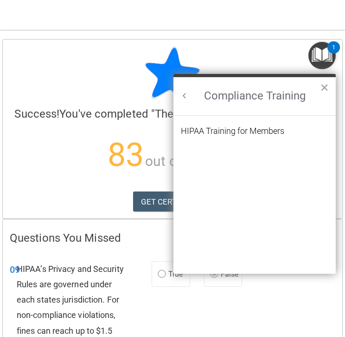
click at [239, 136] on li "HIPAA Training for Members" at bounding box center [255, 136] width 148 height 19
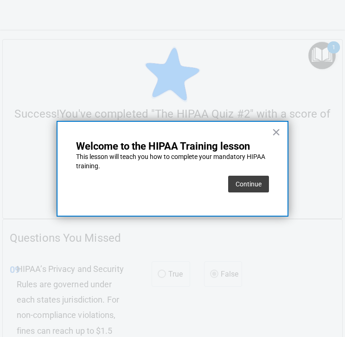
click at [239, 134] on div "× Welcome to the HIPAA Training lesson This lesson will teach you how to comple…" at bounding box center [173, 169] width 232 height 96
click at [252, 188] on button "Continue" at bounding box center [248, 183] width 41 height 17
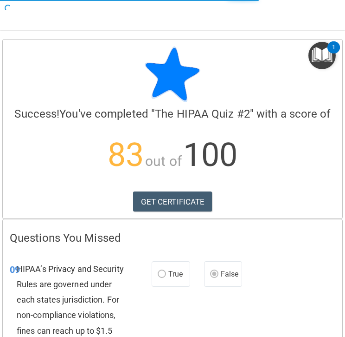
scroll to position [0, 0]
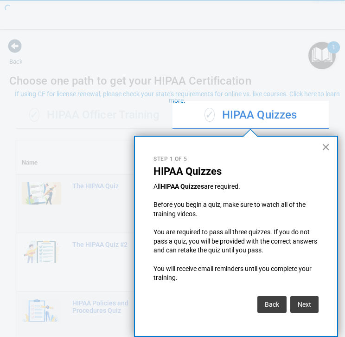
click at [327, 145] on button "×" at bounding box center [326, 146] width 9 height 15
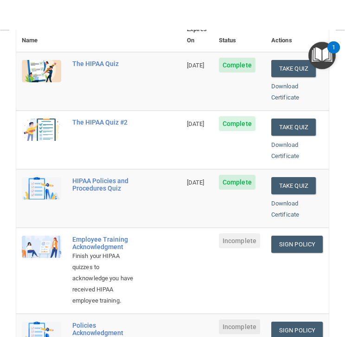
scroll to position [130, 0]
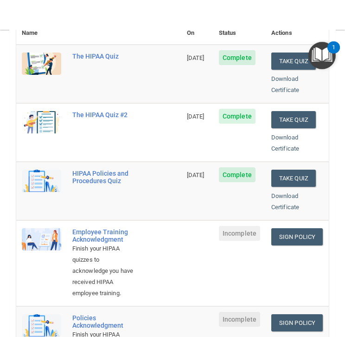
click at [285, 234] on td "Sign Policy Sign Policy Download Policy" at bounding box center [297, 263] width 63 height 86
click at [285, 232] on link "Sign Policy" at bounding box center [298, 236] width 52 height 17
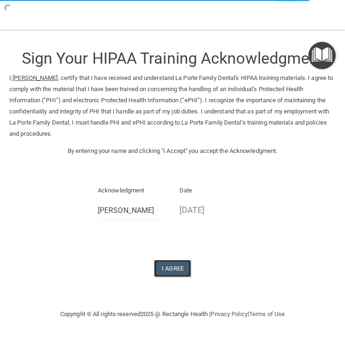
click at [179, 266] on button "I Agree" at bounding box center [172, 267] width 37 height 17
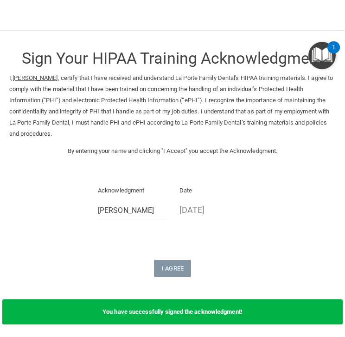
click at [317, 56] on img "Open Resource Center, 1 new notification" at bounding box center [322, 55] width 27 height 27
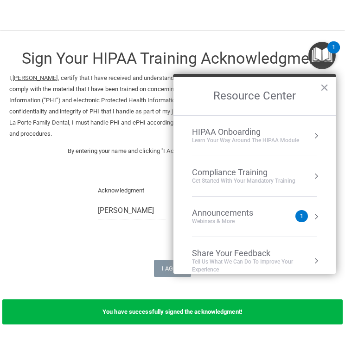
click at [249, 172] on div "Compliance Training" at bounding box center [244, 172] width 104 height 10
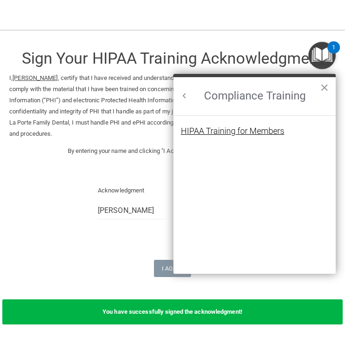
click at [264, 133] on div "HIPAA Training for Members" at bounding box center [233, 131] width 104 height 8
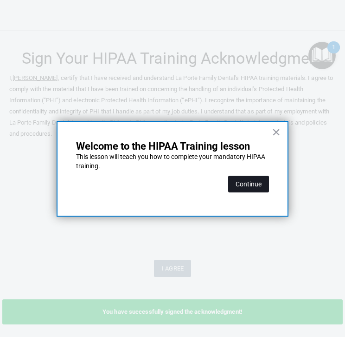
click at [252, 184] on button "Continue" at bounding box center [248, 183] width 41 height 17
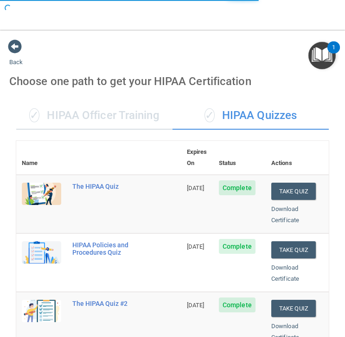
scroll to position [0, 0]
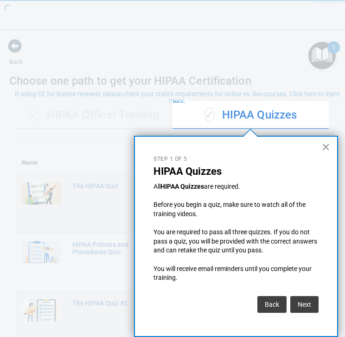
click at [326, 148] on button "×" at bounding box center [326, 146] width 9 height 15
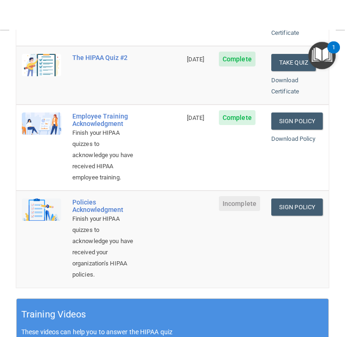
scroll to position [249, 0]
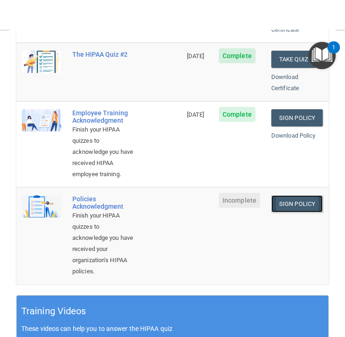
click at [289, 207] on link "Sign Policy" at bounding box center [298, 203] width 52 height 17
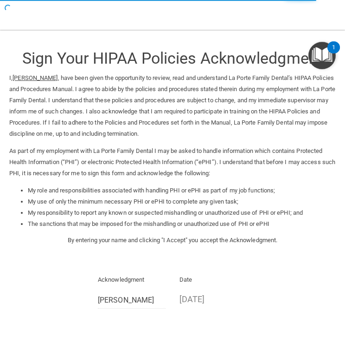
scroll to position [89, 0]
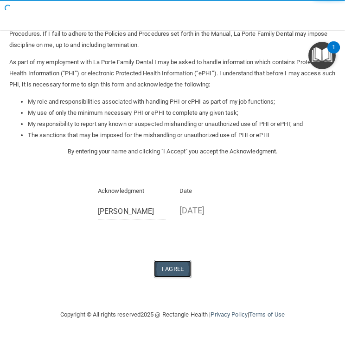
click at [181, 272] on button "I Agree" at bounding box center [172, 268] width 37 height 17
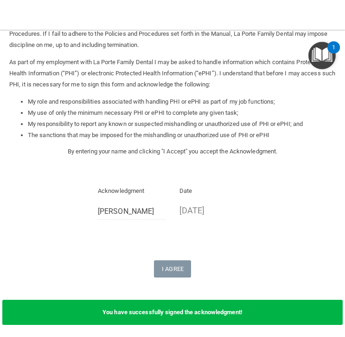
click at [317, 58] on img "Open Resource Center, 1 new notification" at bounding box center [322, 55] width 27 height 27
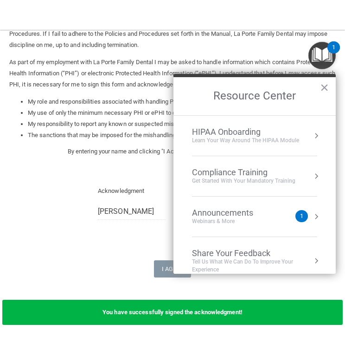
click at [247, 171] on div "Compliance Training" at bounding box center [244, 172] width 104 height 10
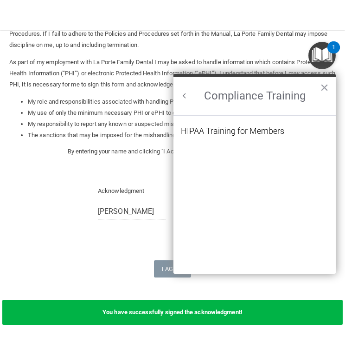
scroll to position [0, 0]
click at [260, 128] on div "HIPAA Training for Members" at bounding box center [233, 131] width 104 height 8
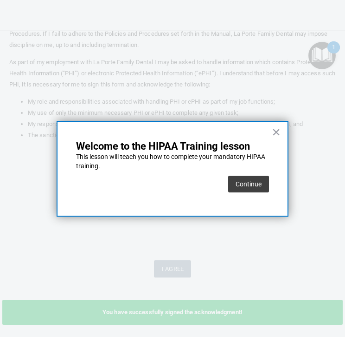
click at [243, 197] on div "× Welcome to the HIPAA Training lesson This lesson will teach you how to comple…" at bounding box center [173, 169] width 232 height 96
click at [243, 191] on button "Continue" at bounding box center [248, 183] width 41 height 17
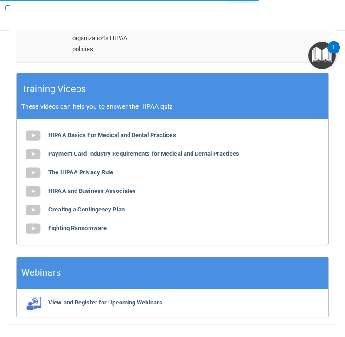
scroll to position [71, 0]
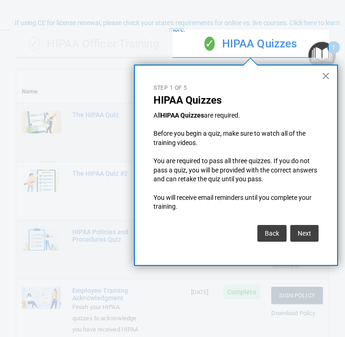
click at [324, 78] on button "×" at bounding box center [326, 75] width 9 height 15
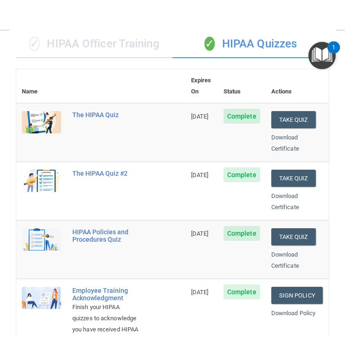
scroll to position [0, 0]
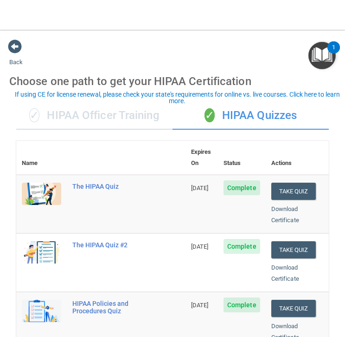
click at [136, 110] on div "✓ HIPAA Officer Training" at bounding box center [94, 116] width 156 height 28
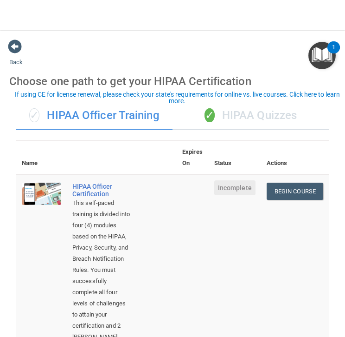
click at [244, 117] on div "✓ HIPAA Quizzes" at bounding box center [251, 116] width 156 height 28
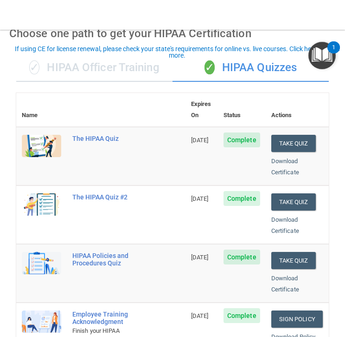
scroll to position [45, 0]
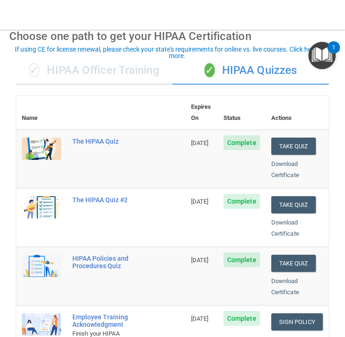
click at [112, 78] on div "✓ HIPAA Officer Training" at bounding box center [94, 71] width 156 height 28
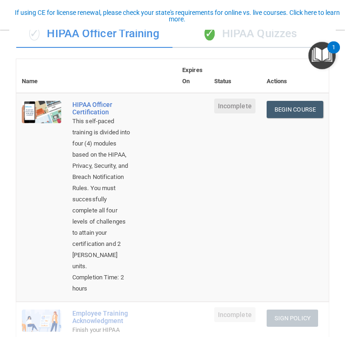
scroll to position [81, 0]
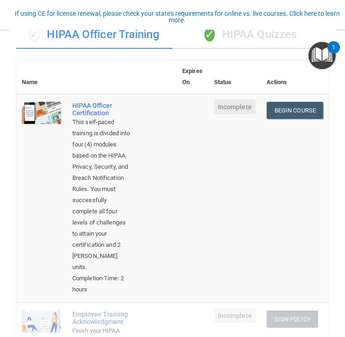
click at [248, 46] on div "✓ HIPAA Quizzes" at bounding box center [251, 35] width 156 height 28
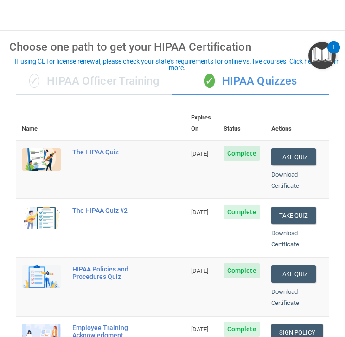
scroll to position [13, 0]
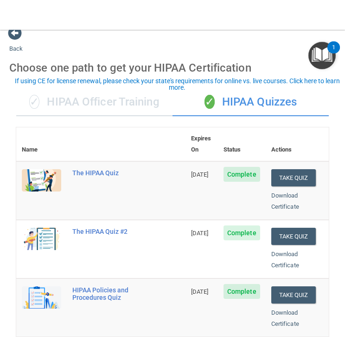
click at [93, 110] on div "✓ HIPAA Officer Training" at bounding box center [94, 102] width 156 height 28
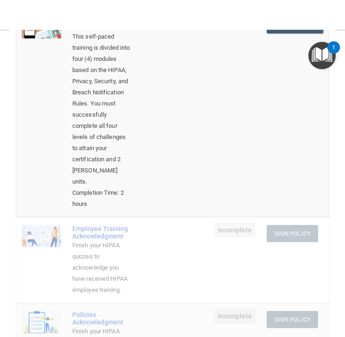
scroll to position [0, 0]
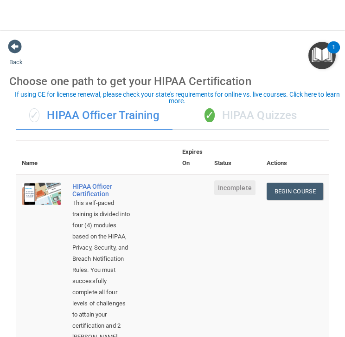
click at [259, 112] on div "✓ HIPAA Quizzes" at bounding box center [251, 116] width 156 height 28
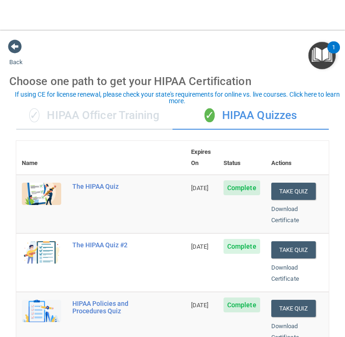
click at [104, 116] on div "✓ HIPAA Officer Training" at bounding box center [94, 116] width 156 height 28
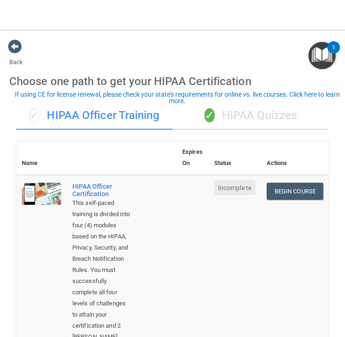
click at [271, 113] on div "✓ HIPAA Quizzes" at bounding box center [251, 116] width 156 height 28
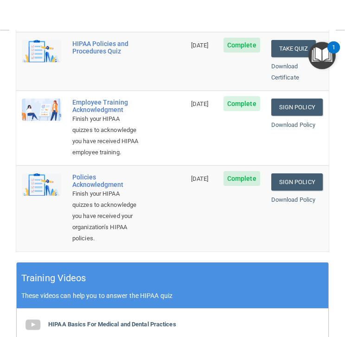
scroll to position [255, 0]
